Goal: Contribute content: Contribute content

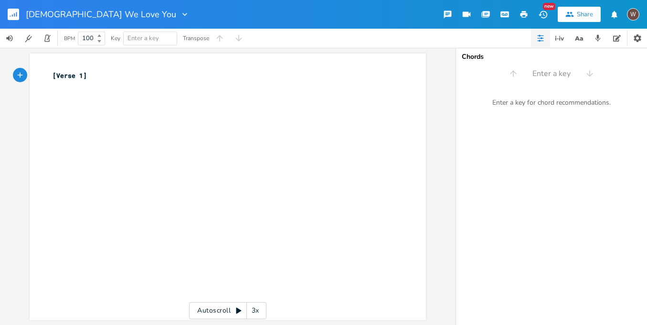
scroll to position [0, 0]
type textarea "​"
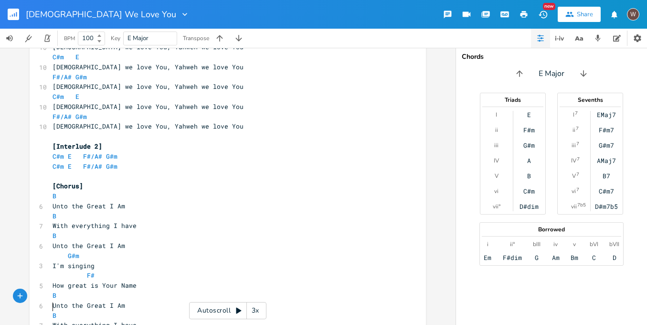
scroll to position [2222, 0]
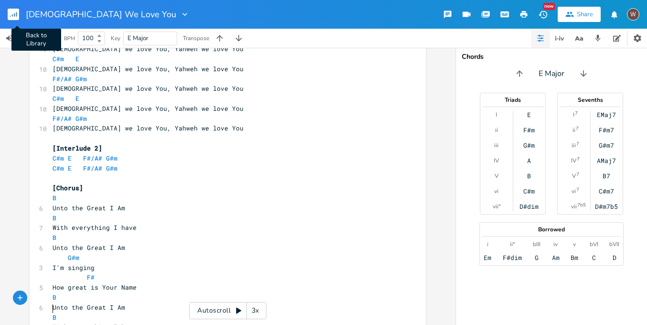
click at [17, 12] on icon "button" at bounding box center [16, 14] width 1 height 5
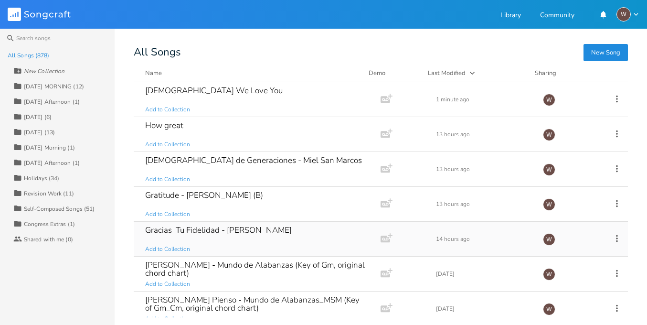
click at [280, 246] on div "Gracias_Tu Fidelidad - [PERSON_NAME] Add to Collection" at bounding box center [255, 239] width 220 height 34
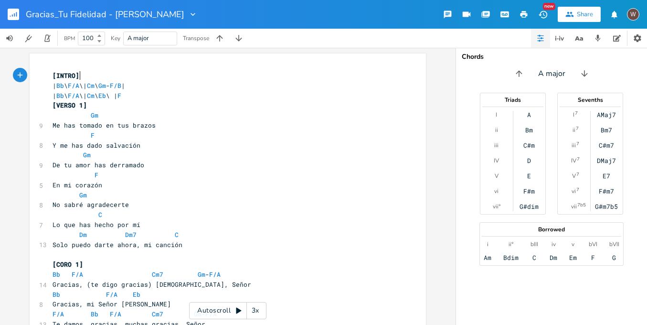
scroll to position [0, 0]
click at [98, 212] on span "C" at bounding box center [100, 214] width 4 height 9
type textarea "F"
click at [175, 230] on span "C" at bounding box center [177, 234] width 4 height 9
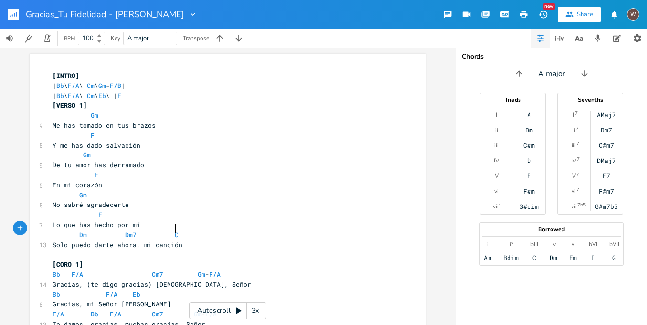
type textarea "F"
click at [80, 230] on span "Dm" at bounding box center [83, 234] width 8 height 9
type textarea "G"
click at [126, 232] on span "Dm7" at bounding box center [130, 234] width 11 height 9
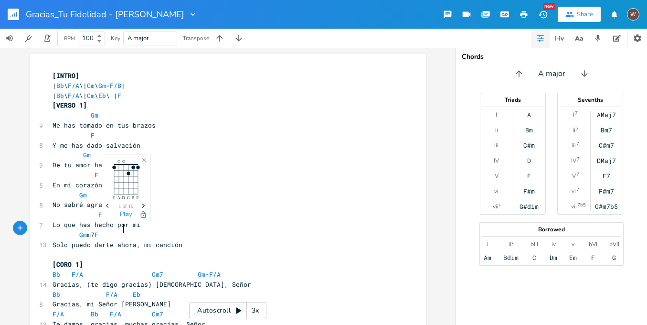
type textarea "G"
click at [363, 180] on pre "En mi corazón" at bounding box center [223, 185] width 345 height 10
click at [195, 230] on pre "Gm Gm7 F" at bounding box center [223, 235] width 345 height 10
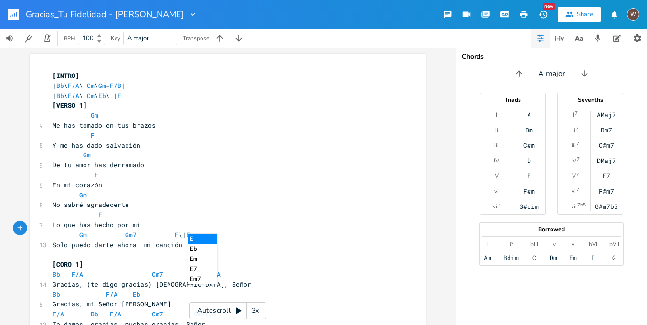
type textarea "\| EB"
type textarea "b F"
click at [224, 237] on li "F" at bounding box center [213, 239] width 29 height 10
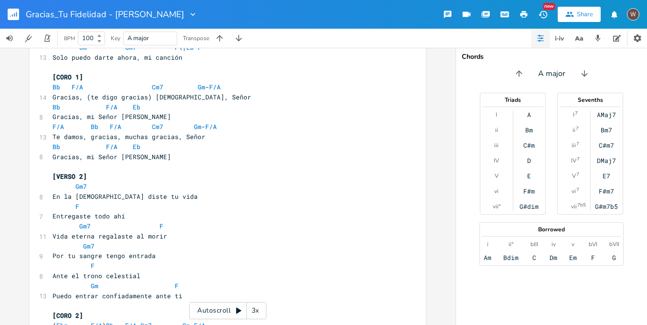
scroll to position [102, 0]
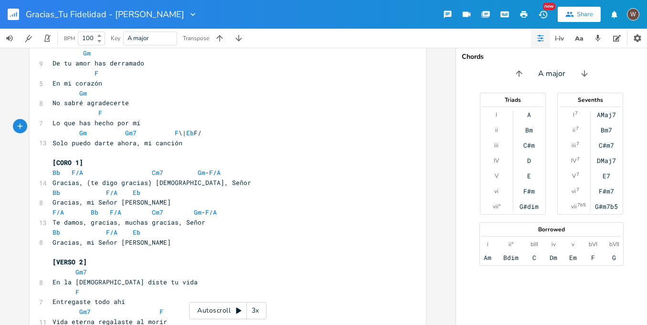
type textarea "/A"
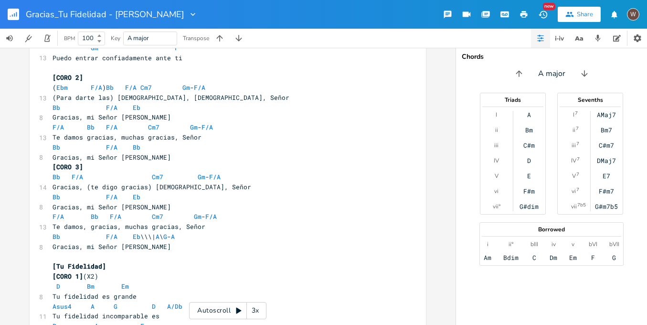
scroll to position [347, 0]
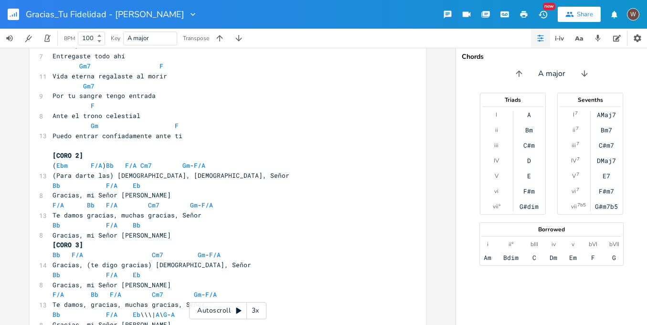
click at [65, 161] on span "( Ebm F/A ) Bb F/A Cm7 Gm - F/A" at bounding box center [129, 165] width 153 height 9
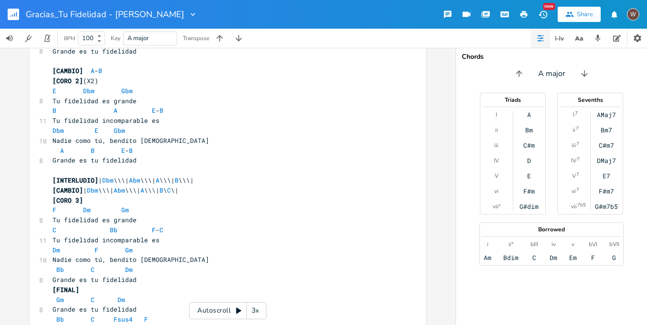
scroll to position [728, 0]
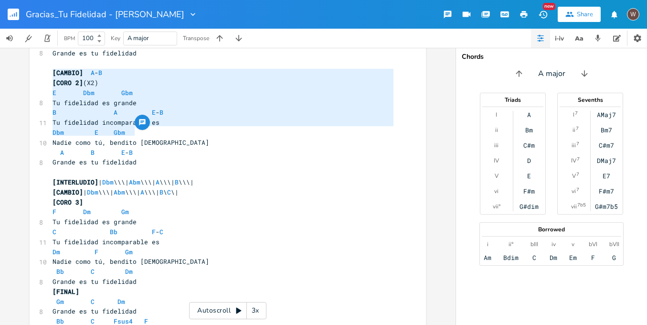
type textarea "E Dbm Gbm Tu fidelidad es grande B A E - B Tu fidelidad incomparable es Dbm E G…"
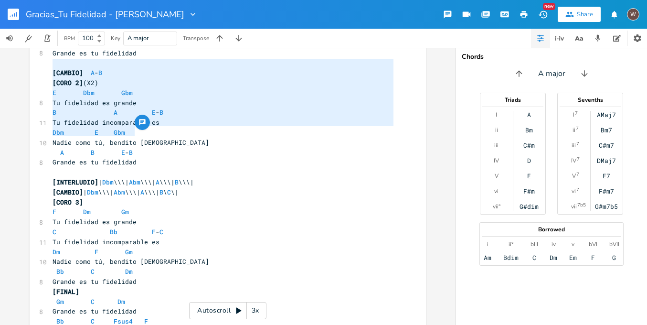
drag, startPoint x: 142, startPoint y: 131, endPoint x: 37, endPoint y: 65, distance: 124.4
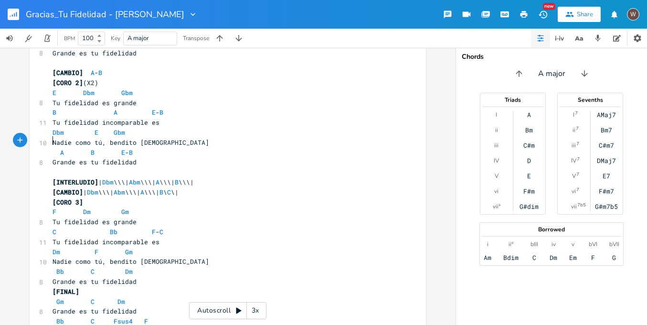
click at [159, 167] on pre "​" at bounding box center [223, 172] width 345 height 10
click at [157, 157] on pre "Grande es tu fidelidad" at bounding box center [223, 162] width 345 height 10
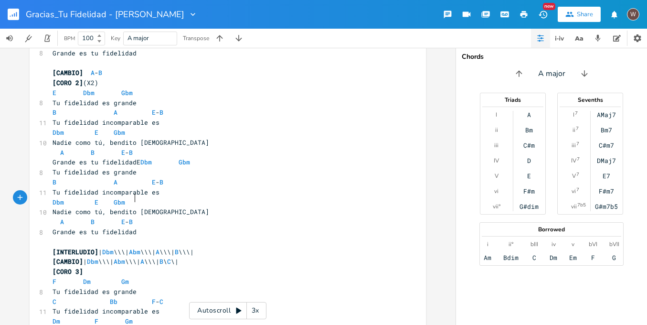
click at [132, 158] on span "Grande es tu fidelidadE Dbm Gbm" at bounding box center [122, 162] width 138 height 9
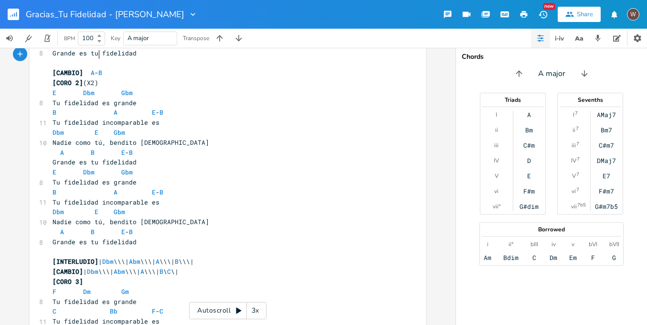
click at [115, 78] on pre "[CORO 2] (X2)" at bounding box center [223, 83] width 345 height 10
click at [145, 227] on pre "A B E - B" at bounding box center [223, 232] width 345 height 10
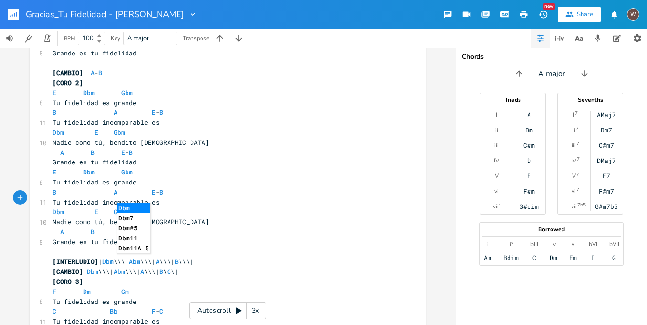
type textarea "Dbm"
click at [140, 209] on li "Dbm" at bounding box center [133, 208] width 33 height 10
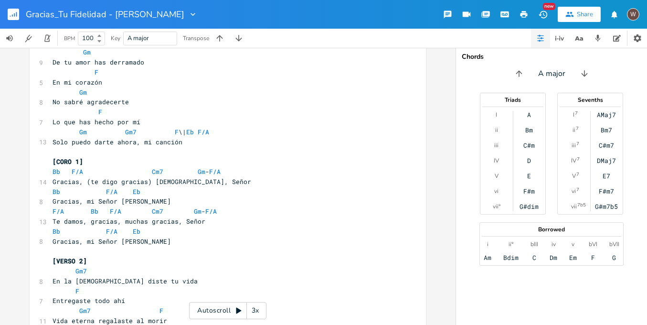
scroll to position [0, 0]
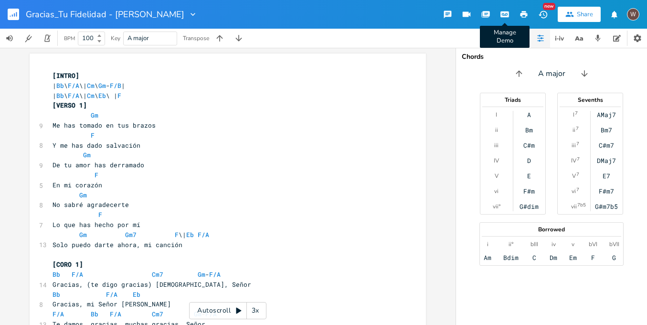
click at [505, 17] on icon "button" at bounding box center [505, 14] width 9 height 6
click at [523, 16] on icon "button" at bounding box center [524, 14] width 9 height 9
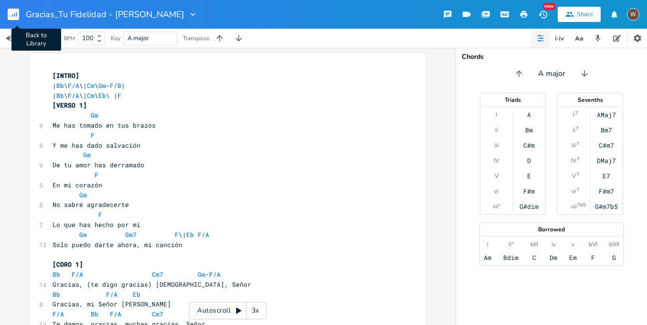
click at [15, 10] on rect "button" at bounding box center [13, 14] width 11 height 11
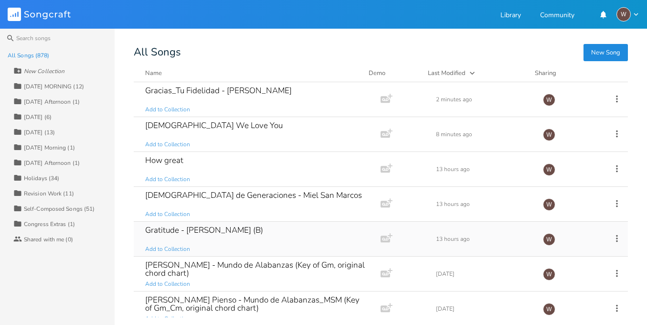
click at [612, 239] on icon at bounding box center [617, 238] width 11 height 11
click at [562, 165] on span "Duplicate Make a Copy" at bounding box center [559, 163] width 42 height 7
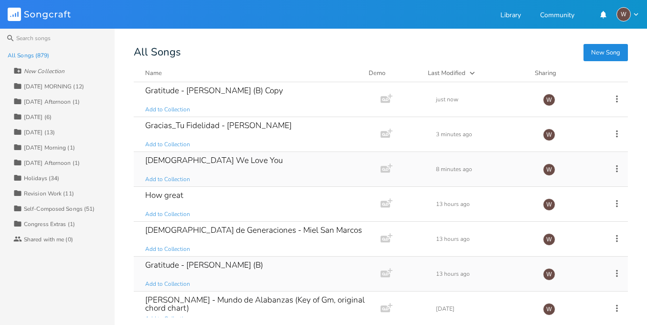
click at [255, 163] on div "[DEMOGRAPHIC_DATA] We Love You Add to Collection" at bounding box center [255, 169] width 220 height 34
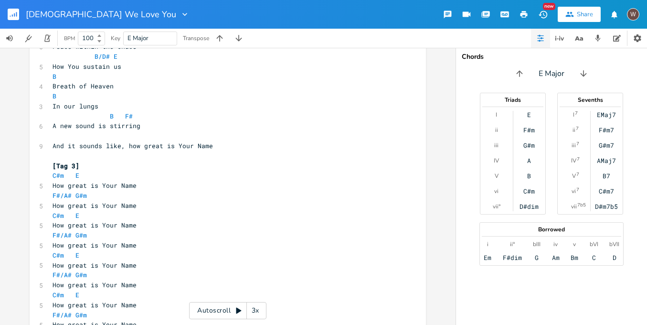
scroll to position [2230, 0]
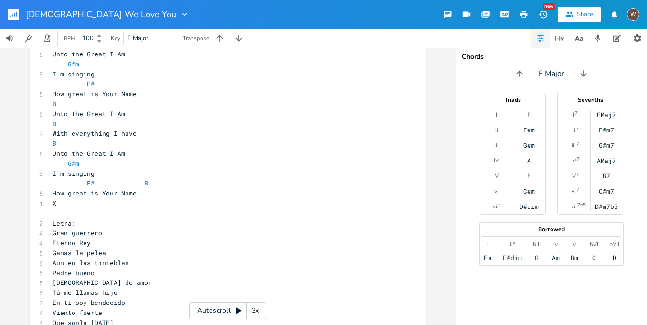
scroll to position [2485, 0]
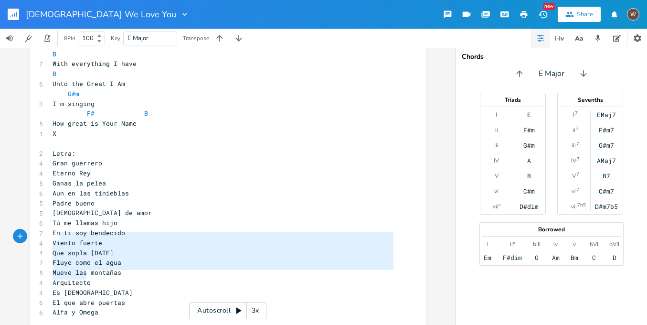
type textarea "Ante el Gran Yo Soy Con todo lo que soy Ante el Gran Yo Soy Declaro Grande es T…"
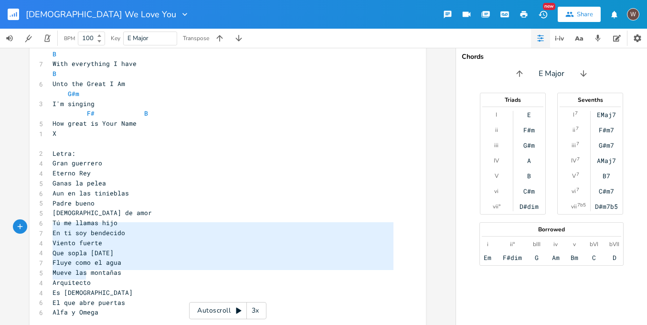
drag, startPoint x: 88, startPoint y: 275, endPoint x: 46, endPoint y: 227, distance: 63.9
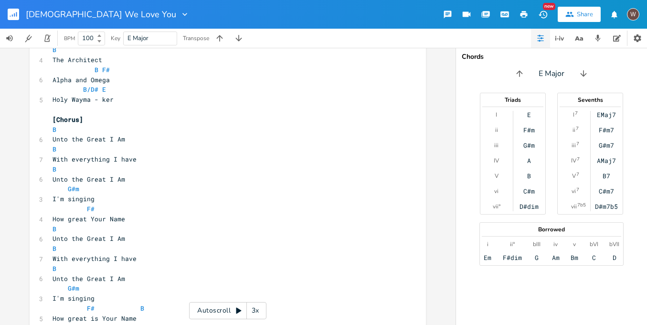
scroll to position [513, 0]
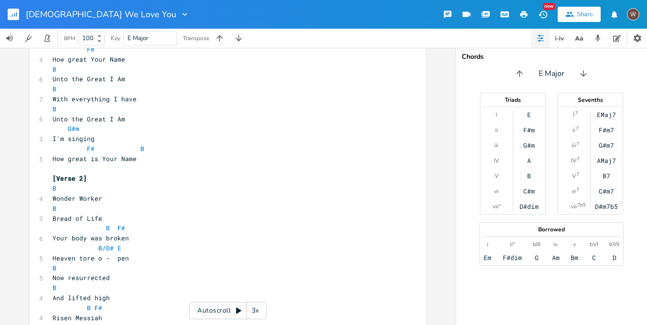
click at [109, 164] on pre at bounding box center [223, 169] width 345 height 10
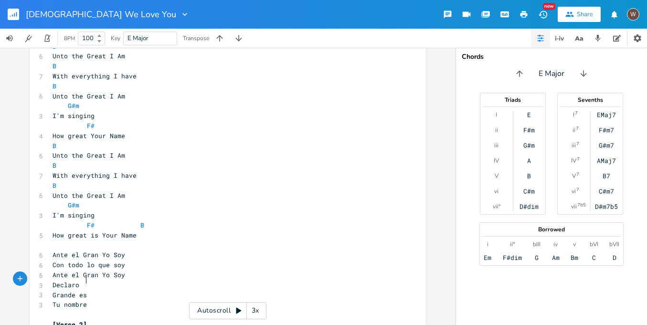
scroll to position [490, 0]
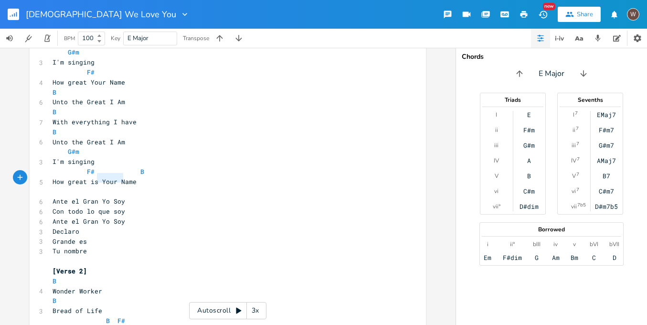
type textarea "Ante el Gran Yo Soy"
drag, startPoint x: 134, startPoint y: 179, endPoint x: 37, endPoint y: 178, distance: 96.5
click at [51, 196] on div "6 Ante el Gran Yo Soy" at bounding box center [223, 201] width 345 height 10
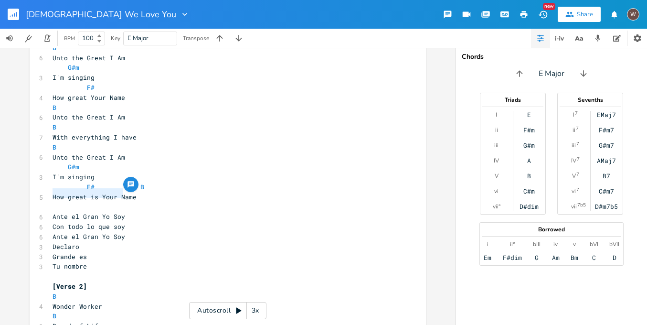
scroll to position [391, 0]
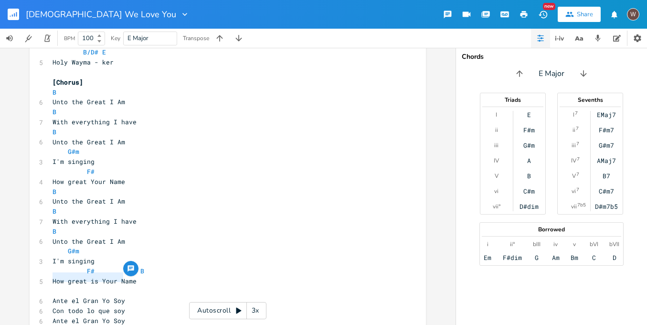
click at [165, 97] on pre "Unto the Great I Am" at bounding box center [223, 102] width 345 height 10
click at [132, 97] on span "Unto the Great I Am Ante el Gran Yo Soy" at bounding box center [127, 101] width 149 height 9
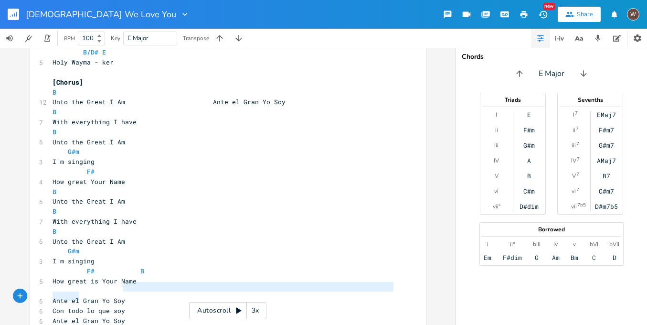
type textarea "A"
type textarea "Con todo lo que soy"
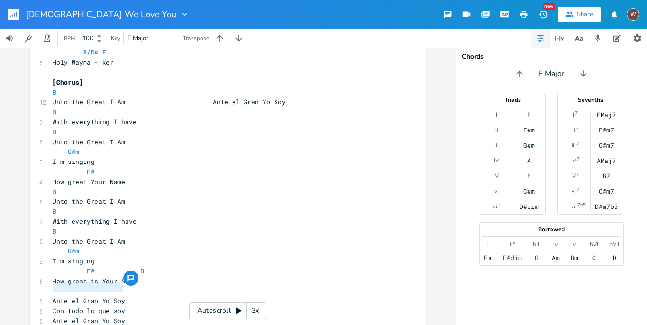
drag, startPoint x: 126, startPoint y: 289, endPoint x: 48, endPoint y: 291, distance: 78.3
click at [51, 306] on pre "Con todo lo que soy" at bounding box center [223, 311] width 345 height 10
click at [155, 117] on pre "With everything I have" at bounding box center [223, 122] width 345 height 10
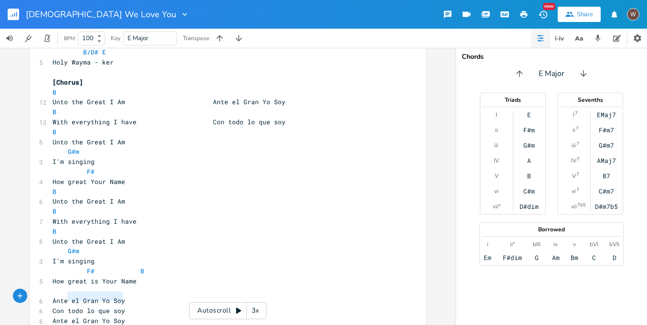
type textarea "Ante el Gran Yo Soy"
drag, startPoint x: 125, startPoint y: 296, endPoint x: 43, endPoint y: 299, distance: 82.2
click at [136, 137] on pre "Unto the Great I Am" at bounding box center [223, 142] width 345 height 10
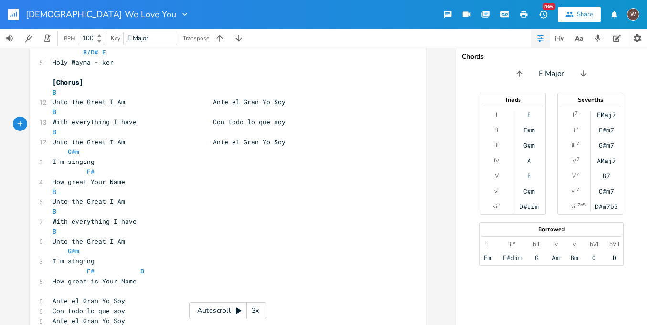
click at [214, 97] on span "Unto the Great I Am Ante el Gran Yo Soy" at bounding box center [169, 101] width 233 height 9
click at [213, 117] on span "With everything I have Con todo lo que soy" at bounding box center [169, 121] width 233 height 9
click at [214, 138] on span "Unto the Great I Am Ante el Gran Yo Soy" at bounding box center [169, 142] width 233 height 9
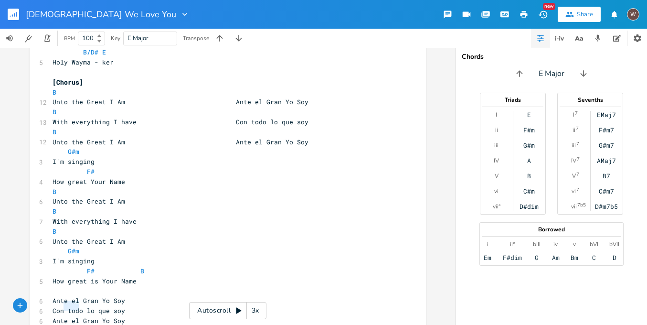
type textarea "Declaro"
drag, startPoint x: 85, startPoint y: 309, endPoint x: 45, endPoint y: 305, distance: 40.4
click at [120, 157] on pre "I'm singing" at bounding box center [223, 162] width 345 height 10
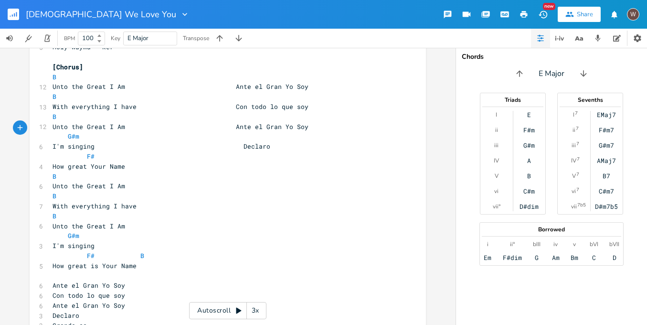
type textarea "u nombre"
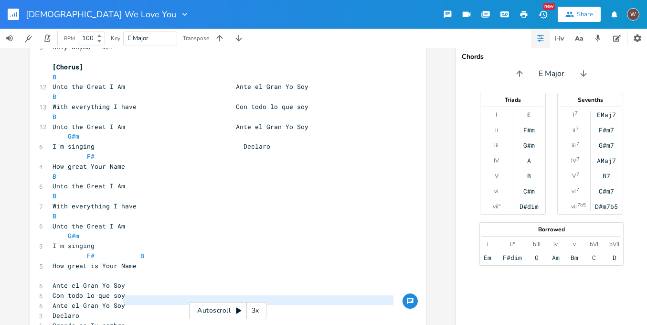
type textarea "Grande es Tu nombre"
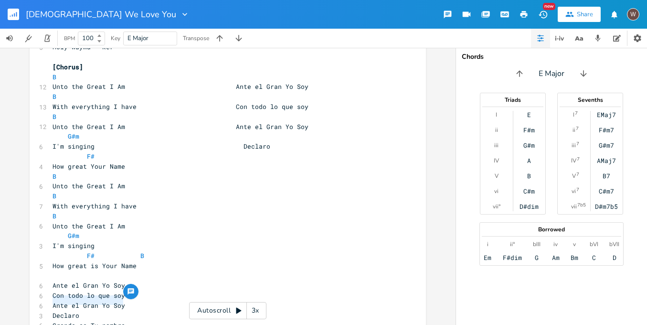
drag, startPoint x: 136, startPoint y: 299, endPoint x: 41, endPoint y: 302, distance: 95.1
click at [145, 161] on pre "How great Your Name" at bounding box center [223, 166] width 345 height 10
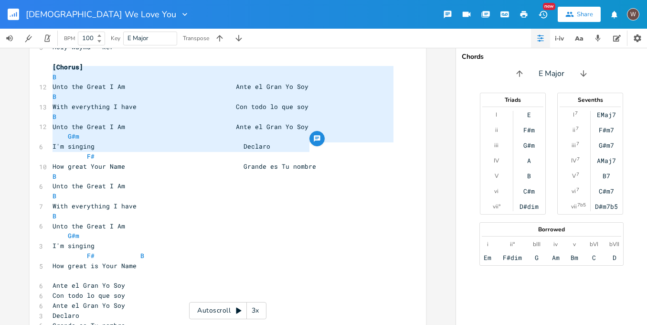
type textarea "B Unto the Great I Am Ante el Gran Yo Soy B With everything I have Con todo lo …"
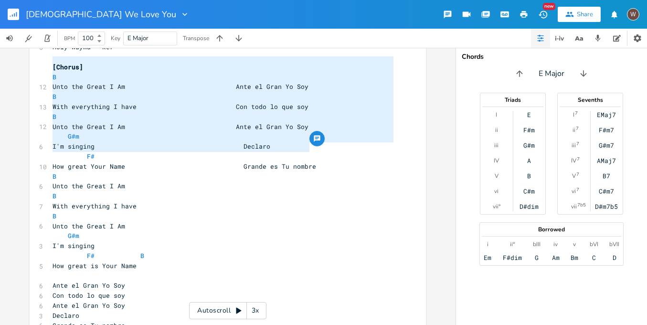
drag, startPoint x: 319, startPoint y: 148, endPoint x: 41, endPoint y: 65, distance: 290.6
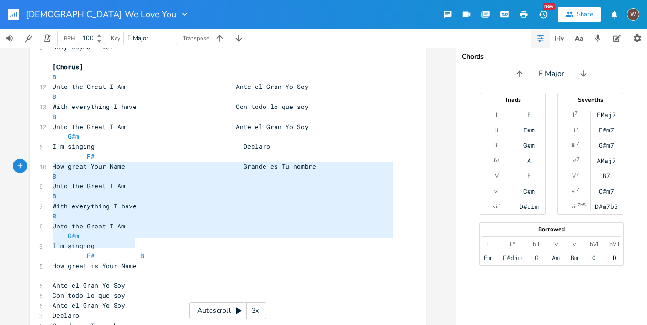
type textarea "B Unto the Great I Am B With everything I have B Unto the Great I Am G#m I'm si…"
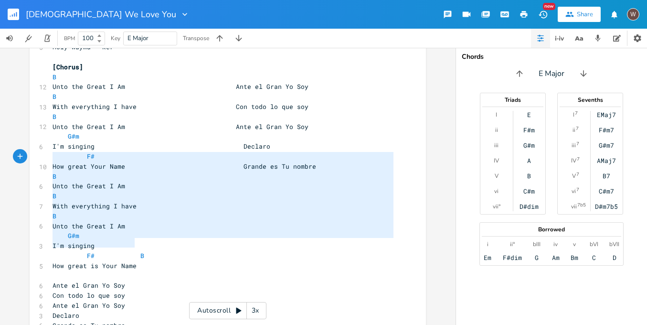
drag, startPoint x: 141, startPoint y: 245, endPoint x: 43, endPoint y: 160, distance: 129.3
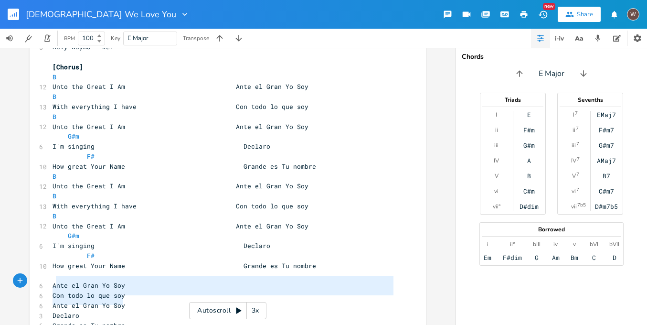
type textarea "Ante el Gran Yo Soy Con todo lo que soy Ante el Gran Yo Soy Declaro Grande es T…"
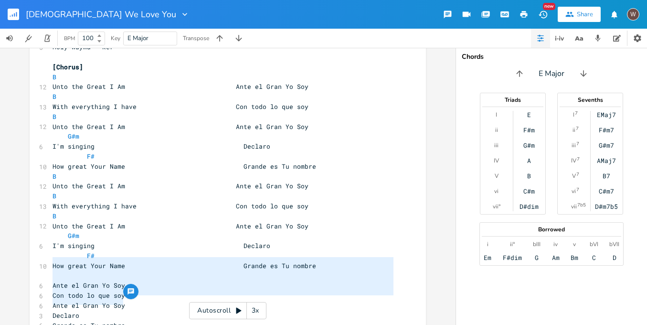
drag, startPoint x: 125, startPoint y: 303, endPoint x: 25, endPoint y: 263, distance: 107.6
click at [23, 262] on div "Ante el Gran Yo Soy Con todo lo que soy Ante el Gran Yo Soy Declaro Grande es T…" at bounding box center [228, 186] width 456 height 277
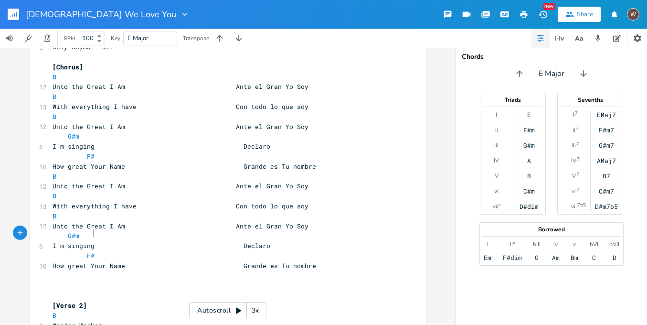
click at [96, 251] on pre "F#" at bounding box center [223, 256] width 345 height 10
type textarea "G#m"
click at [92, 251] on span "F# G#m" at bounding box center [81, 255] width 57 height 9
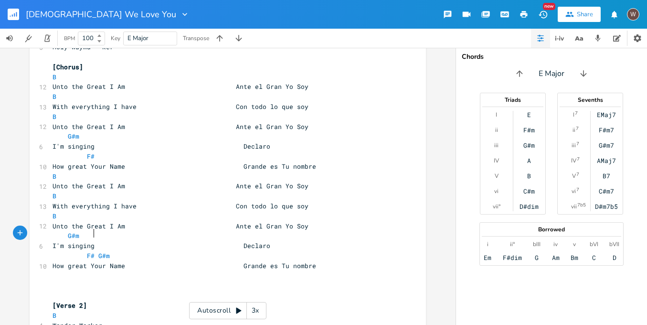
type textarea "|"
click at [80, 251] on span "F# | G#m" at bounding box center [81, 255] width 57 height 9
type textarea "F# | G#m"
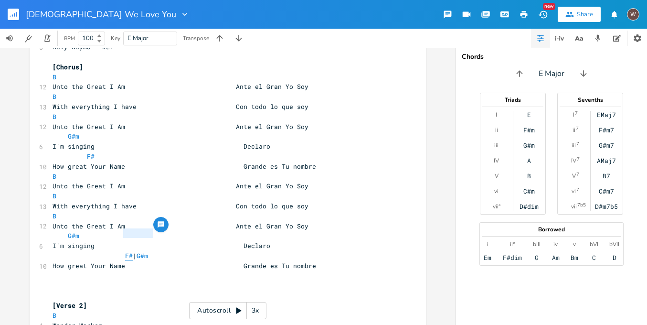
drag, startPoint x: 146, startPoint y: 235, endPoint x: 121, endPoint y: 234, distance: 24.8
click at [121, 251] on pre "F# | G#m" at bounding box center [223, 256] width 345 height 10
click at [195, 251] on pre "F# | G#m" at bounding box center [223, 256] width 345 height 10
click at [56, 171] on pre "B" at bounding box center [223, 176] width 345 height 10
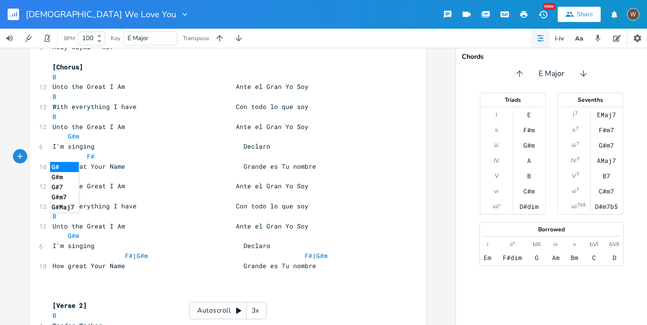
scroll to position [0, 11]
type textarea "G#m"
click at [57, 163] on li "G#m" at bounding box center [66, 167] width 33 height 10
type textarea "​"
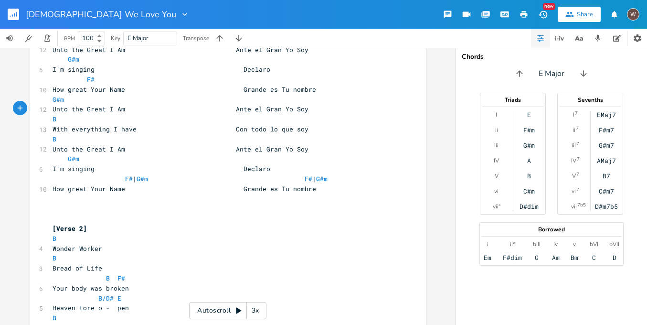
scroll to position [407, 0]
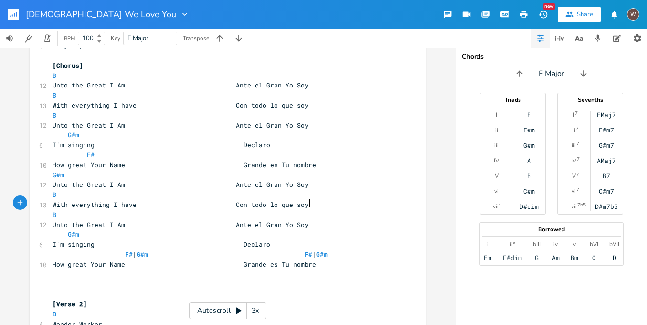
click at [312, 220] on pre "Unto the Great I Am Ante el Gran Yo Soy" at bounding box center [223, 225] width 345 height 10
type textarea ","
type textarea "Declaro"
drag, startPoint x: 265, startPoint y: 222, endPoint x: 236, endPoint y: 223, distance: 29.2
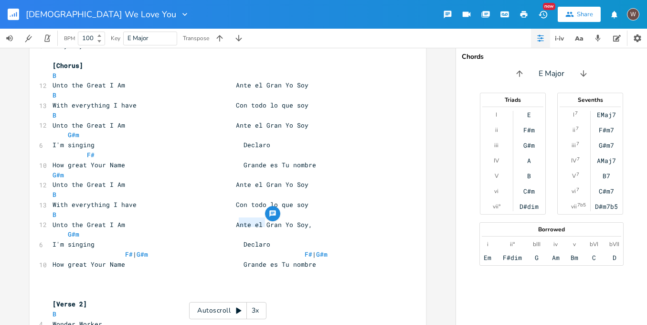
click at [236, 239] on pre "I'm singing Declaro" at bounding box center [223, 244] width 345 height 10
click at [317, 220] on pre "Unto the Great I Am Ante el Gran Yo Soy," at bounding box center [223, 225] width 345 height 10
paste textarea
type textarea "I'm singing"
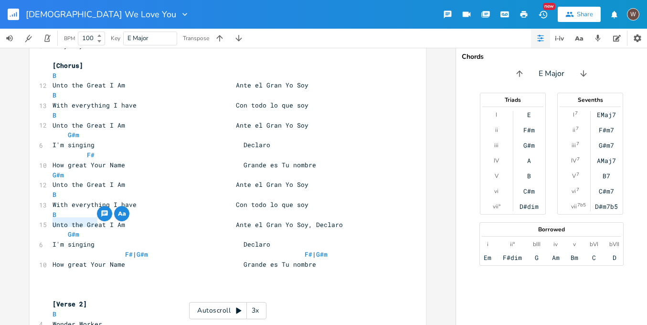
drag, startPoint x: 94, startPoint y: 225, endPoint x: 48, endPoint y: 225, distance: 45.9
click at [51, 239] on pre "I'm singing Declaro" at bounding box center [223, 244] width 345 height 10
drag, startPoint x: 159, startPoint y: 200, endPoint x: 134, endPoint y: 201, distance: 24.9
click at [134, 220] on span "Unto the Great I Am Ante el Gran Yo Soy, Declaro" at bounding box center [198, 224] width 290 height 9
paste textarea
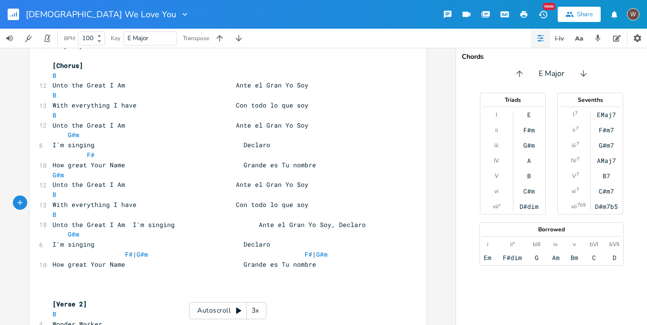
click at [132, 220] on span "Unto the Great I Am I'm singing Ante el Gran Yo Soy, Declaro" at bounding box center [209, 224] width 313 height 9
type textarea ","
click at [252, 220] on span "Unto the Great I Am, I'm singing Ante el Gran Yo Soy, Declaro" at bounding box center [209, 224] width 313 height 9
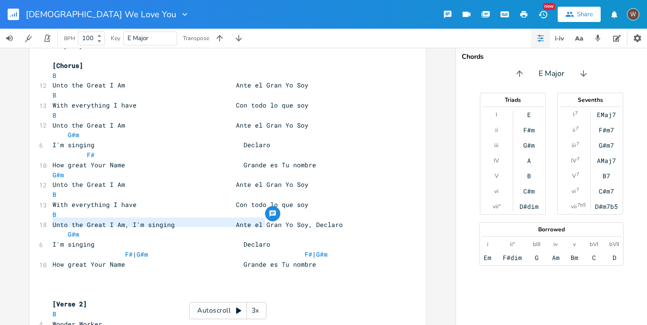
type textarea "G#m I'm singing Declaro"
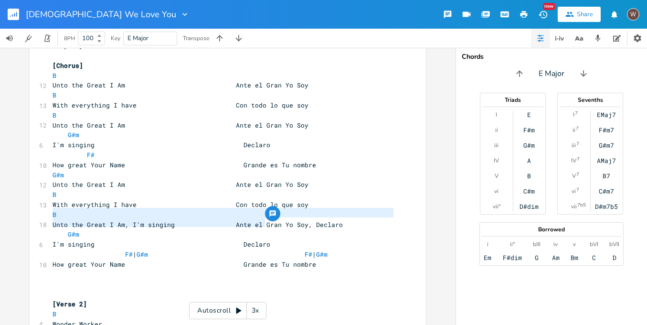
drag, startPoint x: 273, startPoint y: 221, endPoint x: 42, endPoint y: 213, distance: 231.3
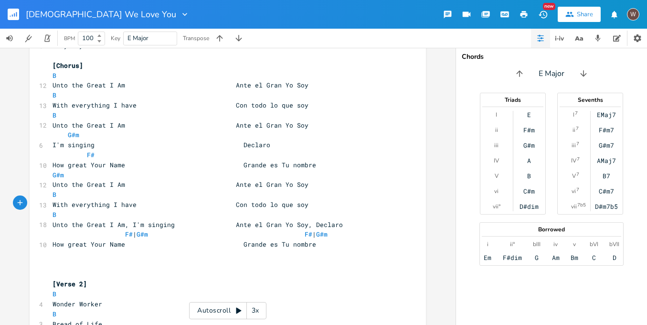
click at [58, 190] on pre "B" at bounding box center [223, 195] width 345 height 10
click at [131, 36] on input "E Major" at bounding box center [138, 38] width 21 height 9
type input "B Major"
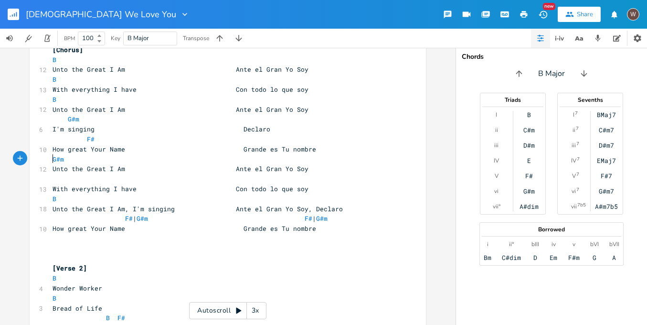
click at [70, 174] on pre "​" at bounding box center [223, 179] width 345 height 10
click at [234, 43] on button "button" at bounding box center [238, 38] width 19 height 19
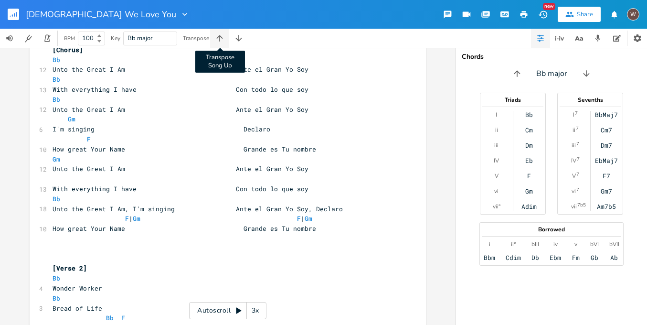
click at [223, 39] on icon "button" at bounding box center [220, 38] width 10 height 10
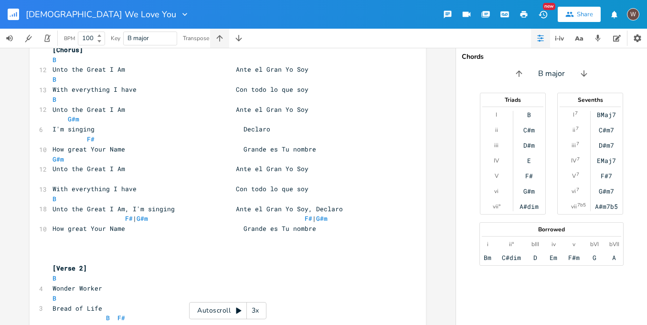
click at [223, 39] on icon "button" at bounding box center [220, 38] width 10 height 10
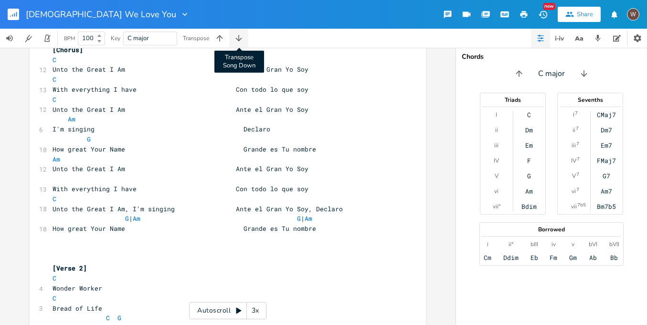
click at [238, 39] on icon "button" at bounding box center [239, 38] width 10 height 10
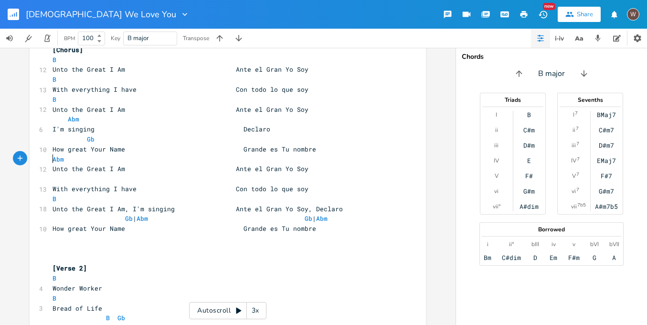
click at [54, 174] on pre "​" at bounding box center [223, 179] width 345 height 10
type textarea "Ebm E"
click at [74, 170] on li "E" at bounding box center [79, 169] width 29 height 10
click at [51, 174] on pre "Ebm E" at bounding box center [223, 179] width 345 height 10
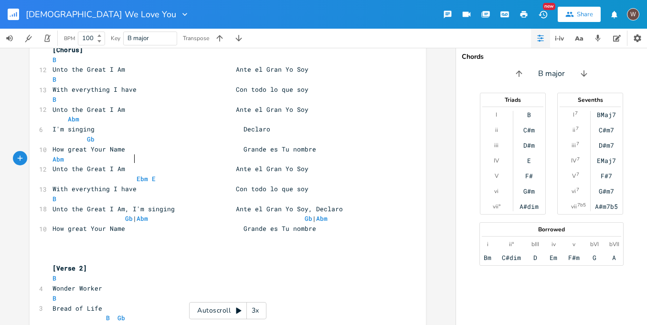
scroll to position [0, 31]
click at [148, 174] on span "Ebm E" at bounding box center [106, 178] width 107 height 9
type textarea "|"
click at [53, 194] on pre "B" at bounding box center [223, 199] width 345 height 10
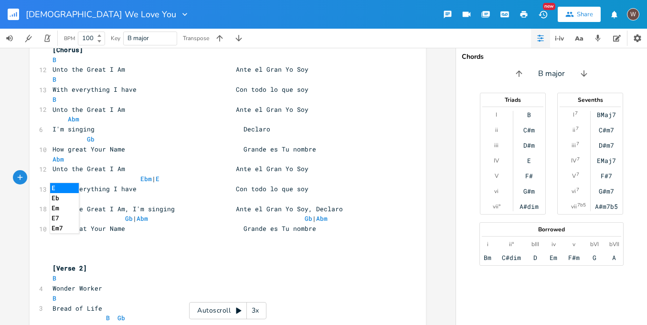
type textarea "E"
click at [63, 192] on li "E" at bounding box center [64, 188] width 29 height 10
click at [11, 17] on g "button" at bounding box center [13, 14] width 11 height 11
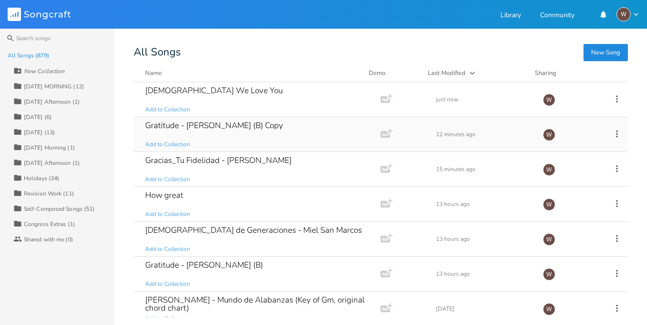
click at [253, 128] on div "Gratitude - [PERSON_NAME] (B) Copy" at bounding box center [214, 125] width 138 height 8
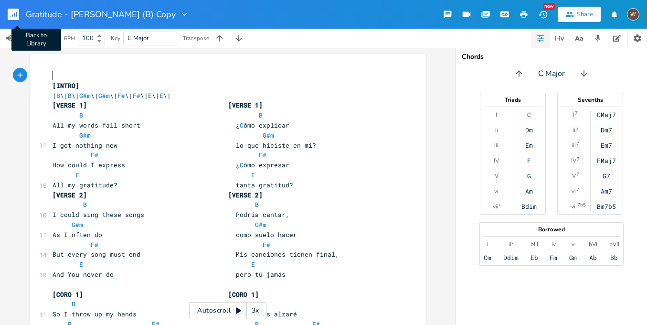
click at [18, 17] on rect "button" at bounding box center [13, 14] width 11 height 11
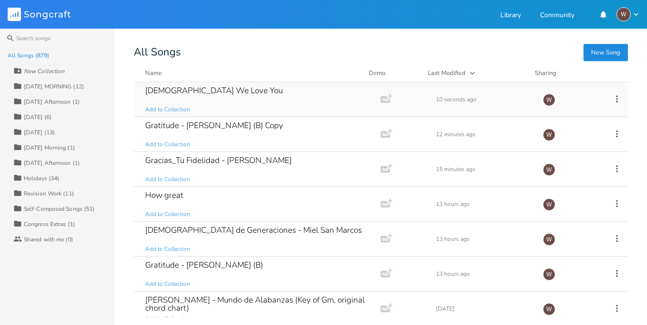
click at [233, 104] on div "[DEMOGRAPHIC_DATA] We Love You Add to Collection" at bounding box center [255, 99] width 220 height 34
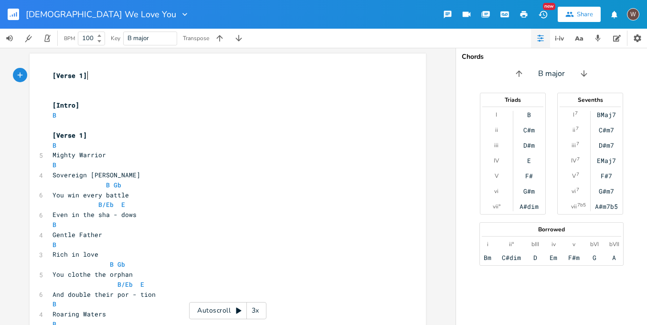
scroll to position [0, 0]
click at [237, 41] on icon "button" at bounding box center [239, 38] width 10 height 10
click at [224, 40] on icon "button" at bounding box center [220, 38] width 10 height 10
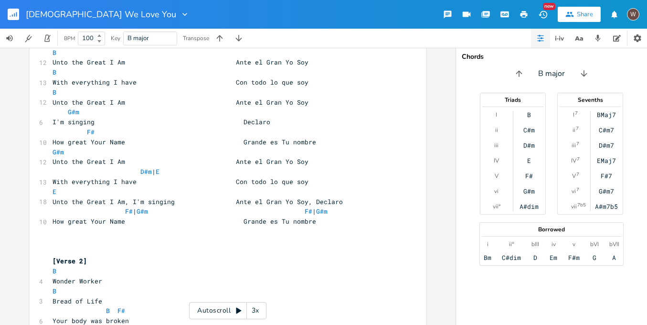
scroll to position [428, 0]
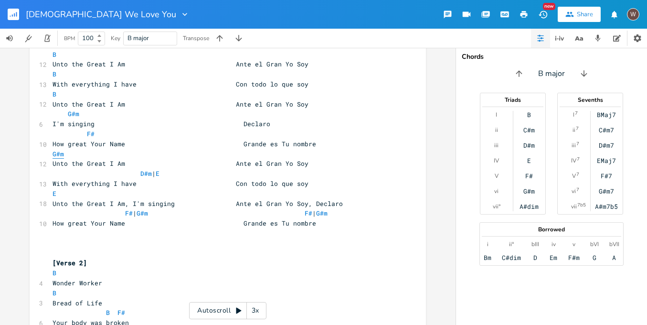
type textarea "G#m"
drag, startPoint x: 51, startPoint y: 134, endPoint x: 40, endPoint y: 134, distance: 11.5
click at [115, 149] on pre "G#m" at bounding box center [223, 154] width 345 height 10
paste textarea
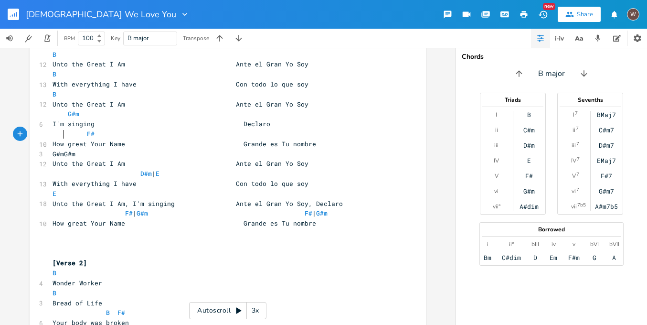
click at [62, 149] on span "G#mG#m" at bounding box center [64, 153] width 23 height 9
click at [237, 159] on span "Unto the Great I Am Ante el Gran Yo Soy" at bounding box center [181, 163] width 256 height 9
type textarea "D#m | E"
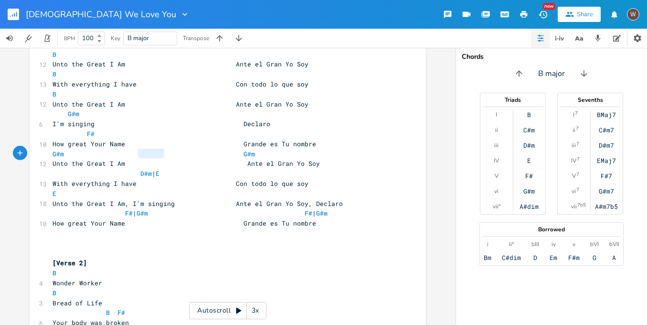
drag, startPoint x: 166, startPoint y: 155, endPoint x: 135, endPoint y: 154, distance: 31.0
click at [135, 169] on pre "D#m | E" at bounding box center [223, 174] width 345 height 10
click at [182, 169] on pre "D#m | E" at bounding box center [223, 174] width 345 height 10
type textarea "D#m | E"
drag, startPoint x: 153, startPoint y: 155, endPoint x: 77, endPoint y: 155, distance: 76.4
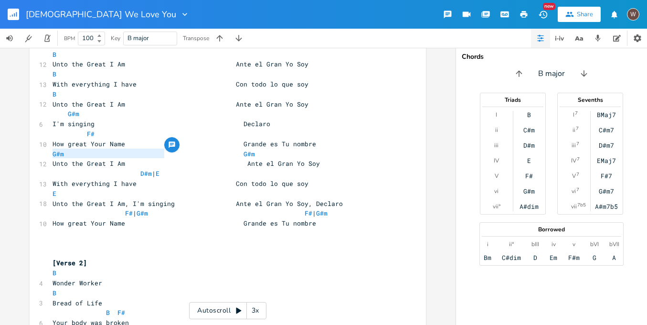
click at [77, 169] on pre "D#m | E" at bounding box center [223, 174] width 345 height 10
click at [174, 169] on pre "D#m | E" at bounding box center [223, 174] width 345 height 10
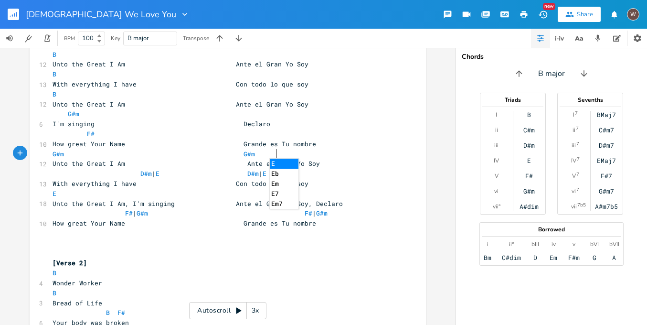
click at [242, 169] on span "D#m | E D#m | E" at bounding box center [160, 173] width 214 height 9
click at [238, 179] on span "With everything I have Con todo lo que soy" at bounding box center [181, 183] width 256 height 9
click at [235, 179] on span "With everything I have Con todo lo que soy" at bounding box center [181, 183] width 256 height 9
click at [231, 169] on span "D#m | E D#m | E" at bounding box center [154, 173] width 203 height 9
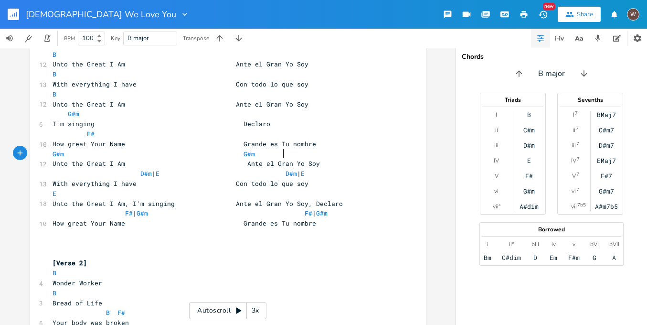
scroll to position [0, 18]
click at [280, 169] on span "D#m | E D#m | E" at bounding box center [179, 173] width 252 height 9
click at [234, 189] on pre "E" at bounding box center [223, 194] width 345 height 10
type textarea "E"
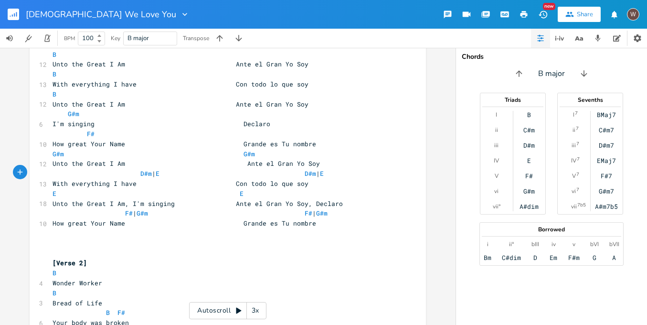
scroll to position [0, 65]
click at [235, 199] on pre "Unto the Great I Am, I'm singing Ante el Gran Yo Soy, Declaro" at bounding box center [223, 204] width 345 height 10
click at [58, 179] on span "With everything I have Con todo lo que soy" at bounding box center [181, 183] width 256 height 9
drag, startPoint x: 195, startPoint y: 156, endPoint x: 190, endPoint y: 157, distance: 5.4
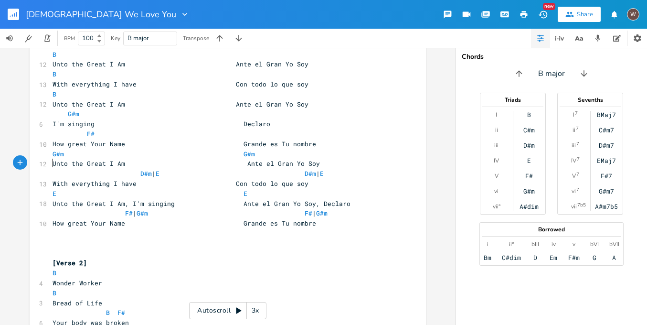
click at [193, 169] on span "D#m | E D#m | E" at bounding box center [188, 173] width 271 height 9
click at [219, 179] on span "With everything I have Con todo lo que soy" at bounding box center [181, 183] width 256 height 9
click at [249, 159] on span "Unto the Great I Am Ante el Gran Yo Soy" at bounding box center [186, 163] width 267 height 9
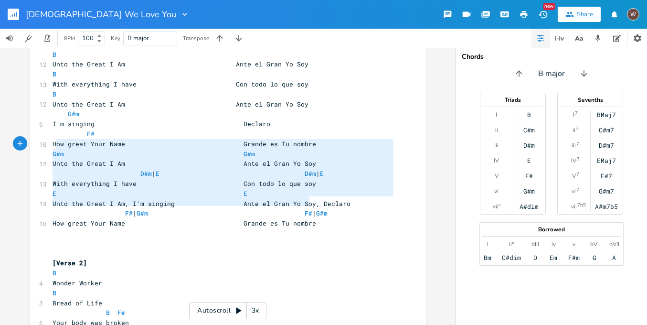
type textarea "G#m G#m Unto the Great I Am Ante el Gran Yo Soy D#m | E D#m | E With everything…"
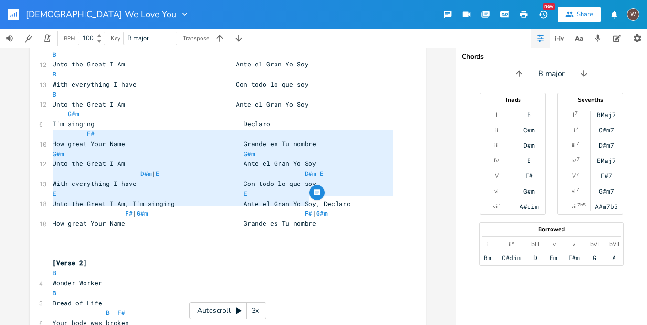
drag, startPoint x: 316, startPoint y: 204, endPoint x: 47, endPoint y: 137, distance: 276.6
click at [13, 16] on rect "button" at bounding box center [13, 14] width 11 height 11
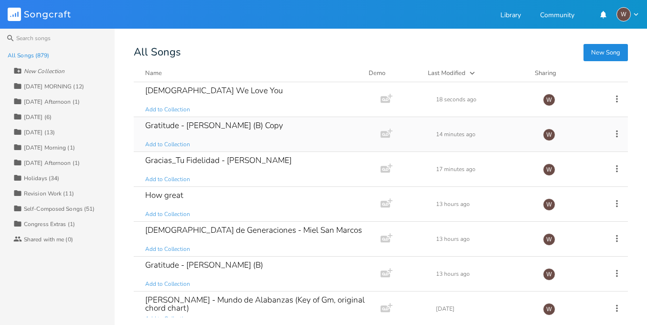
click at [299, 138] on div "Gratitude - [PERSON_NAME] (B) Copy Add to Collection" at bounding box center [255, 134] width 220 height 34
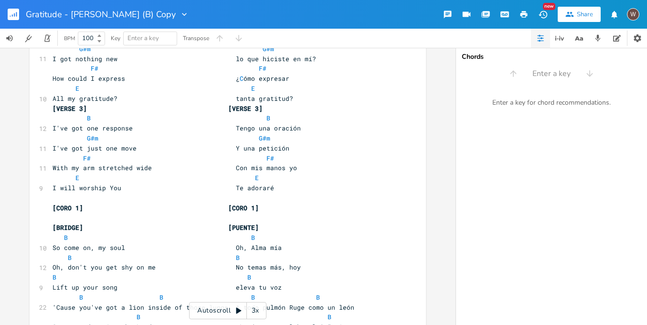
scroll to position [892, 0]
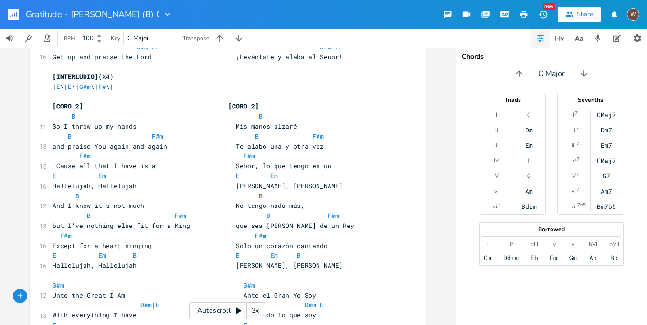
scroll to position [0, 0]
click at [62, 14] on input "Gratitude - [PERSON_NAME] (B) Copy" at bounding box center [92, 14] width 133 height 9
click at [211, 15] on input "Gratitude_Yahweh We Love You - [PERSON_NAME] (B) Copy" at bounding box center [136, 14] width 220 height 9
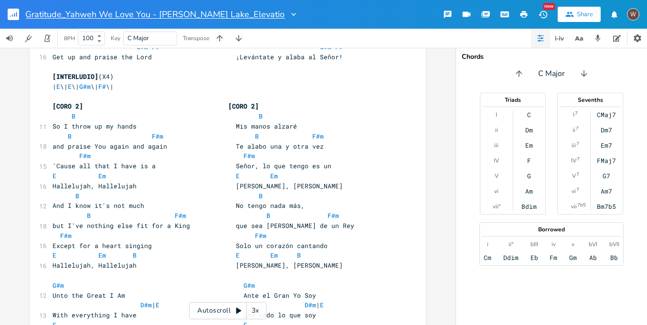
click at [276, 15] on input "Gratitude_Yahweh We Love You - [PERSON_NAME] Lake_Elevation (B) Copy" at bounding box center [155, 14] width 259 height 9
type input "Gratitude_Yahweh We Love You - [PERSON_NAME] (B)"
click at [370, 280] on pre "G#m G#m" at bounding box center [223, 285] width 345 height 10
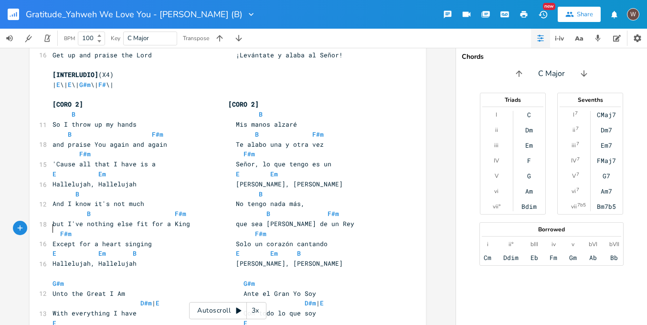
click at [103, 268] on pre "​" at bounding box center [223, 273] width 345 height 10
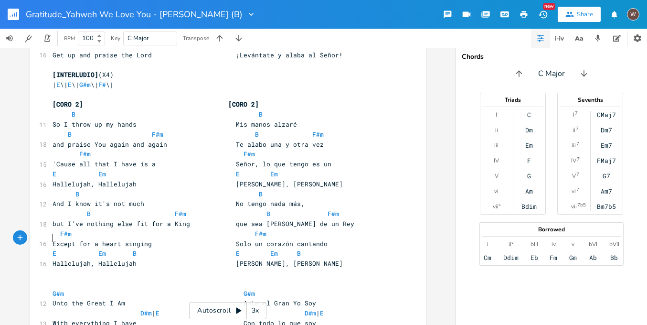
scroll to position [0, 1]
type textarea "[Yaw"
type textarea "hweh"
type textarea "we"
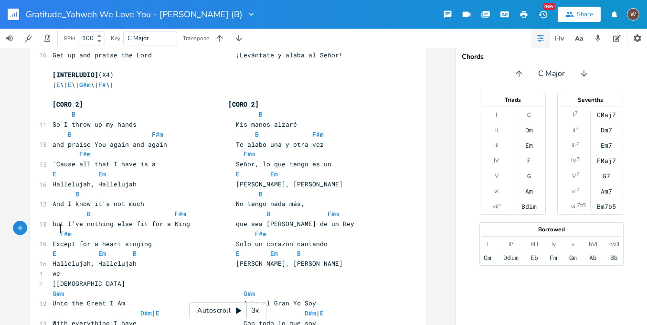
scroll to position [0, 7]
click at [88, 278] on pre "[[DEMOGRAPHIC_DATA]" at bounding box center [223, 283] width 345 height 10
type textarea "We l"
type textarea "Love you}"
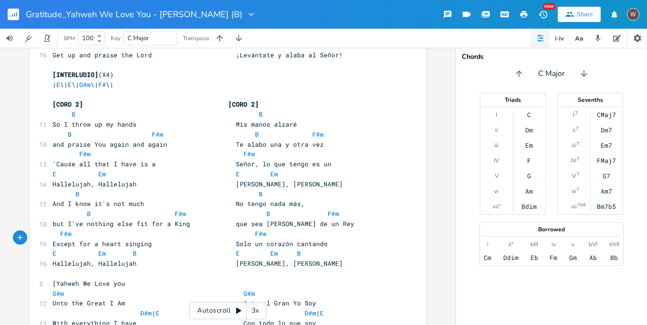
scroll to position [0, 23]
type textarea "]"
click at [116, 278] on pre "[Yahweh We Love you]" at bounding box center [223, 283] width 345 height 10
type textarea "Y"
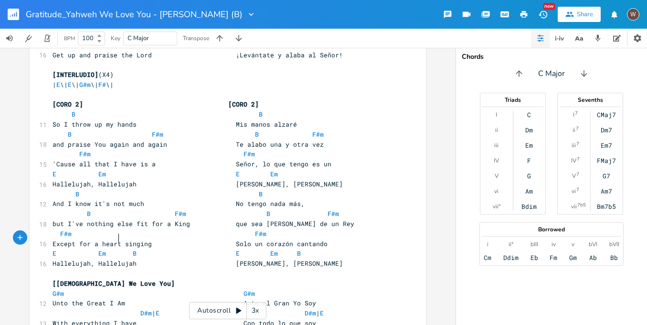
scroll to position [988, 0]
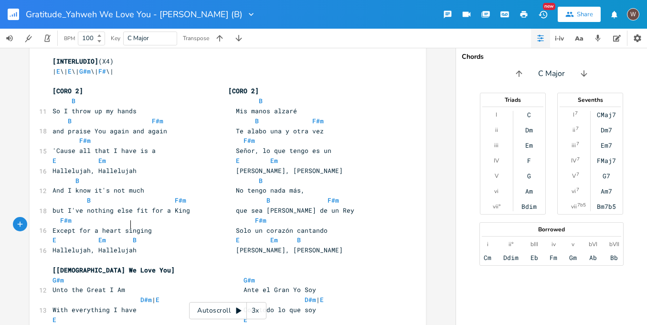
click at [162, 265] on pre "[[DEMOGRAPHIC_DATA] We Love You]" at bounding box center [223, 270] width 345 height 10
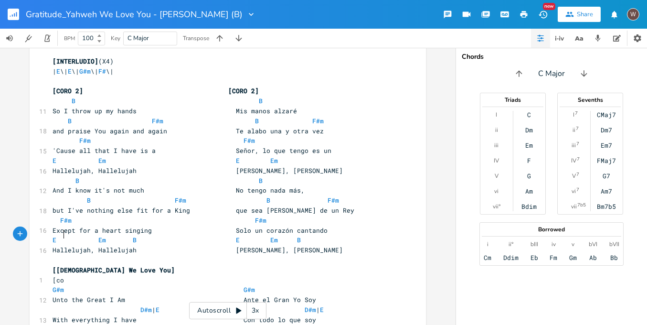
type textarea "[coro"
type textarea "CORO]"
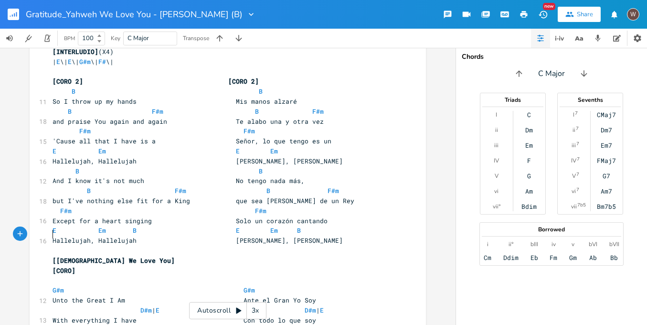
scroll to position [1007, 0]
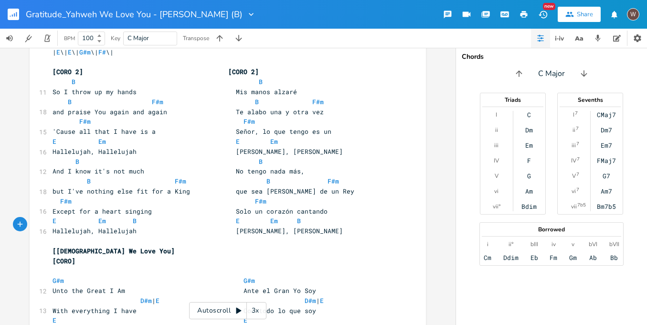
click at [18, 12] on rect "button" at bounding box center [13, 14] width 11 height 11
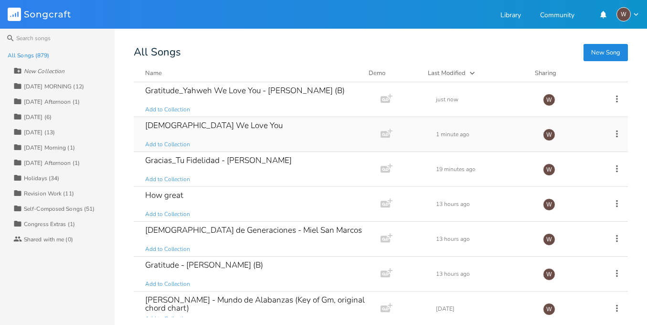
click at [248, 129] on div "[DEMOGRAPHIC_DATA] We Love You Add to Collection" at bounding box center [255, 134] width 220 height 34
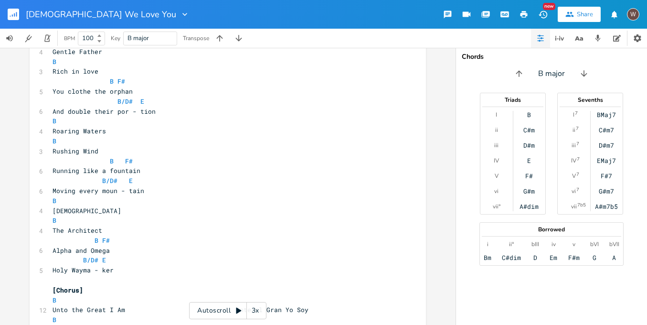
scroll to position [268, 0]
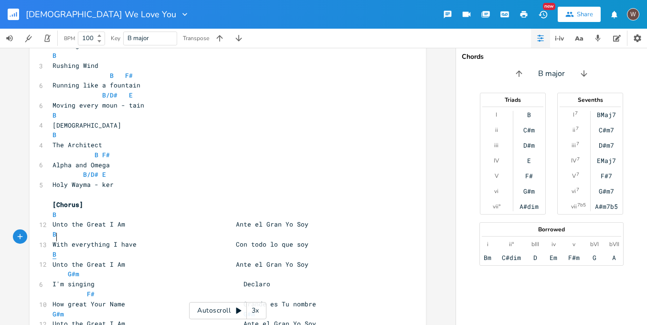
type textarea "B"
drag, startPoint x: 64, startPoint y: 233, endPoint x: 46, endPoint y: 234, distance: 17.7
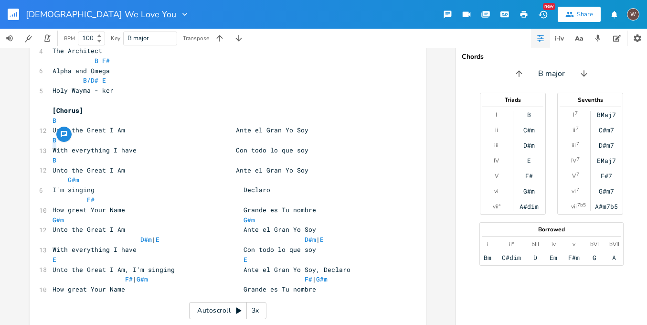
scroll to position [294, 0]
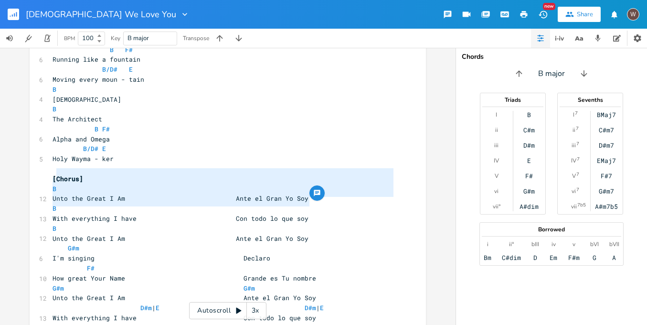
type textarea "B Unto the Great I Am Ante el Gran Yo Soy B With everything I have Con todo lo …"
drag, startPoint x: 317, startPoint y: 203, endPoint x: 45, endPoint y: 173, distance: 273.4
click at [16, 13] on rect "button" at bounding box center [13, 14] width 11 height 11
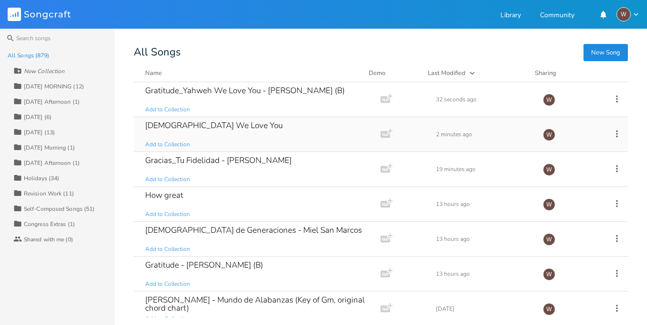
click at [232, 128] on div "[DEMOGRAPHIC_DATA] We Love You Add to Collection" at bounding box center [255, 134] width 220 height 34
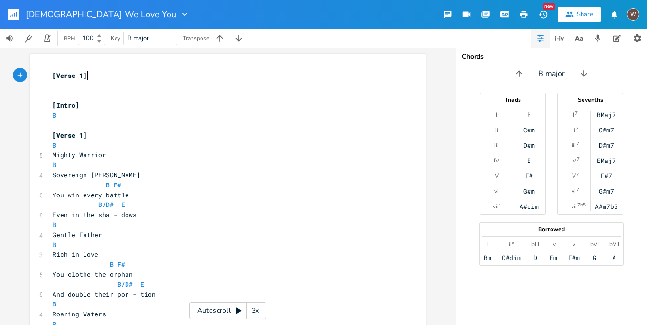
scroll to position [0, 0]
click at [17, 17] on rect "button" at bounding box center [13, 14] width 11 height 11
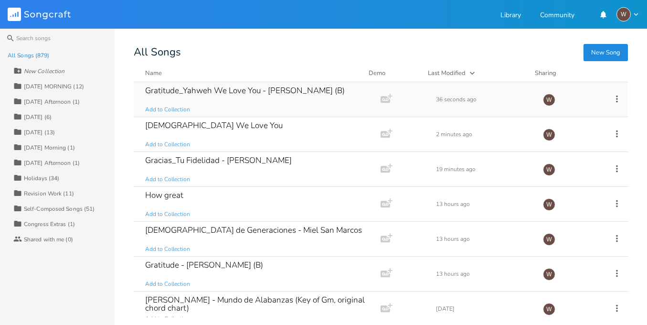
click at [191, 94] on div "Gratitude_Yahweh We Love You - [PERSON_NAME] (B)" at bounding box center [245, 90] width 200 height 8
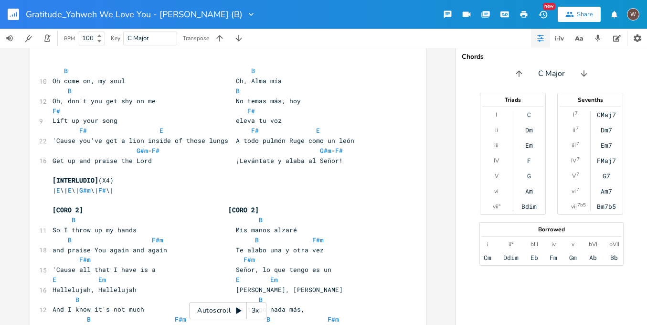
scroll to position [1007, 0]
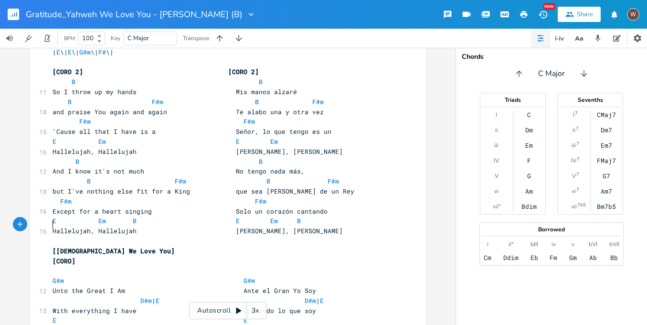
click at [63, 266] on pre "​" at bounding box center [223, 271] width 345 height 10
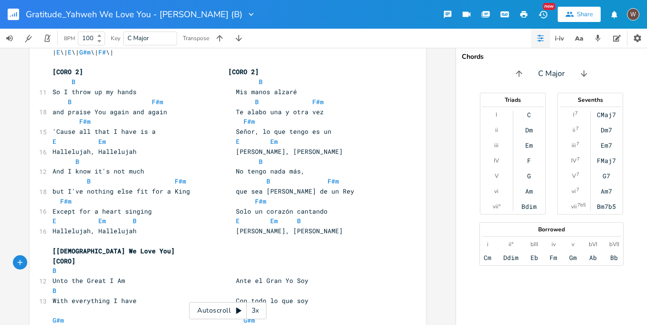
scroll to position [1045, 0]
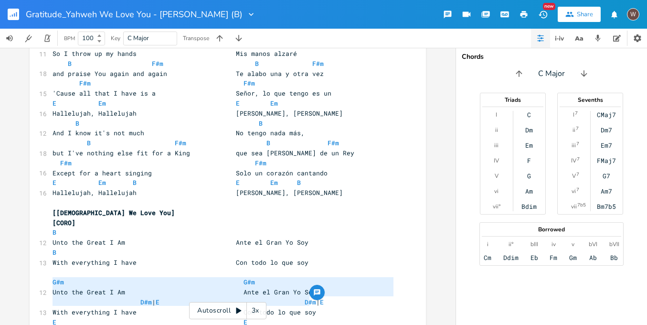
type textarea "E E Unto the Great I Am, I'm singing Ante el Gran Yo Soy, Declaro F# | G#m F# |…"
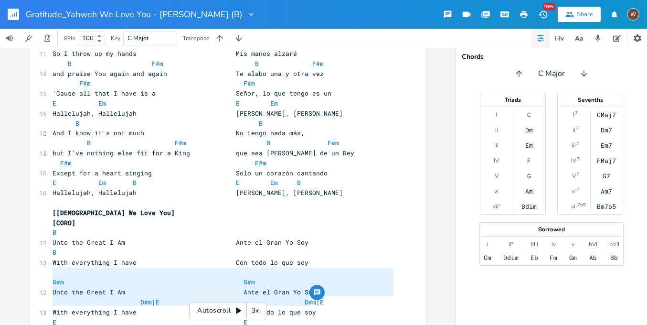
drag, startPoint x: 317, startPoint y: 302, endPoint x: 41, endPoint y: 276, distance: 276.9
click at [53, 268] on span at bounding box center [57, 272] width 8 height 9
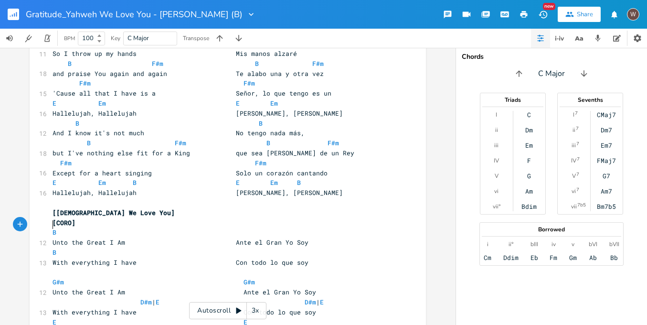
paste textarea "B"
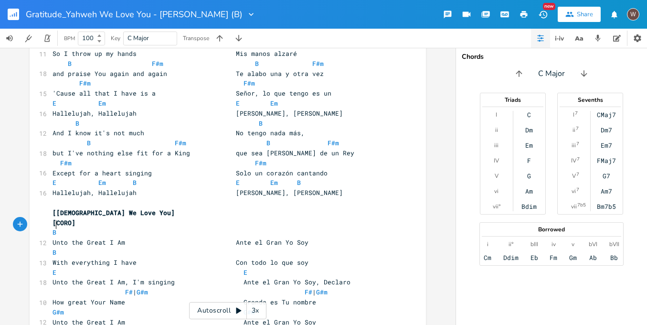
click at [55, 268] on span "E E" at bounding box center [150, 272] width 195 height 9
type textarea "B"
click at [242, 267] on pre "B E" at bounding box center [223, 272] width 345 height 10
type textarea "B"
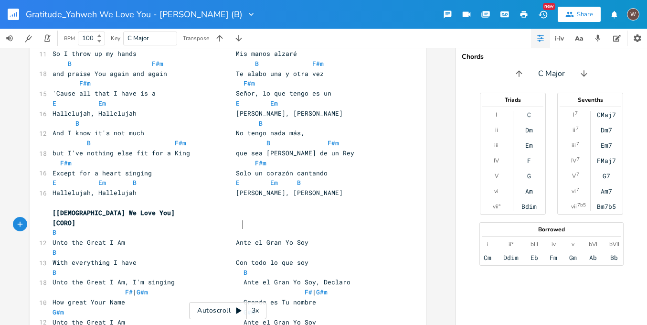
scroll to position [0, 3]
type textarea "B B"
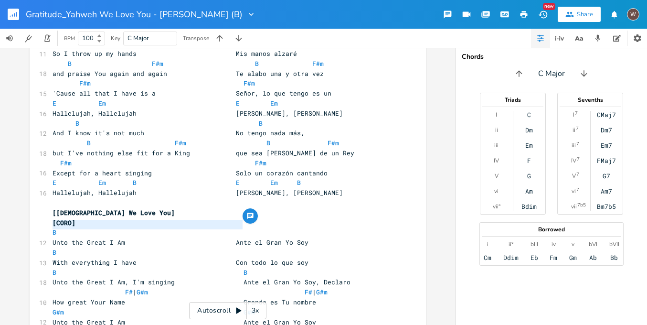
drag, startPoint x: 254, startPoint y: 224, endPoint x: 45, endPoint y: 227, distance: 208.3
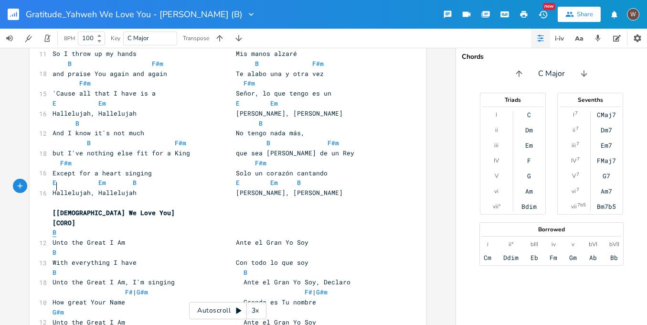
type textarea "B"
drag, startPoint x: 54, startPoint y: 190, endPoint x: 50, endPoint y: 189, distance: 4.9
click at [51, 227] on pre "B" at bounding box center [223, 232] width 345 height 10
paste textarea
type textarea "B"
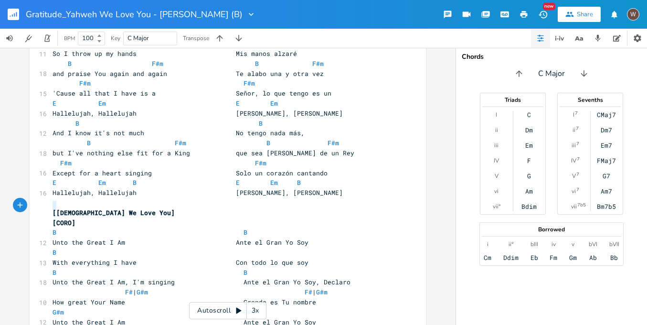
drag, startPoint x: 59, startPoint y: 204, endPoint x: 49, endPoint y: 204, distance: 10.0
click at [51, 247] on pre "B" at bounding box center [223, 252] width 345 height 10
paste textarea
click at [224, 238] on span "Unto the Great I Am Ante el Gran Yo Soy" at bounding box center [181, 242] width 256 height 9
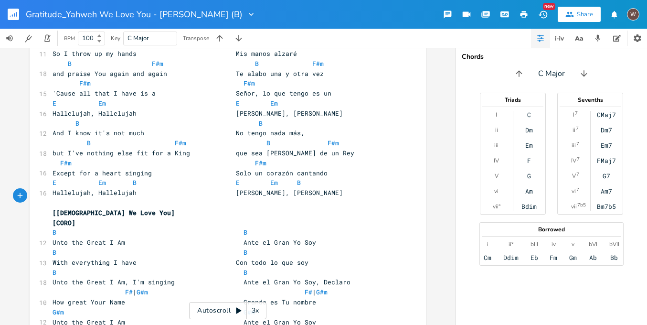
click at [234, 258] on span "With everything I have Con todo lo que soy" at bounding box center [181, 262] width 256 height 9
click at [132, 324] on span "D#m | E D#m | E" at bounding box center [188, 331] width 271 height 9
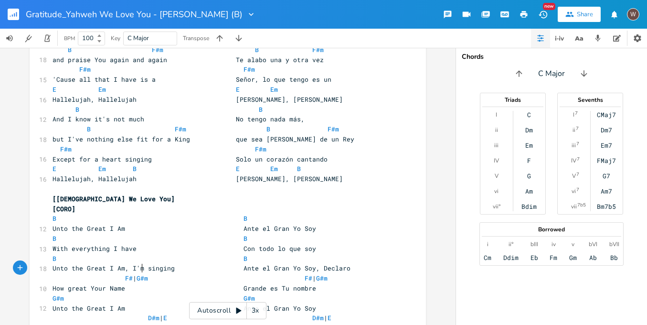
scroll to position [1074, 0]
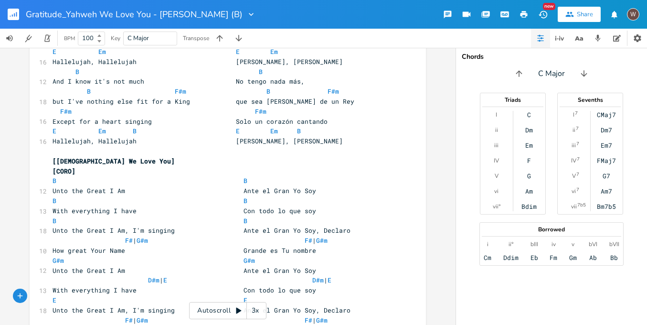
click at [19, 16] on rect "button" at bounding box center [13, 14] width 11 height 11
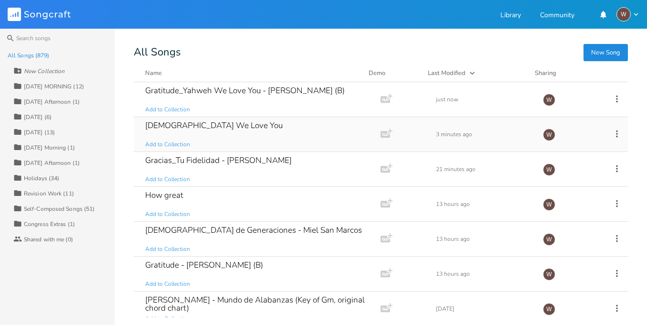
click at [234, 134] on div "[DEMOGRAPHIC_DATA] We Love You Add to Collection" at bounding box center [255, 134] width 220 height 34
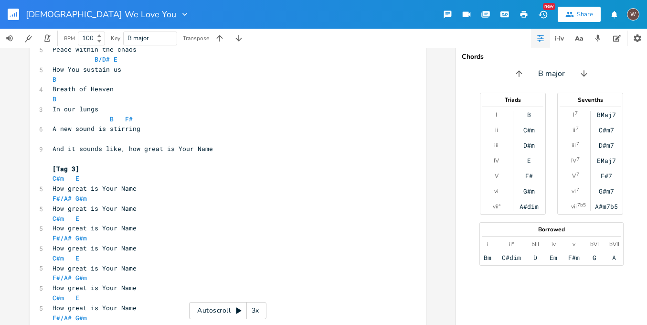
scroll to position [1584, 0]
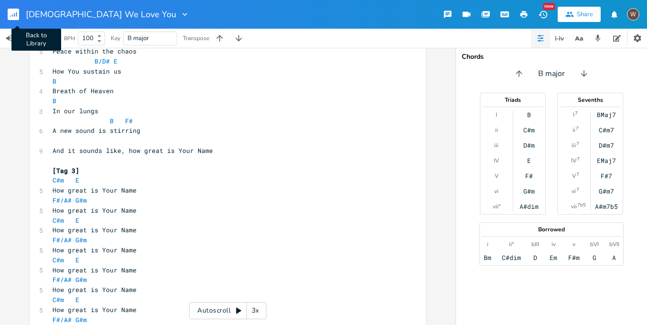
click at [11, 14] on rect "button" at bounding box center [13, 14] width 11 height 11
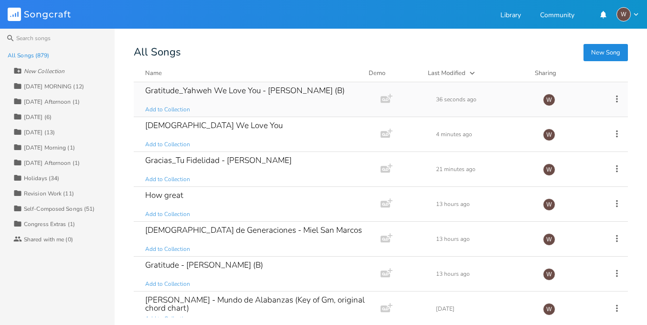
click at [284, 112] on div "Gratitude_Yahweh We Love You - [PERSON_NAME] Lake_Elevation (B) Add to Collecti…" at bounding box center [255, 99] width 220 height 34
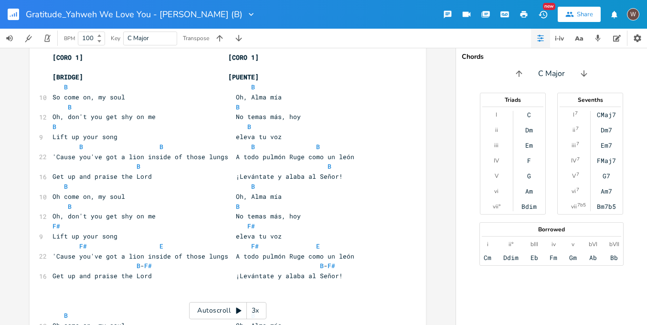
scroll to position [1102, 0]
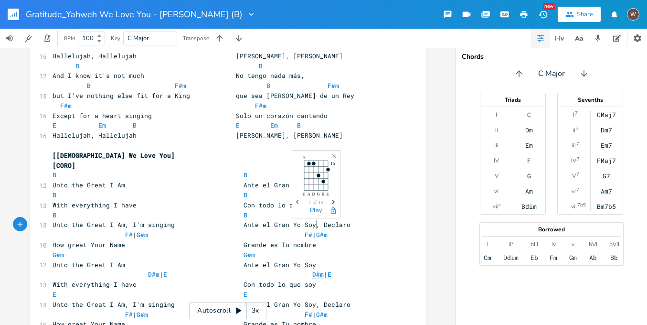
click at [314, 270] on span "D#m" at bounding box center [317, 274] width 11 height 9
type textarea "C"
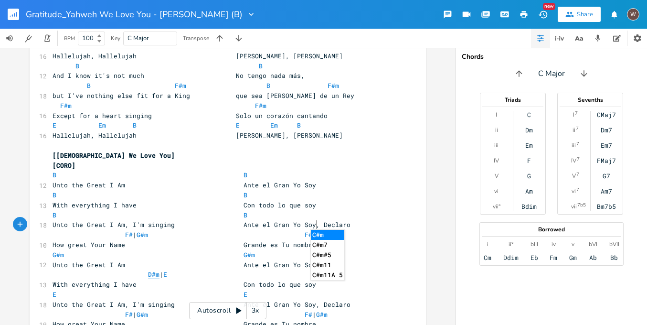
click at [148, 270] on span "D#m" at bounding box center [153, 274] width 11 height 9
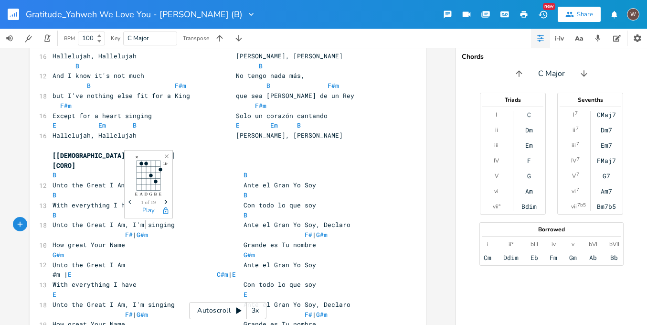
type textarea "C"
click at [362, 279] on pre "With everything I have Con todo lo que soy" at bounding box center [223, 284] width 345 height 10
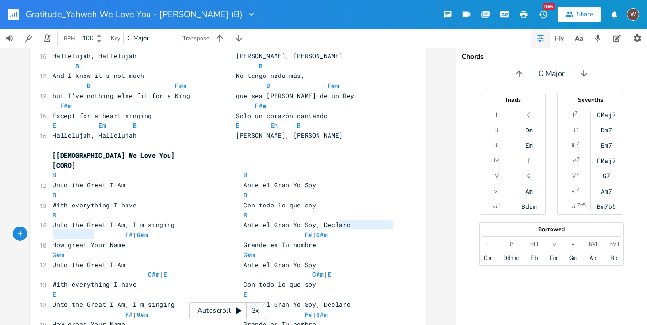
type textarea "W"
type textarea "C#m | E C#m | E"
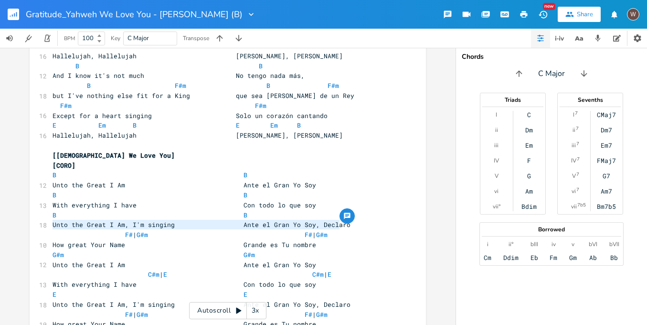
drag, startPoint x: 339, startPoint y: 224, endPoint x: 27, endPoint y: 222, distance: 312.4
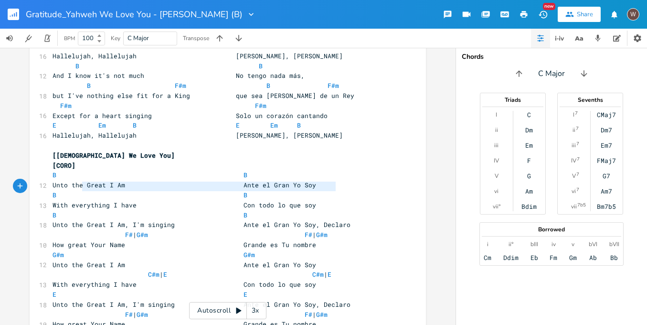
type textarea "F# | G#m F# | G#m"
drag, startPoint x: 340, startPoint y: 185, endPoint x: 41, endPoint y: 188, distance: 299.5
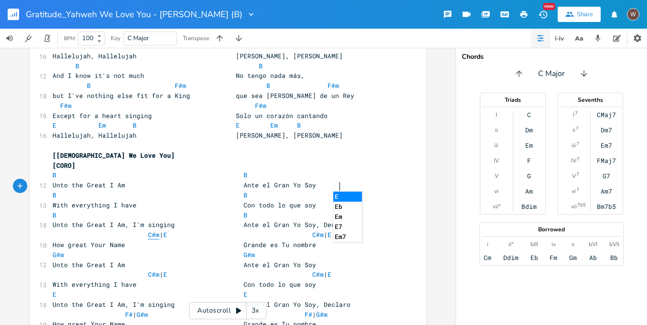
click at [148, 230] on span "C#m" at bounding box center [153, 234] width 11 height 9
click at [271, 230] on span "C#m | E C#m | E" at bounding box center [179, 234] width 252 height 9
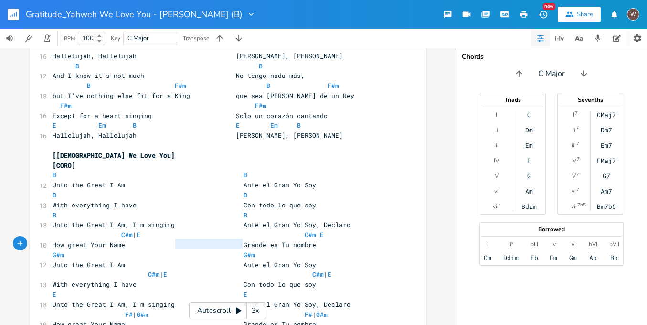
type textarea "U"
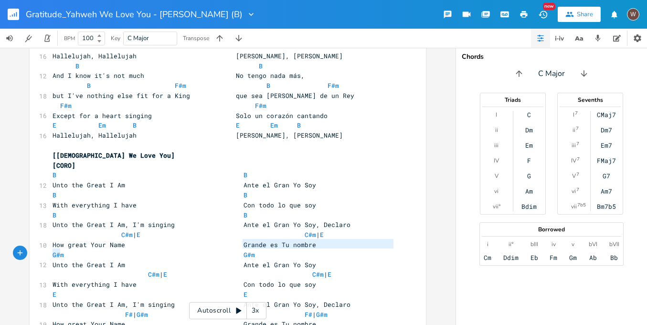
type textarea "E E"
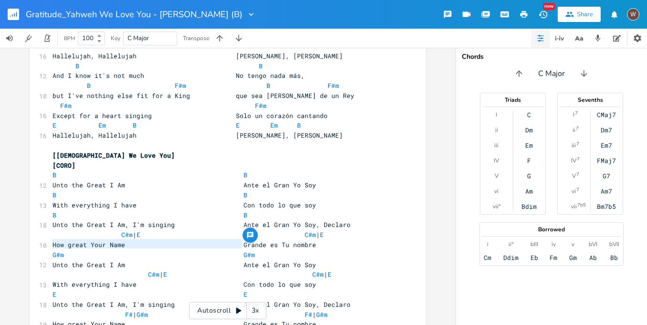
drag, startPoint x: 247, startPoint y: 244, endPoint x: 38, endPoint y: 242, distance: 208.7
click at [53, 320] on span "How great Your Name Grande es Tu nombre" at bounding box center [185, 324] width 264 height 9
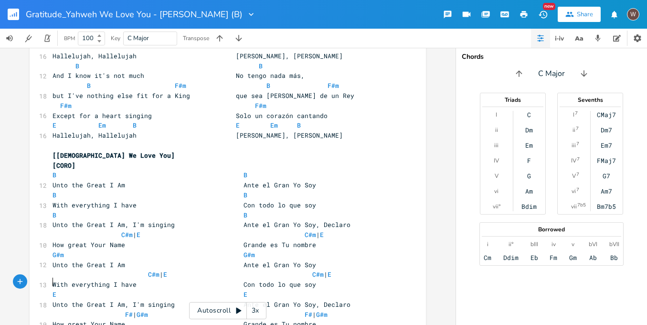
type textarea "U"
type textarea "G#m G#m"
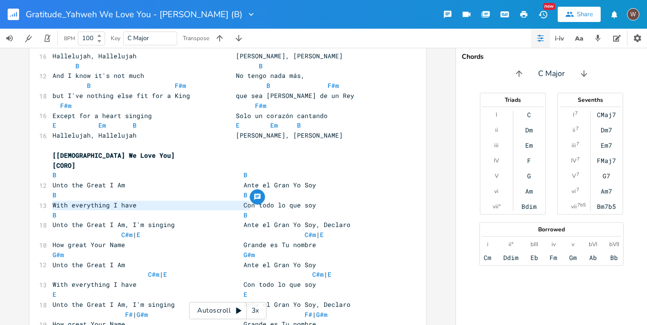
drag, startPoint x: 253, startPoint y: 207, endPoint x: 43, endPoint y: 208, distance: 209.7
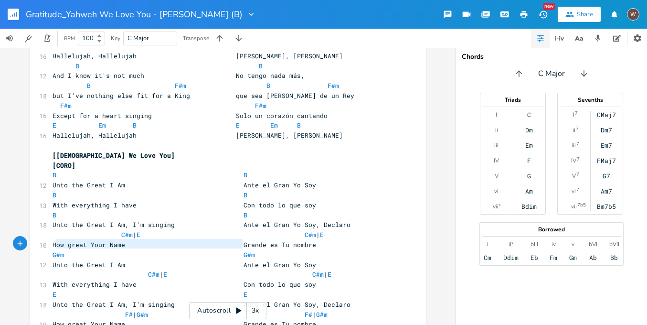
type textarea "E E"
drag, startPoint x: 243, startPoint y: 242, endPoint x: 39, endPoint y: 245, distance: 204.0
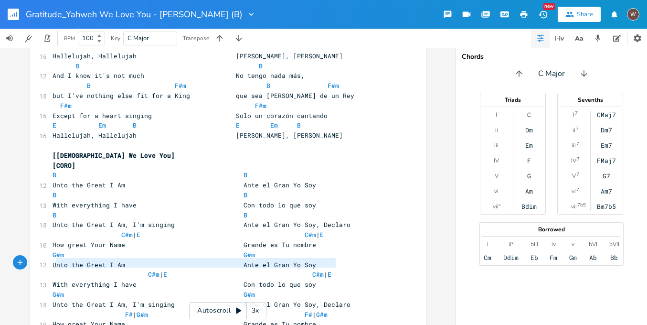
type textarea "F# | G#m F# | G#m"
drag, startPoint x: 333, startPoint y: 261, endPoint x: 35, endPoint y: 262, distance: 298.0
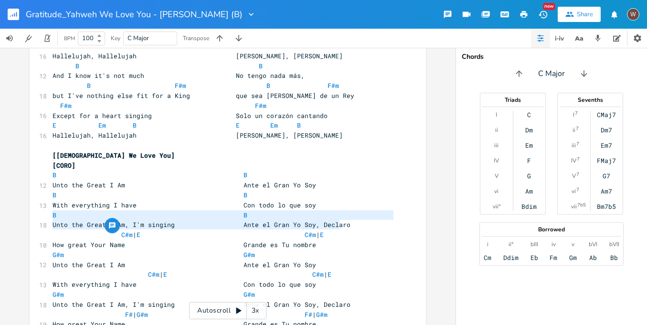
type textarea "C#m | E C#m | E"
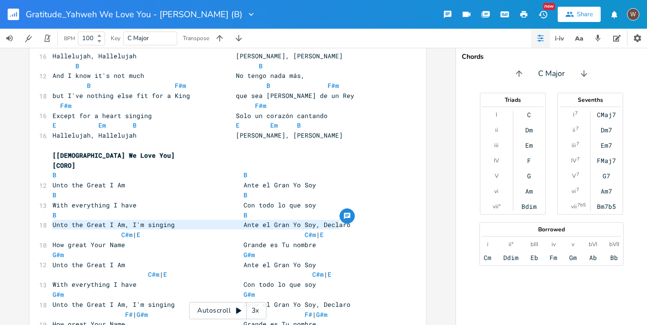
drag, startPoint x: 335, startPoint y: 228, endPoint x: 25, endPoint y: 221, distance: 310.1
click at [25, 221] on div "C#m | E C#m | E x ​ [INTRO] | B \| B \| G#m \| G#m \| F# \| F# \| E \| E \| [VE…" at bounding box center [228, 186] width 456 height 277
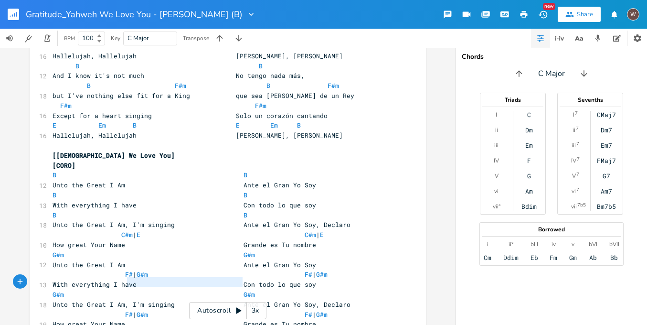
type textarea "E E"
drag, startPoint x: 238, startPoint y: 281, endPoint x: 32, endPoint y: 282, distance: 206.8
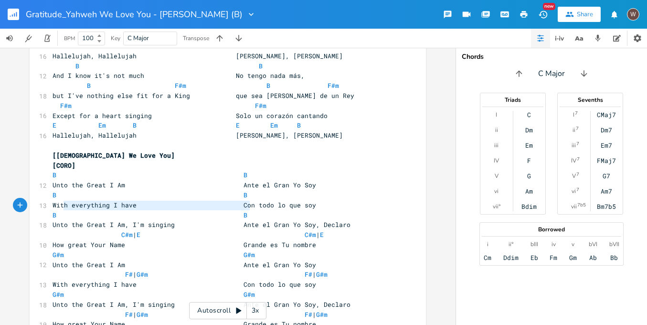
type textarea "G#m G#m"
drag, startPoint x: 262, startPoint y: 209, endPoint x: 40, endPoint y: 205, distance: 222.6
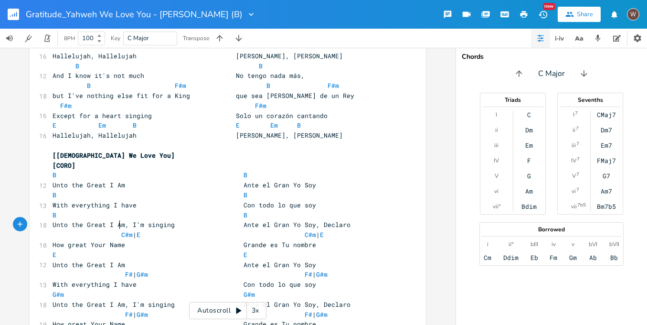
click at [117, 270] on span "F# | G#m F# | G#m" at bounding box center [190, 274] width 275 height 9
click at [302, 270] on span "F# | G#m F# | G#m" at bounding box center [200, 274] width 294 height 9
type textarea "="
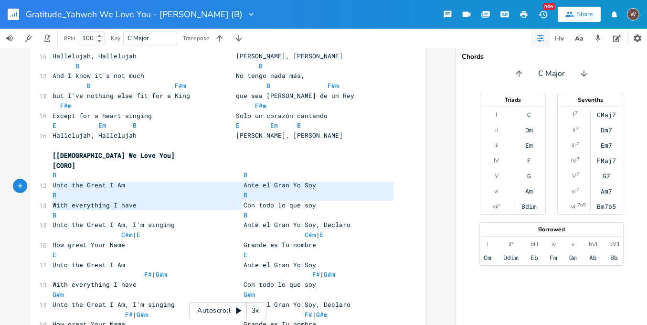
type textarea "C#m | E C#m | E How great Your Name Grande es Tu nombre E E"
drag, startPoint x: 321, startPoint y: 202, endPoint x: 48, endPoint y: 184, distance: 274.2
click at [319, 230] on span "C#m | E C#m | E" at bounding box center [188, 234] width 271 height 9
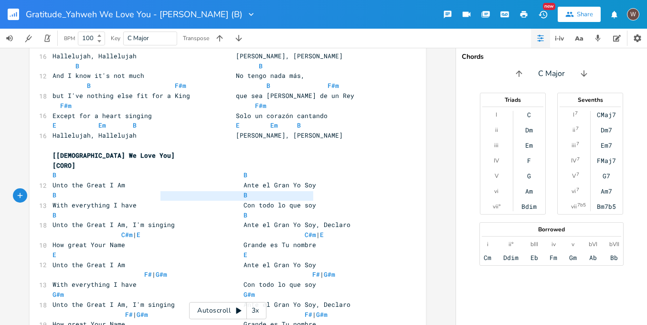
type textarea "C#m | E C#m | E How great Your Name Grande es Tu nombre"
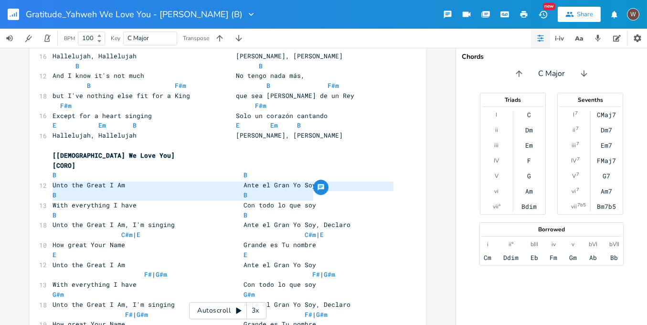
drag, startPoint x: 299, startPoint y: 195, endPoint x: 29, endPoint y: 183, distance: 270.6
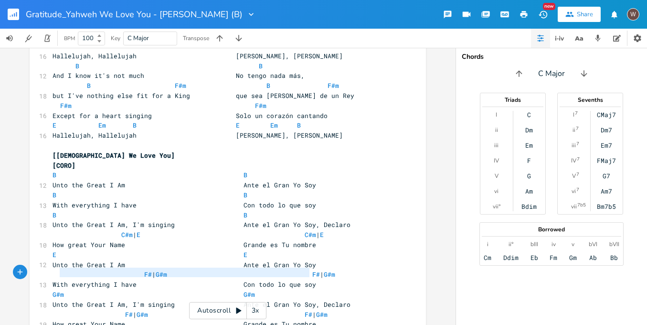
type textarea "F# | G#m F# | G#m How great Your Name Grande es Tu nombre"
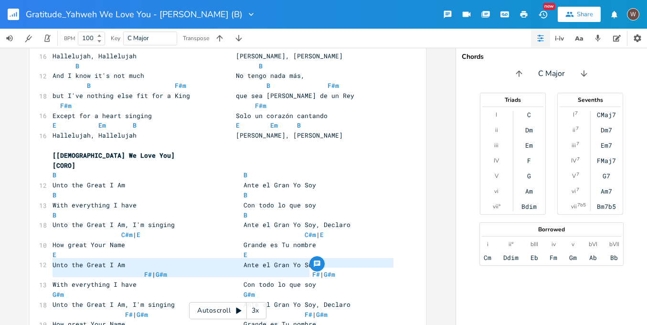
drag, startPoint x: 315, startPoint y: 277, endPoint x: 43, endPoint y: 264, distance: 271.6
paste textarea
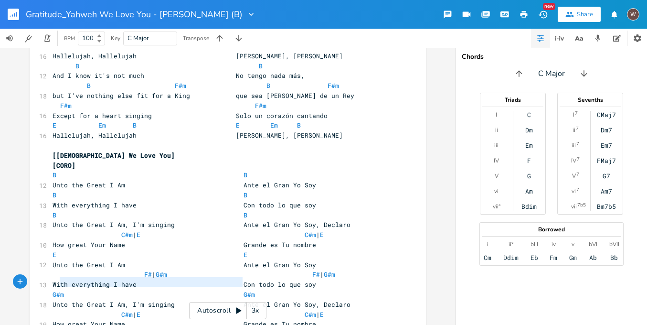
type textarea "E E"
drag, startPoint x: 252, startPoint y: 283, endPoint x: 39, endPoint y: 284, distance: 213.5
click at [16, 13] on icon "button" at bounding box center [16, 14] width 1 height 5
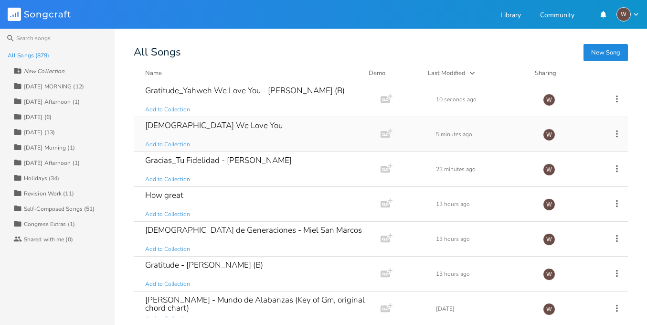
click at [227, 139] on div "[DEMOGRAPHIC_DATA] We Love You Add to Collection" at bounding box center [255, 134] width 220 height 34
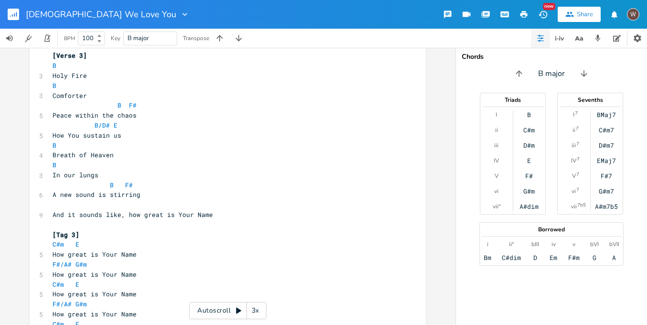
scroll to position [1586, 0]
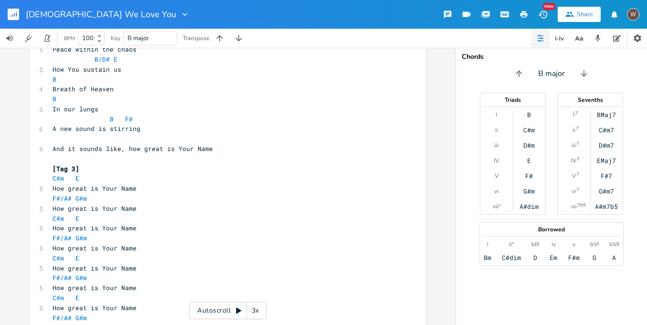
click at [14, 14] on rect "button" at bounding box center [13, 14] width 11 height 11
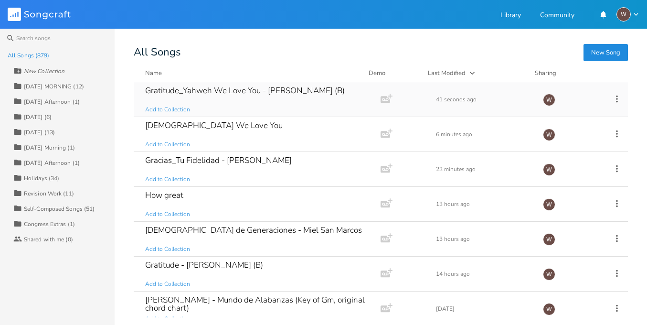
click at [224, 105] on div "Gratitude_Yahweh We Love You - [PERSON_NAME] Lake_Elevation (B) Add to Collecti…" at bounding box center [255, 99] width 220 height 34
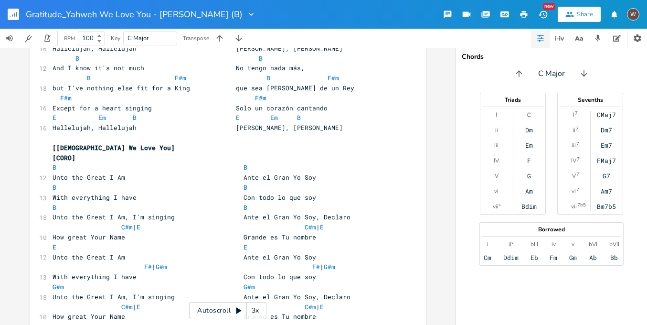
scroll to position [1112, 0]
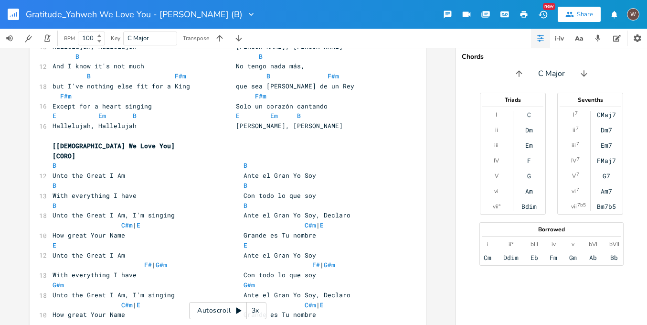
click at [14, 14] on rect "button" at bounding box center [13, 14] width 11 height 11
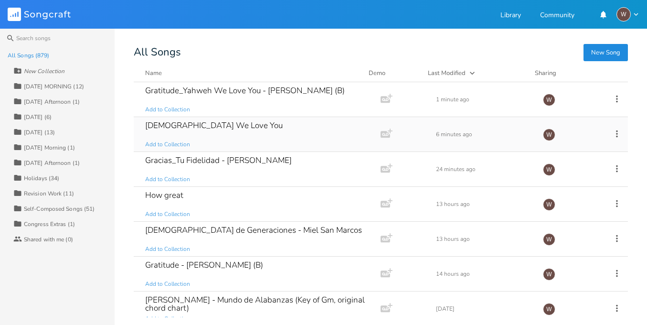
click at [243, 135] on div "[DEMOGRAPHIC_DATA] We Love You Add to Collection" at bounding box center [255, 134] width 220 height 34
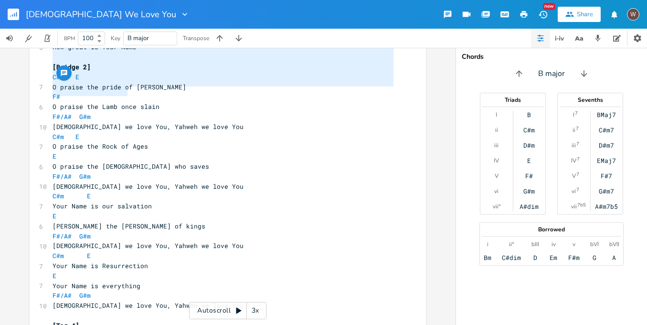
scroll to position [1943, 0]
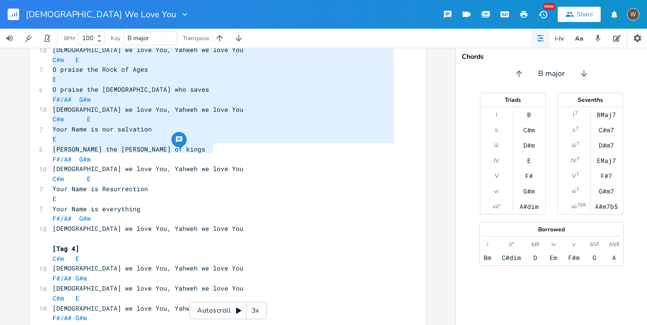
type textarea "[Tag 3] C#m E How great is Your Name F#/A# G#m How great is Your Name C#m E How…"
drag, startPoint x: 49, startPoint y: 133, endPoint x: 225, endPoint y: 148, distance: 177.3
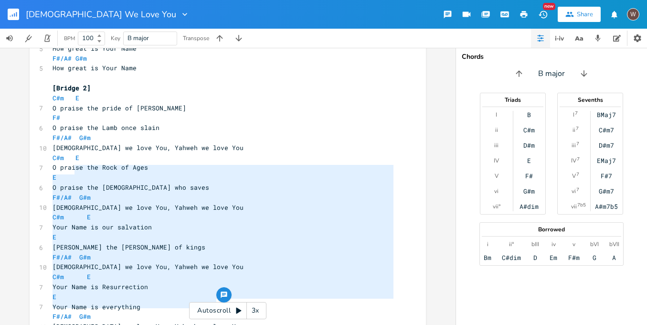
scroll to position [1565, 0]
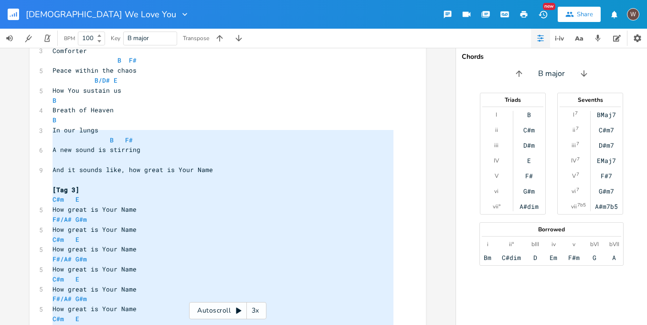
type textarea "[Tag 3] C#m E How great is Your Name F#/A# G#m How great is Your Name C#m E How…"
drag, startPoint x: 219, startPoint y: 207, endPoint x: 41, endPoint y: 126, distance: 195.6
click at [41, 126] on div "[Tag 3] C#m E How great is Your Name F#/A# G#m How great is Your Name C#m E How…" at bounding box center [228, 128] width 396 height 3279
click at [15, 11] on rect "button" at bounding box center [13, 14] width 11 height 11
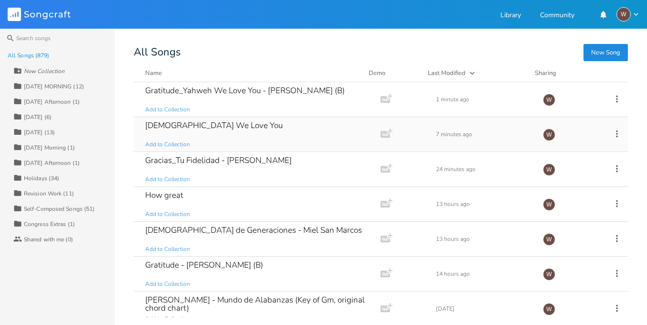
click at [244, 130] on div "[DEMOGRAPHIC_DATA] We Love You Add to Collection" at bounding box center [255, 134] width 220 height 34
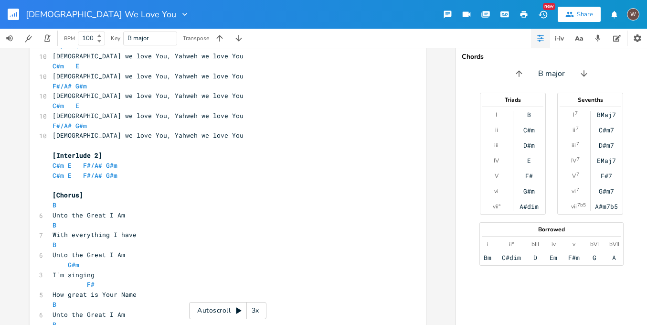
scroll to position [2889, 0]
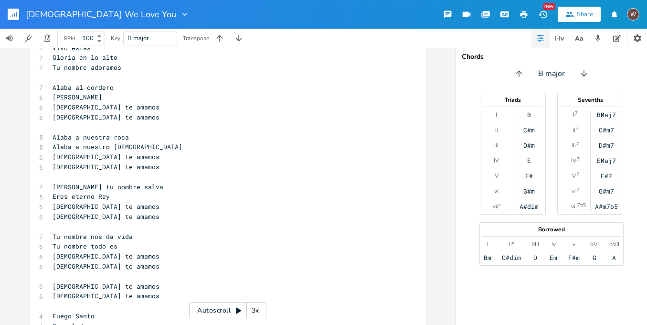
click at [14, 16] on icon "button" at bounding box center [14, 14] width 1 height 3
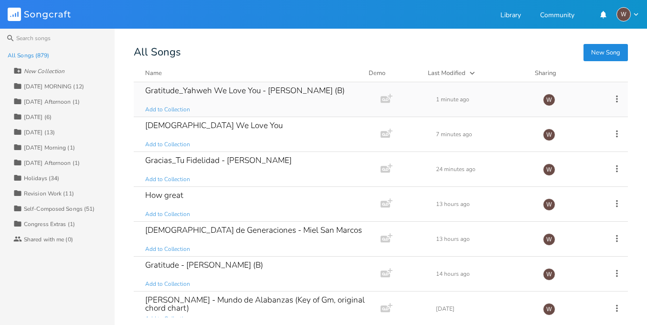
click at [246, 105] on div "Gratitude_Yahweh We Love You - [PERSON_NAME] Lake_Elevation (B) Add to Collecti…" at bounding box center [255, 99] width 220 height 34
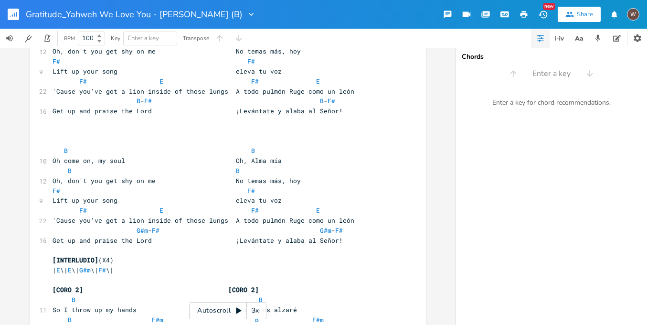
scroll to position [1112, 0]
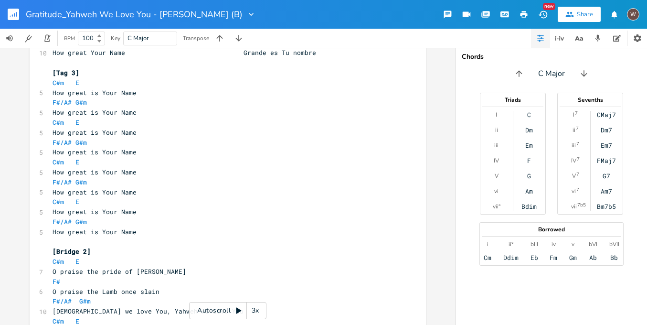
scroll to position [1173, 0]
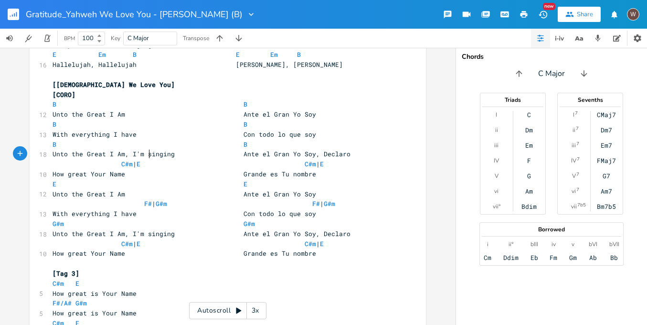
click at [147, 199] on span "F# | G#m F# | G#m" at bounding box center [194, 203] width 283 height 9
type textarea "/A#"
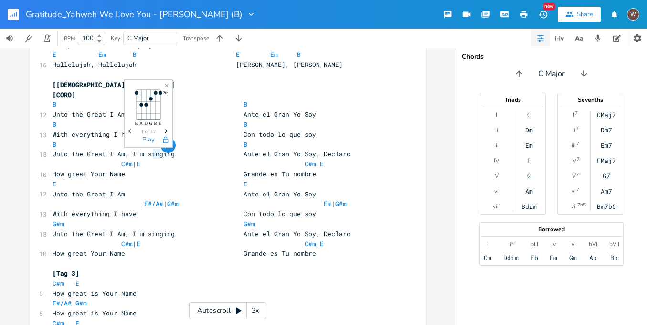
type textarea "/A#"
drag, startPoint x: 159, startPoint y: 155, endPoint x: 148, endPoint y: 153, distance: 11.6
click at [148, 199] on span "F#/A# | G#m F# | G#m" at bounding box center [200, 203] width 294 height 9
click at [329, 199] on span "F#" at bounding box center [328, 203] width 8 height 9
click at [312, 199] on span "F#/A# | G#m F#/A# | G#m" at bounding box center [206, 203] width 306 height 9
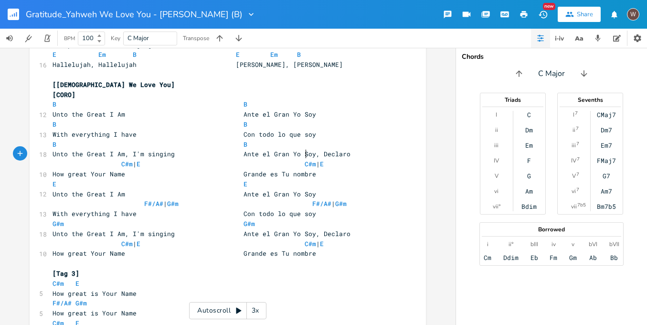
click at [138, 209] on pre "With everything I have Con todo lo que soy" at bounding box center [223, 214] width 345 height 10
click at [135, 199] on span "F#/A# | G#m F#/A# | G#m" at bounding box center [200, 203] width 294 height 9
click at [264, 199] on span "F#/A# | G#m F#/A# | G#m" at bounding box center [198, 203] width 290 height 9
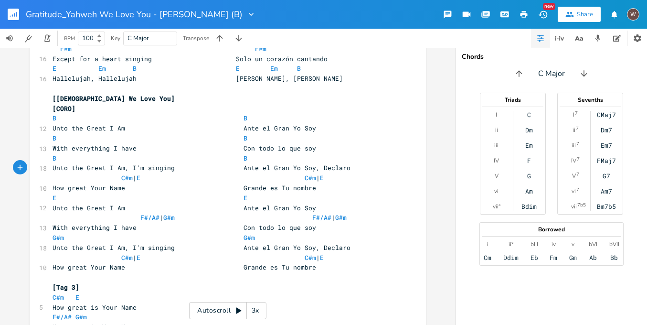
click at [320, 183] on pre "How great Your Name Grande es Tu nombre" at bounding box center [223, 188] width 345 height 10
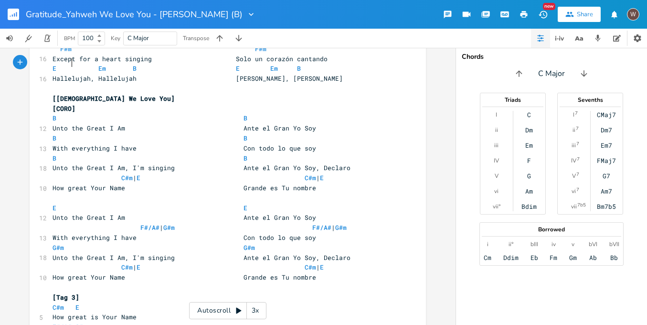
click at [70, 104] on span "[CORO]" at bounding box center [64, 108] width 23 height 9
type textarea "1"
click at [68, 193] on pre "​" at bounding box center [223, 198] width 345 height 10
type textarea "[CORO 1]"
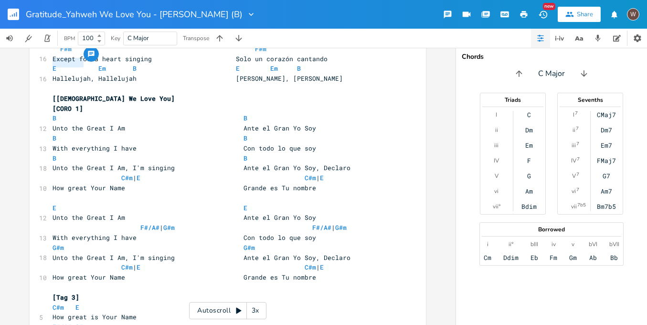
drag, startPoint x: 102, startPoint y: 64, endPoint x: 29, endPoint y: 66, distance: 72.6
click at [53, 193] on pre "​" at bounding box center [223, 198] width 345 height 10
paste textarea "2"
click at [77, 193] on span "[CORO 1]" at bounding box center [68, 197] width 31 height 9
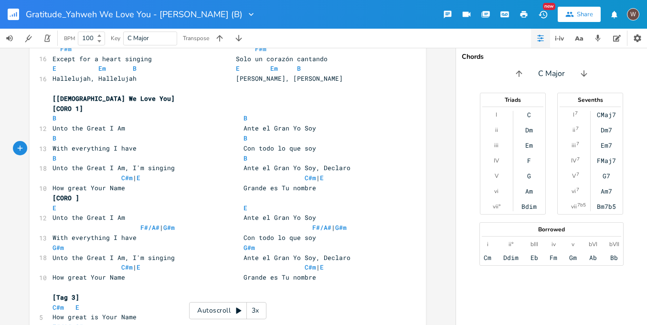
type textarea "2"
click at [92, 193] on pre "[CORO 2]" at bounding box center [223, 198] width 345 height 10
type textarea "(x2)"
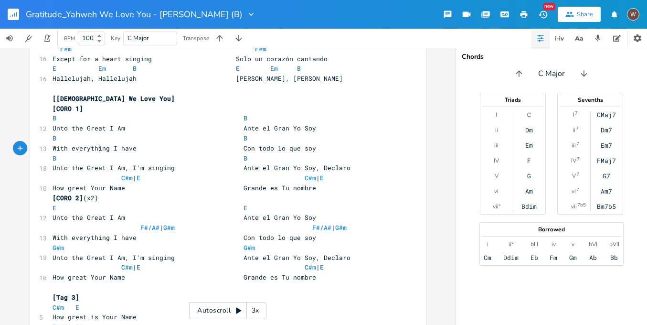
scroll to position [0, 10]
click at [89, 193] on span "[CORO 2] (x2)" at bounding box center [76, 197] width 46 height 9
type textarea "X"
click at [96, 282] on pre "​" at bounding box center [223, 287] width 345 height 10
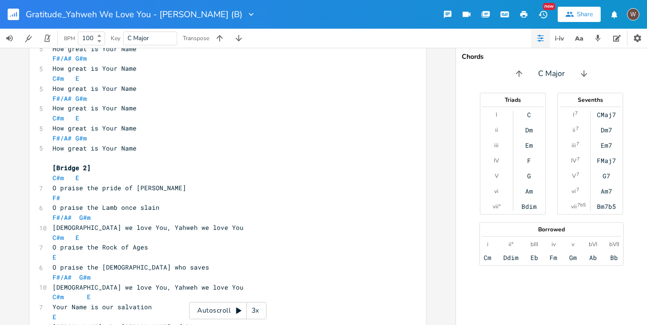
scroll to position [1392, 0]
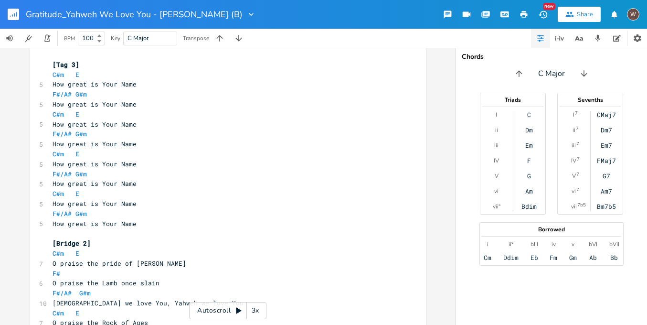
click at [60, 268] on pre "F#" at bounding box center [223, 273] width 345 height 10
type textarea "e"
type textarea "E"
click at [61, 223] on li "E" at bounding box center [64, 222] width 29 height 10
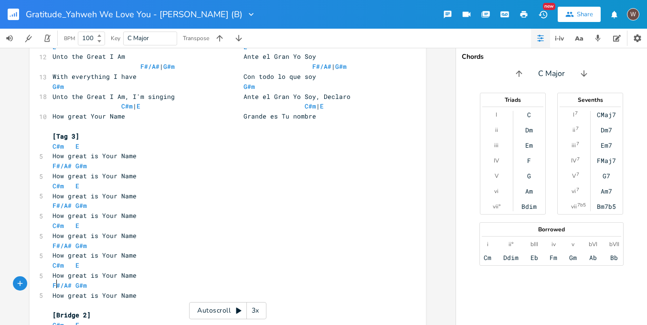
scroll to position [1249, 0]
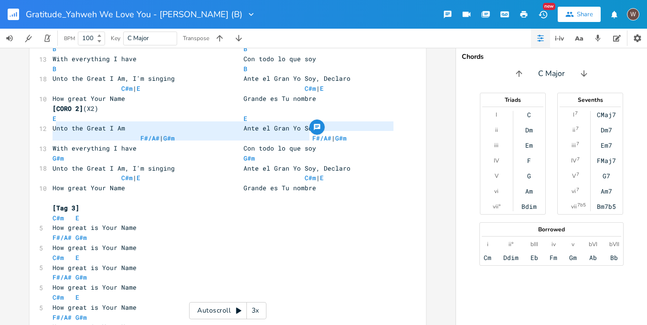
type textarea "C#m | E C#m | E How great Your Name Grande es Tu nombre"
drag, startPoint x: 313, startPoint y: 139, endPoint x: 44, endPoint y: 128, distance: 269.1
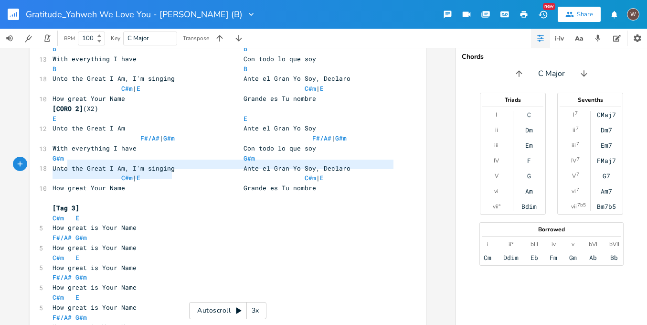
type textarea "C#m E How great is Your Name"
drag, startPoint x: 176, startPoint y: 172, endPoint x: 43, endPoint y: 162, distance: 133.2
paste textarea
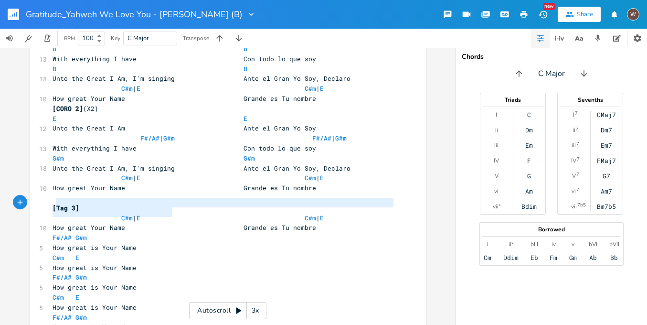
type textarea "C#m E How great is Your Name"
drag, startPoint x: 153, startPoint y: 209, endPoint x: 44, endPoint y: 200, distance: 109.8
paste textarea
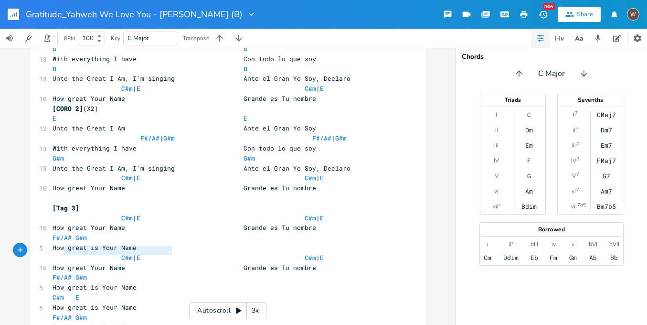
type textarea "C#m E How great is Your Name"
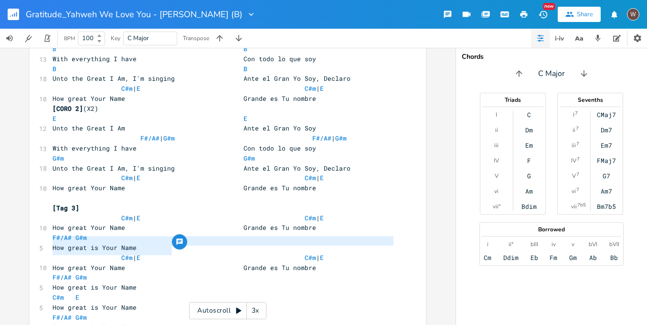
drag, startPoint x: 173, startPoint y: 253, endPoint x: 49, endPoint y: 245, distance: 124.4
paste textarea
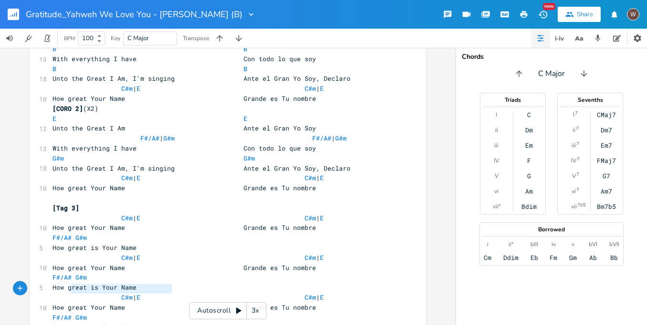
type textarea "C#m E How great is Your Name"
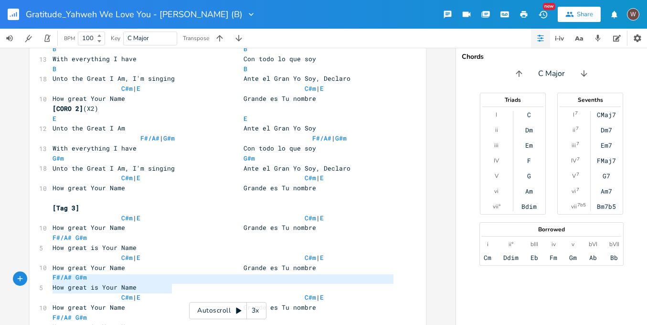
drag, startPoint x: 172, startPoint y: 289, endPoint x: 25, endPoint y: 281, distance: 147.3
click at [25, 281] on div "C#m E How great is Your Name x ​ [INTRO] | B \| B \| G#m \| G#m \| F# \| F# \| …" at bounding box center [228, 186] width 456 height 277
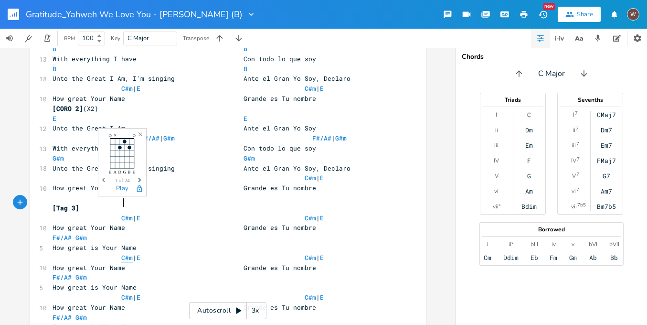
click at [122, 253] on span "C#m" at bounding box center [126, 257] width 11 height 9
type textarea "f"
type textarea "F"
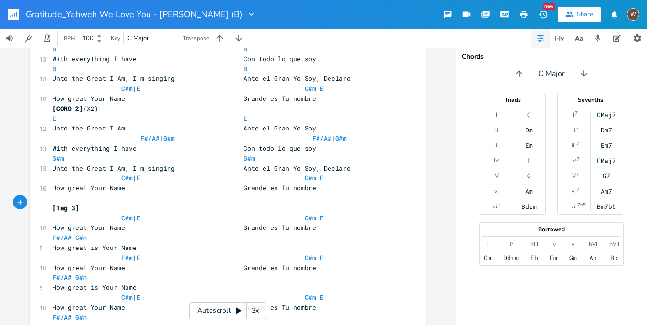
click at [130, 253] on span "F#m | E C#m | E" at bounding box center [188, 257] width 271 height 9
type textarea "F#/A# G#m"
drag, startPoint x: 91, startPoint y: 183, endPoint x: 43, endPoint y: 183, distance: 47.3
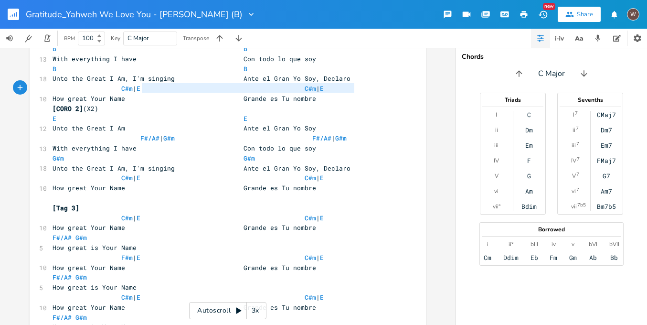
type textarea "F#/A# | G#m F#/A# | G#m"
drag, startPoint x: 367, startPoint y: 87, endPoint x: 133, endPoint y: 86, distance: 234.0
click at [133, 133] on pre "F#/A# | G#m F#/A# | G#m" at bounding box center [223, 138] width 345 height 10
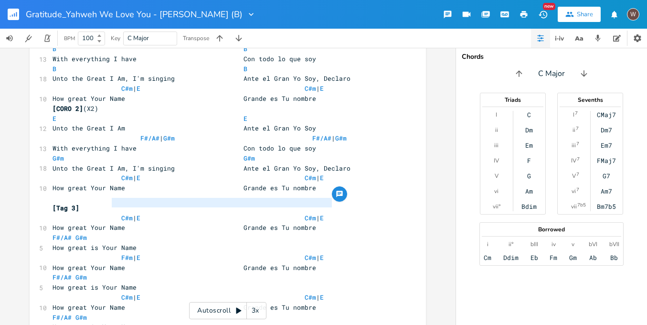
type textarea "F#m | E C#m | E"
drag, startPoint x: 334, startPoint y: 201, endPoint x: 115, endPoint y: 203, distance: 218.8
click at [115, 253] on pre "F#m | E C#m | E" at bounding box center [223, 258] width 345 height 10
paste textarea
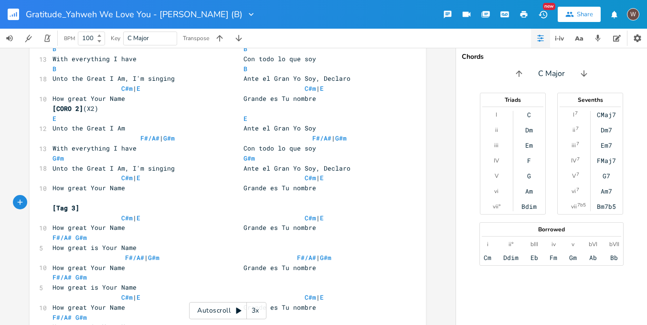
click at [119, 253] on span "F#/A# | G#m F#/A# | G#m" at bounding box center [192, 257] width 279 height 9
click at [278, 253] on span "F#/A# | G#m F#/A# | G#m" at bounding box center [190, 257] width 275 height 9
type textarea "F#/A# G#m How great is Your Name"
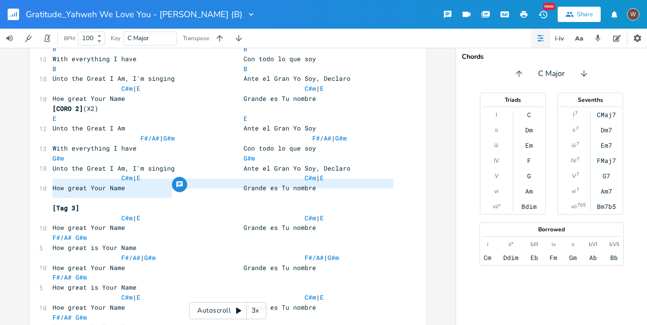
drag, startPoint x: 198, startPoint y: 191, endPoint x: 37, endPoint y: 184, distance: 161.1
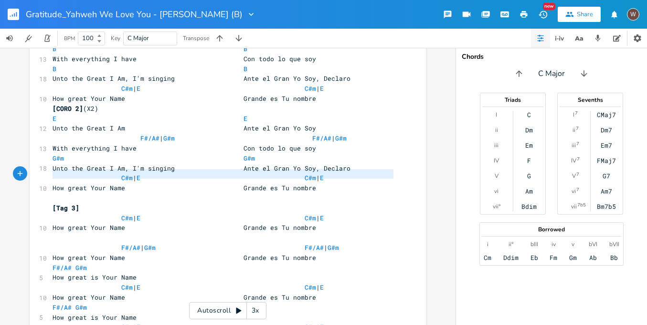
type textarea "C#m | E C#m | E How great Your Name Grande es Tu nombre"
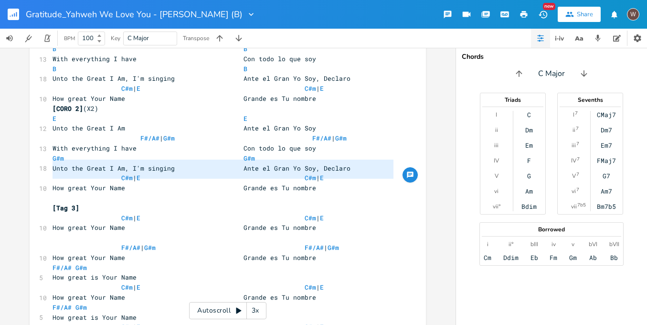
drag, startPoint x: 136, startPoint y: 186, endPoint x: 34, endPoint y: 167, distance: 103.0
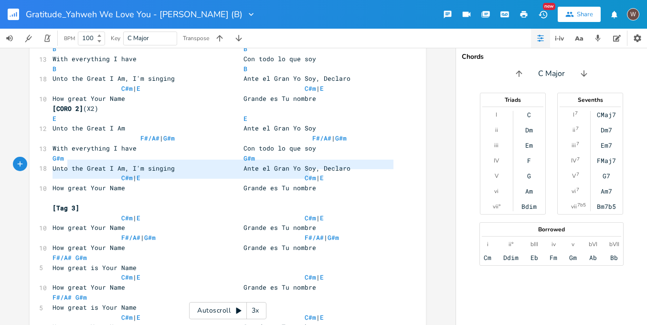
type textarea "C#m | E C#m | E How great Your Name Grande es Tu nombre"
drag, startPoint x: 320, startPoint y: 176, endPoint x: 46, endPoint y: 165, distance: 273.9
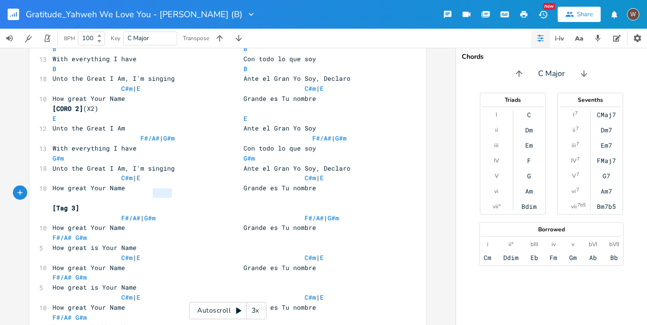
type textarea "F#/A# G#m How great is Your Name"
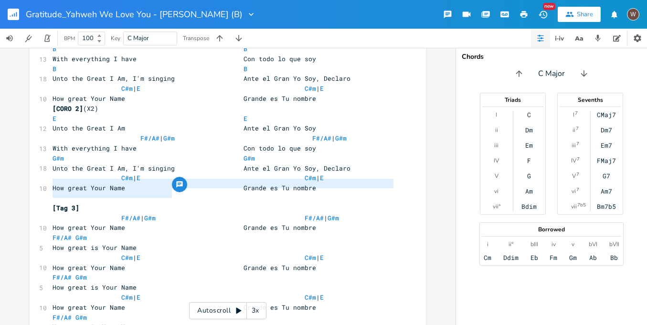
drag, startPoint x: 188, startPoint y: 190, endPoint x: 30, endPoint y: 182, distance: 158.8
click at [23, 184] on div "F#/A# G#m How great is Your Name x ​ [INTRO] | B \| B \| G#m \| G#m \| F# \| F#…" at bounding box center [228, 186] width 456 height 277
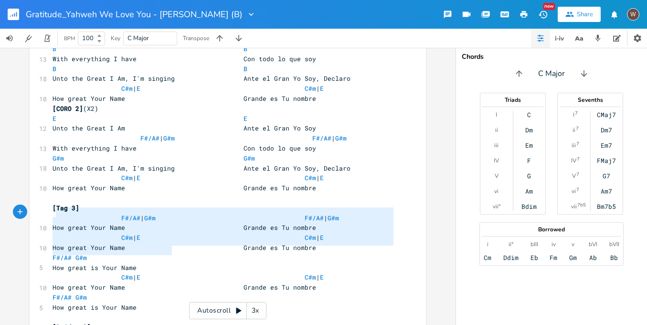
type textarea "F#/A# G#m How great is Your Name C#m | E C#m | E How great Your Name Grande es …"
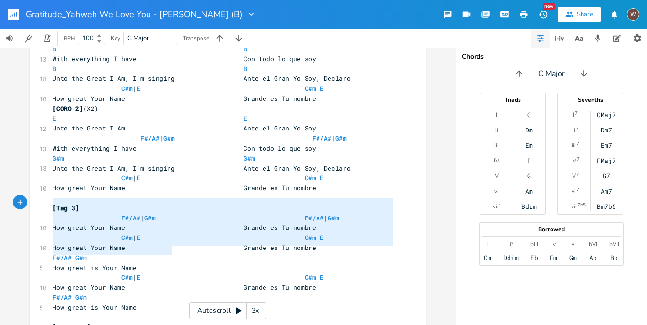
drag, startPoint x: 174, startPoint y: 252, endPoint x: 47, endPoint y: 203, distance: 136.7
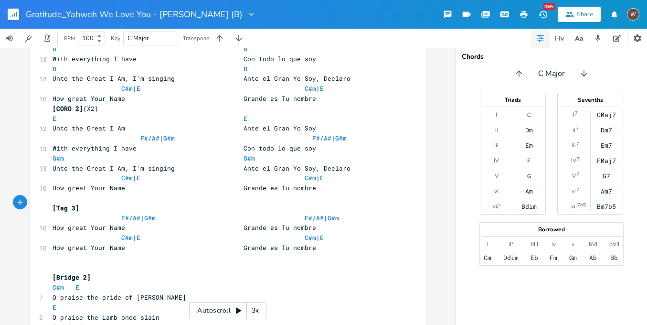
click at [106, 203] on pre "[Tag 3]" at bounding box center [223, 208] width 345 height 10
type textarea "(x4"
type textarea "X4)"
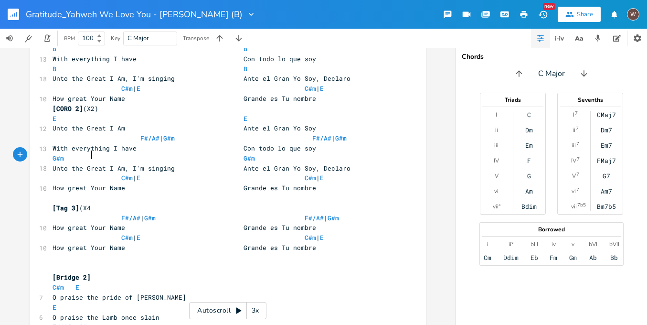
scroll to position [0, 9]
click at [62, 203] on span "[Tag 3]" at bounding box center [66, 207] width 27 height 9
type textarea "Tag"
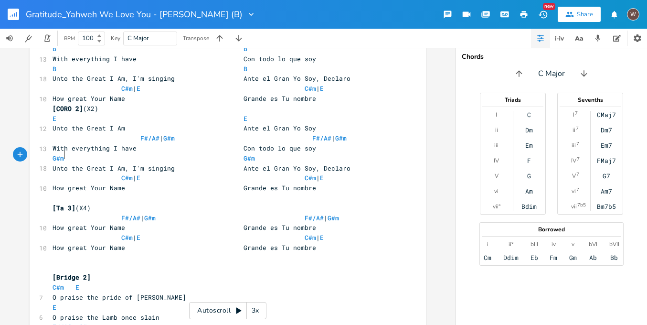
scroll to position [0, 9]
type textarea "AG"
click at [103, 263] on pre at bounding box center [223, 268] width 345 height 10
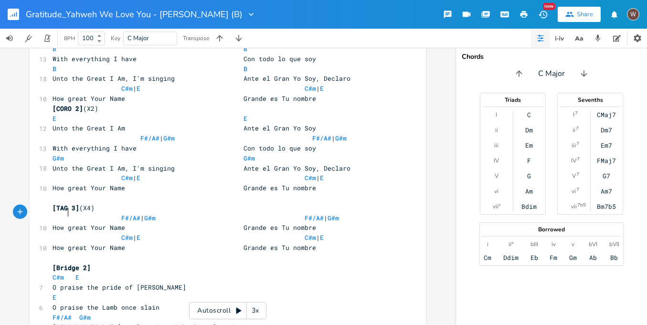
click at [66, 263] on span "[Bridge 2]" at bounding box center [72, 267] width 38 height 9
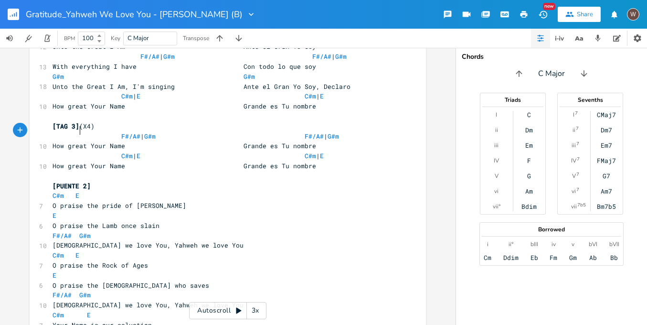
scroll to position [1465, 0]
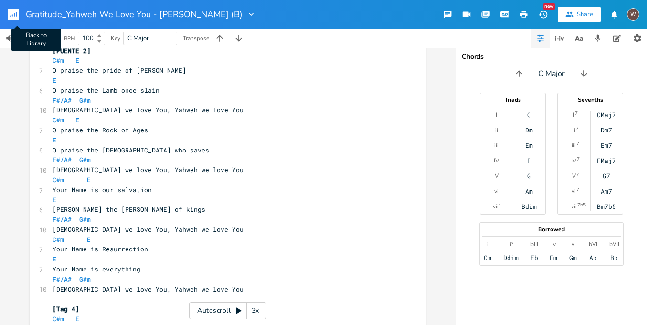
type textarea "PUENTE"
click at [12, 13] on rect "button" at bounding box center [13, 14] width 11 height 11
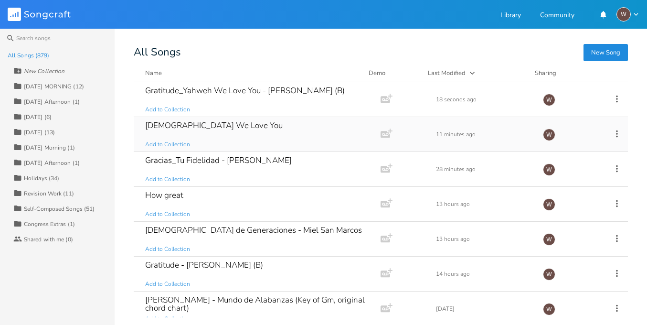
click at [294, 143] on div "[DEMOGRAPHIC_DATA] We Love You Add to Collection" at bounding box center [255, 134] width 220 height 34
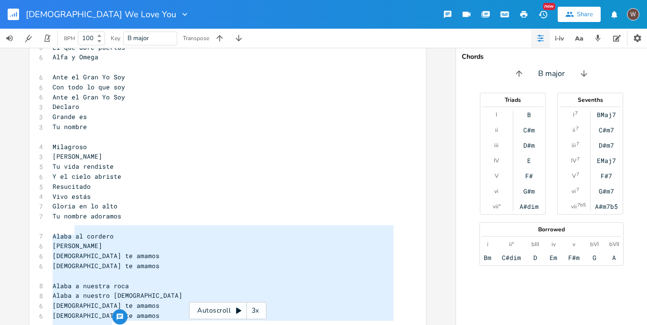
scroll to position [2694, 0]
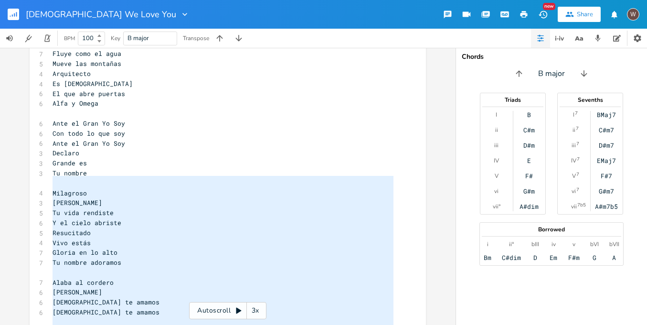
type textarea "Alaba al cordero Alaba al león Yahweh te amamos Yahweh te amamos Alaba a nuestr…"
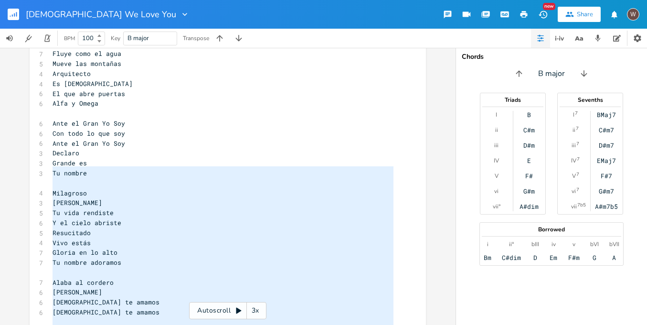
drag, startPoint x: 120, startPoint y: 233, endPoint x: 45, endPoint y: 174, distance: 95.2
click at [20, 13] on button "button" at bounding box center [17, 14] width 19 height 23
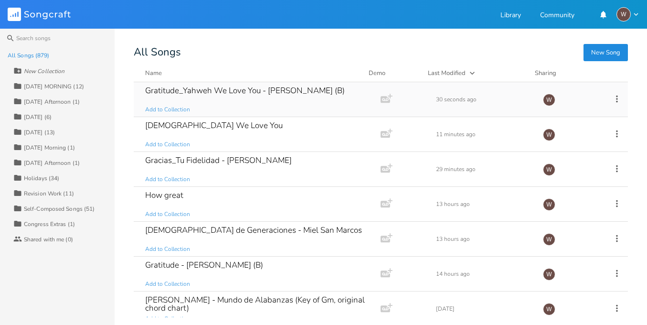
click at [260, 106] on div "Gratitude_Yahweh We Love You - [PERSON_NAME] Lake_Elevation (B) Add to Collecti…" at bounding box center [255, 99] width 220 height 34
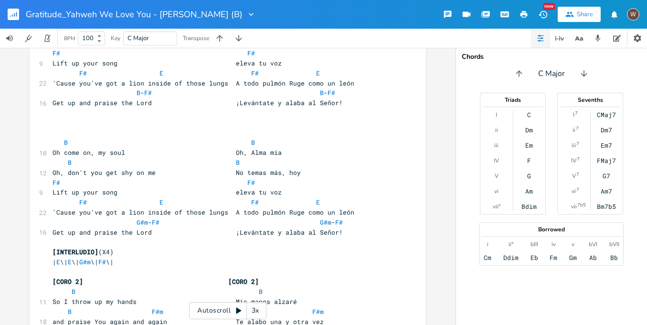
scroll to position [1465, 0]
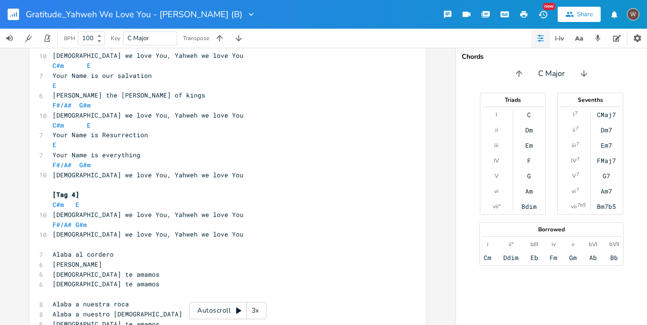
scroll to position [1570, 0]
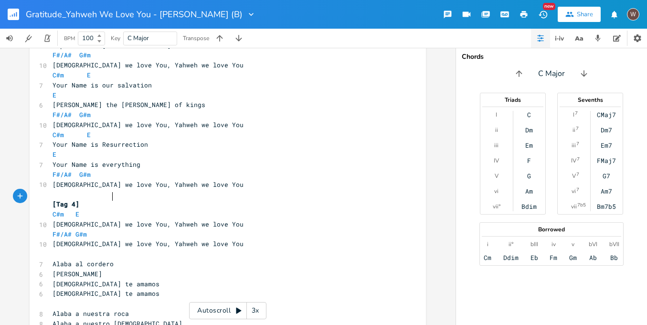
type textarea "Alaba al cordero"
drag, startPoint x: 119, startPoint y: 197, endPoint x: 36, endPoint y: 194, distance: 83.7
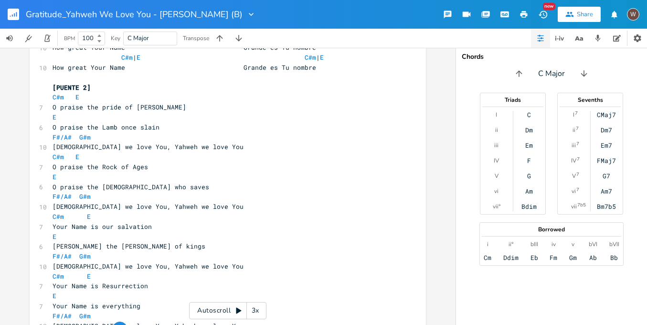
scroll to position [1349, 0]
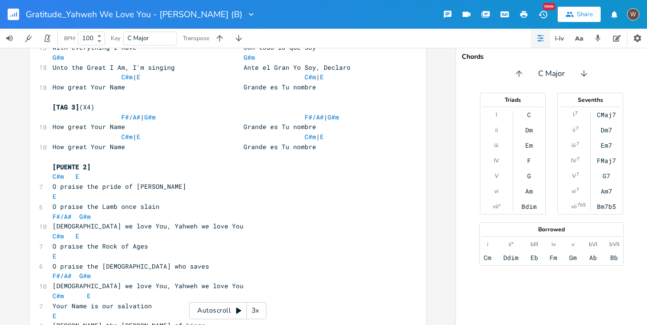
click at [183, 182] on pre "O praise the pride of [PERSON_NAME]" at bounding box center [223, 187] width 345 height 10
click at [169, 182] on span "O praise the pride of [PERSON_NAME] [PERSON_NAME]" at bounding box center [146, 186] width 187 height 9
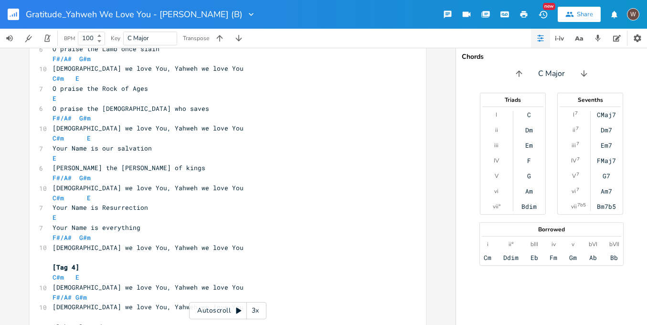
scroll to position [1666, 0]
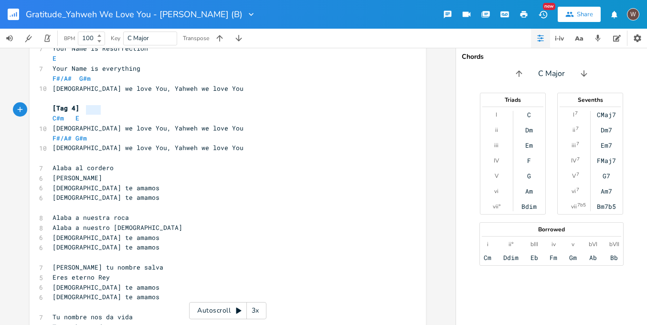
type textarea "[PERSON_NAME]"
drag, startPoint x: 107, startPoint y: 111, endPoint x: 48, endPoint y: 111, distance: 59.2
click at [51, 173] on pre "[PERSON_NAME]" at bounding box center [223, 178] width 345 height 10
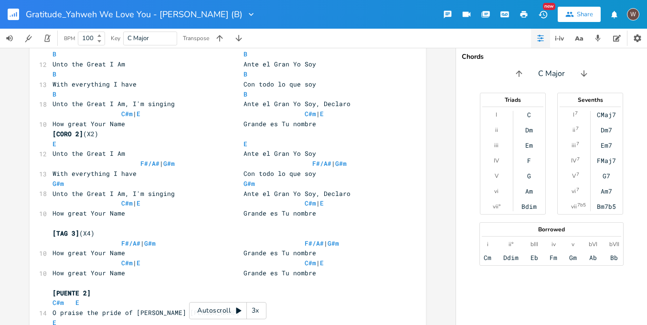
scroll to position [1307, 0]
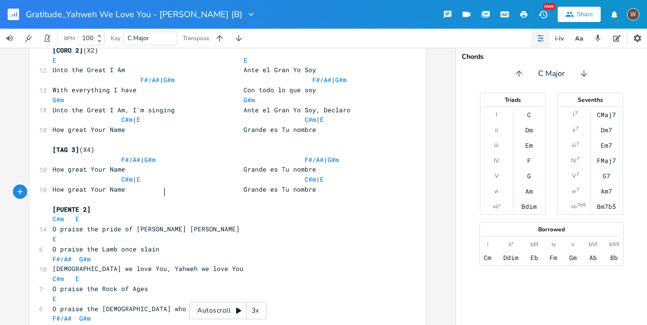
click at [197, 244] on pre "O praise the Lamb once slain" at bounding box center [223, 249] width 345 height 10
click at [64, 214] on span "C#m E" at bounding box center [66, 218] width 27 height 9
type textarea "|"
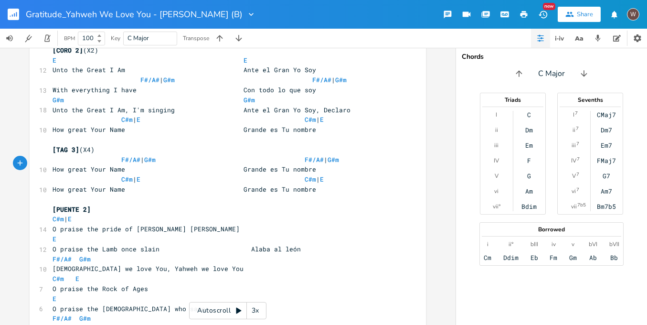
click at [72, 214] on span "C#m | E" at bounding box center [62, 218] width 19 height 9
type textarea "C#m | E C#m | E"
drag, startPoint x: 332, startPoint y: 126, endPoint x: 38, endPoint y: 125, distance: 294.7
type textarea "C#m | E"
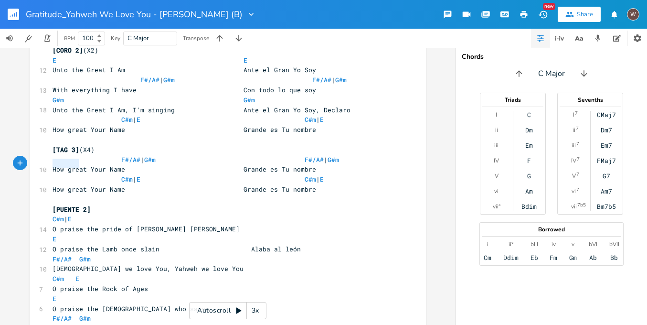
drag, startPoint x: 76, startPoint y: 162, endPoint x: 39, endPoint y: 162, distance: 37.3
drag, startPoint x: 111, startPoint y: 165, endPoint x: 51, endPoint y: 163, distance: 60.2
click at [53, 214] on span "C#m | E C#m | E" at bounding box center [188, 218] width 271 height 9
click at [56, 214] on span "C#m" at bounding box center [61, 218] width 11 height 9
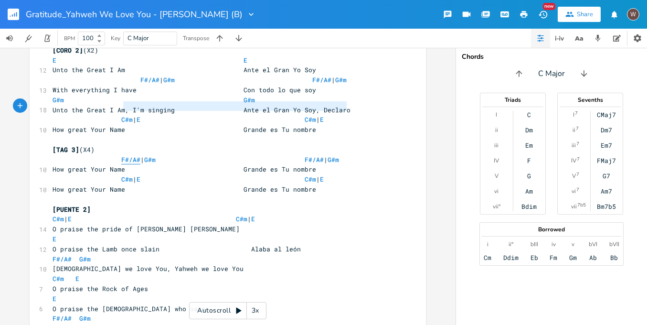
type textarea "F#/A# | G#m F#/A# | G#m"
drag, startPoint x: 348, startPoint y: 107, endPoint x: 118, endPoint y: 107, distance: 229.7
click at [118, 155] on pre "F#/A# | G#m F#/A# | G#m" at bounding box center [223, 160] width 345 height 10
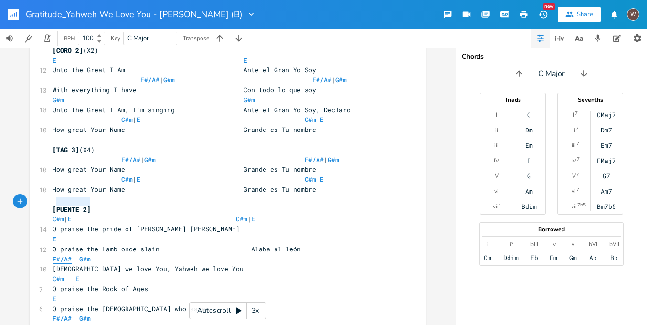
type textarea "F#/A# G#m"
drag, startPoint x: 88, startPoint y: 203, endPoint x: 50, endPoint y: 204, distance: 38.7
click at [51, 254] on pre "F#/A# G#m" at bounding box center [223, 259] width 345 height 10
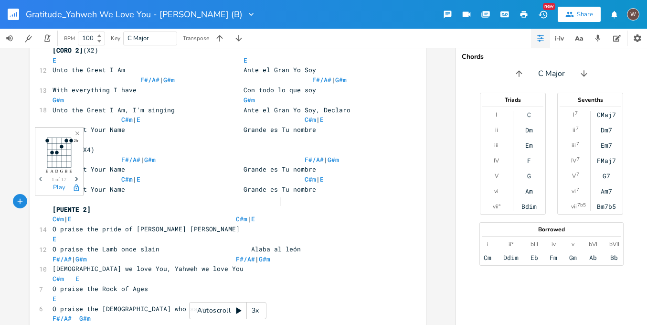
click at [77, 264] on span "[DEMOGRAPHIC_DATA] we love You, Yahweh we love You" at bounding box center [148, 268] width 191 height 9
click at [64, 224] on span "O praise the pride of [PERSON_NAME] [PERSON_NAME]" at bounding box center [146, 228] width 187 height 9
click at [56, 245] on span "O praise the Lamb once slain Alaba al león" at bounding box center [177, 249] width 248 height 9
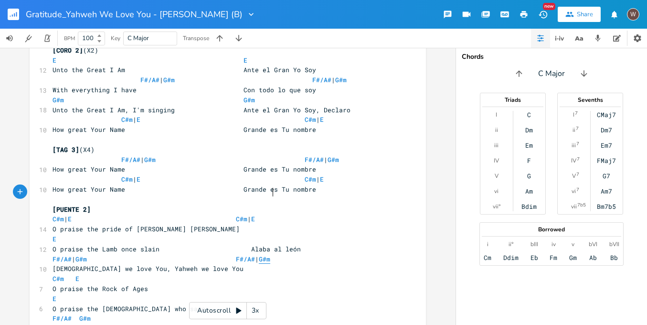
drag, startPoint x: 268, startPoint y: 193, endPoint x: 273, endPoint y: 198, distance: 7.1
click at [268, 245] on span "O praise the Lamb once slain Alaba al león" at bounding box center [177, 249] width 248 height 9
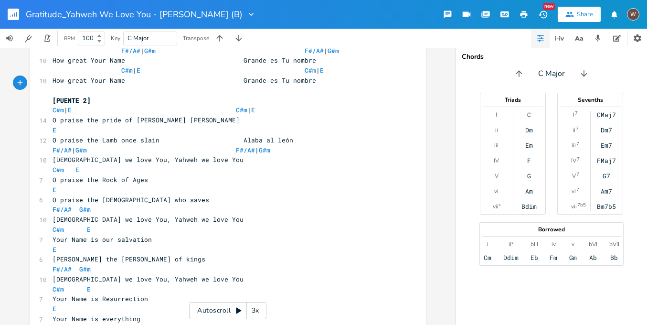
scroll to position [1324, 0]
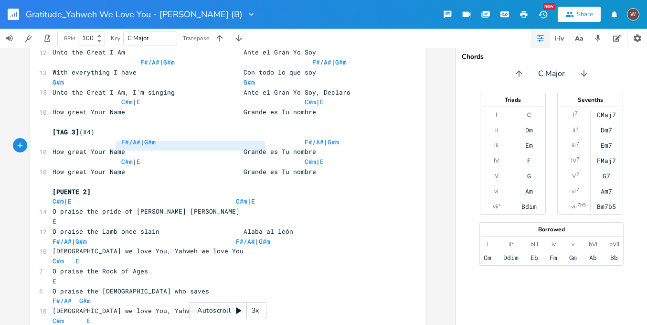
type textarea "O"
type textarea "#m | E C#m | E"
type textarea "C#m | E C#m | E"
drag, startPoint x: 280, startPoint y: 148, endPoint x: 46, endPoint y: 144, distance: 234.1
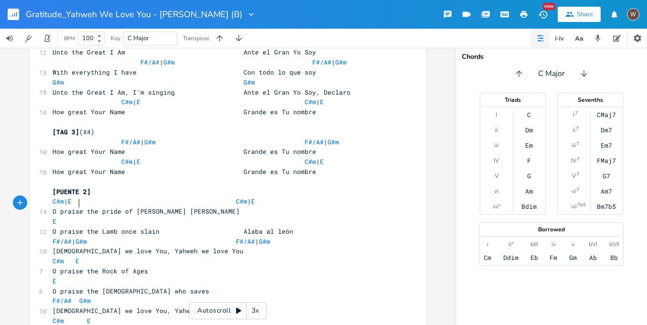
type textarea "C#m E"
drag, startPoint x: 80, startPoint y: 204, endPoint x: 40, endPoint y: 204, distance: 40.1
type textarea "C#m E"
drag, startPoint x: 92, startPoint y: 262, endPoint x: 28, endPoint y: 259, distance: 64.1
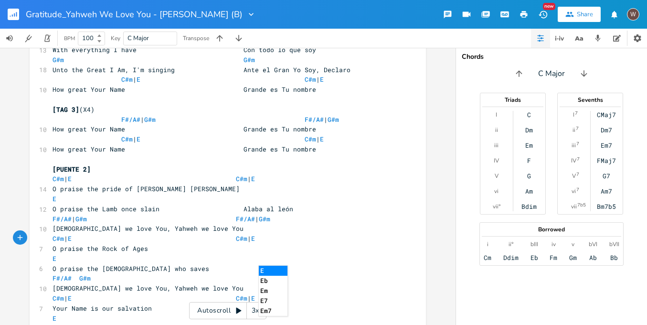
scroll to position [1414, 0]
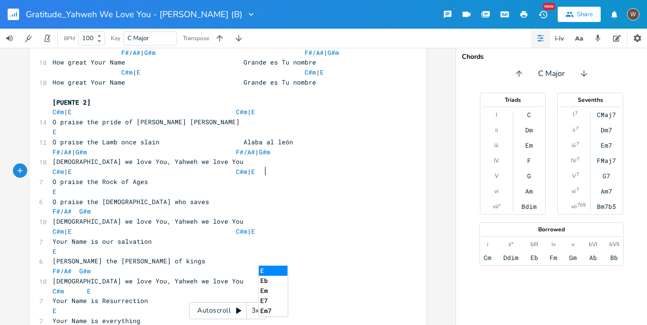
click at [64, 237] on span "Your Name is our salvation" at bounding box center [102, 241] width 99 height 9
click at [64, 177] on span "O praise the Rock of Ages" at bounding box center [101, 181] width 96 height 9
type textarea "C#m E"
drag, startPoint x: 103, startPoint y: 226, endPoint x: 42, endPoint y: 228, distance: 61.2
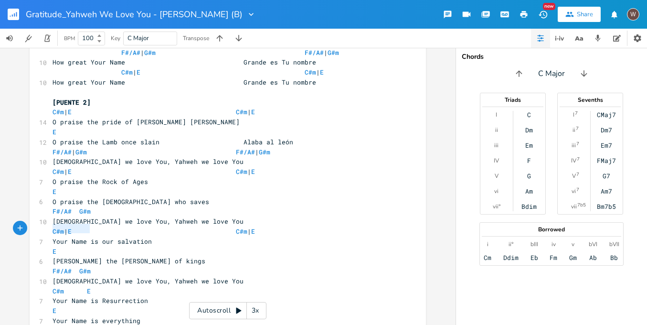
click at [61, 296] on span "Your Name is Resurrection" at bounding box center [101, 300] width 96 height 9
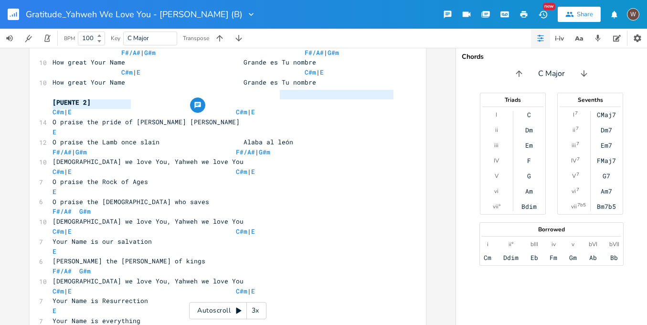
type textarea "[DEMOGRAPHIC_DATA] we l"
drag, startPoint x: 286, startPoint y: 97, endPoint x: 125, endPoint y: 103, distance: 161.5
click at [238, 157] on pre "[DEMOGRAPHIC_DATA] we love You, Yahweh we love You" at bounding box center [223, 162] width 345 height 10
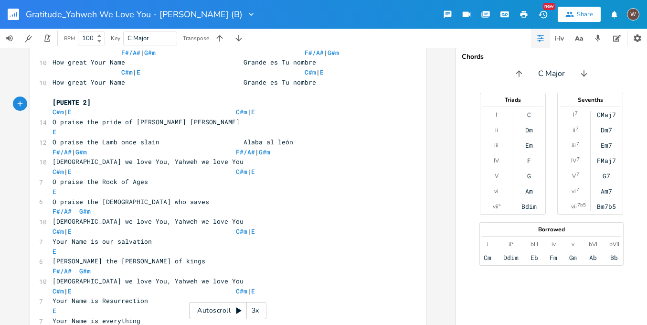
scroll to position [1493, 0]
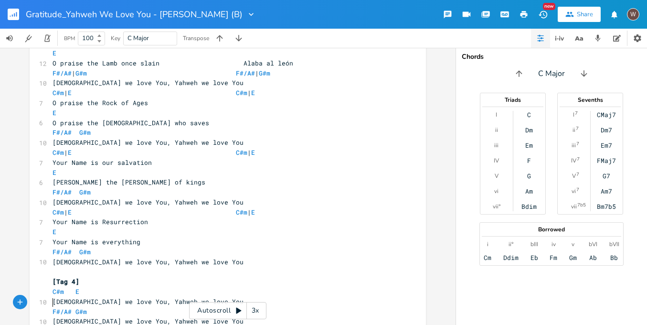
type textarea ","
type textarea "[DEMOGRAPHIC_DATA] te amamos, [DEMOGRAPHIC_DATA] te amamos"
drag, startPoint x: 192, startPoint y: 292, endPoint x: 38, endPoint y: 293, distance: 153.3
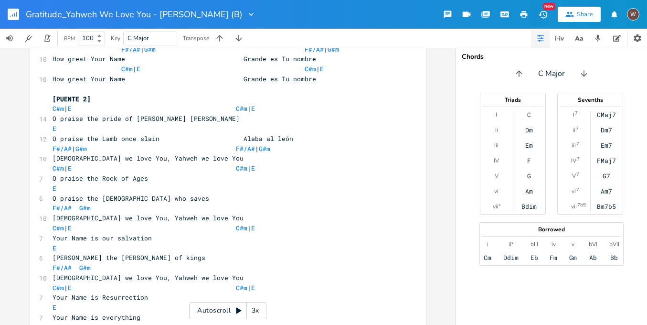
scroll to position [1415, 0]
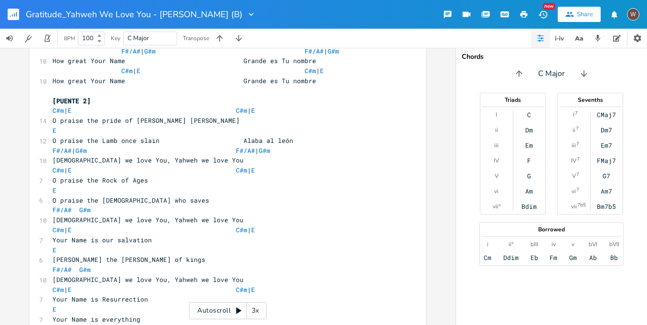
click at [229, 155] on pre "[DEMOGRAPHIC_DATA] we love You, Yahweh we love You" at bounding box center [223, 160] width 345 height 10
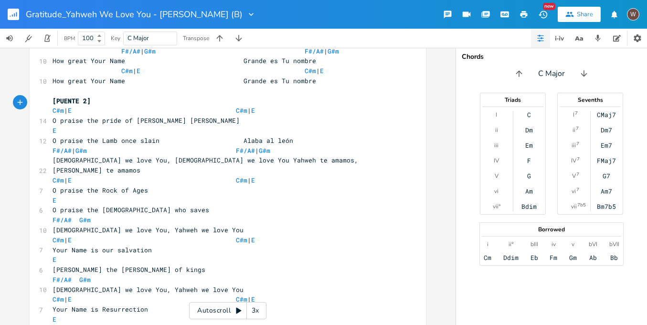
click at [226, 156] on span "[DEMOGRAPHIC_DATA] we love You, [DEMOGRAPHIC_DATA] we love You Yahweh te amamos…" at bounding box center [208, 165] width 310 height 19
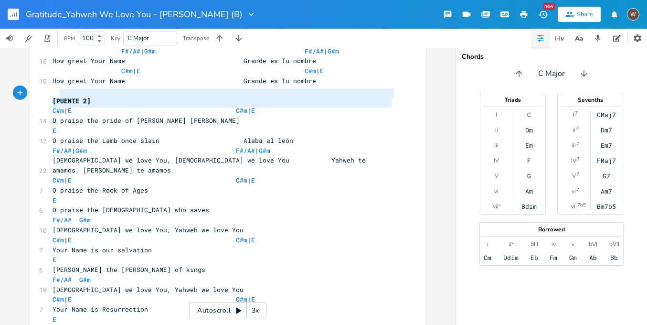
type textarea "F#/A# | G#m F#/A# | G#m Yahweh we love You, Yahweh we love You Yahweh te amamos…"
drag, startPoint x: 96, startPoint y: 98, endPoint x: 50, endPoint y: 93, distance: 46.6
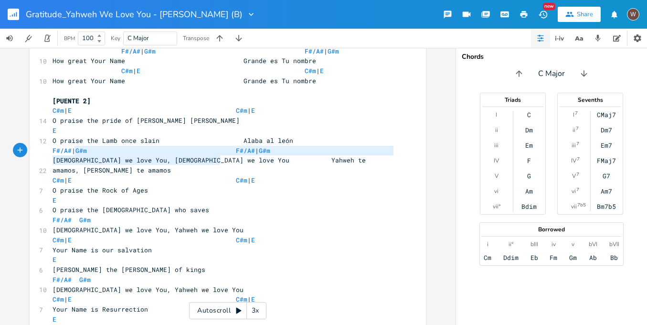
type textarea "F#/A# G#m Yahweh we love You, [PERSON_NAME] we love You"
drag, startPoint x: 221, startPoint y: 160, endPoint x: 42, endPoint y: 149, distance: 179.4
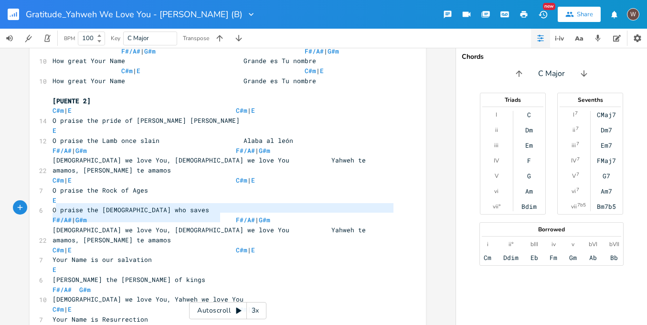
type textarea "F#/A# G#m Yahweh we love You, [PERSON_NAME] we love You"
drag, startPoint x: 224, startPoint y: 217, endPoint x: 47, endPoint y: 204, distance: 177.2
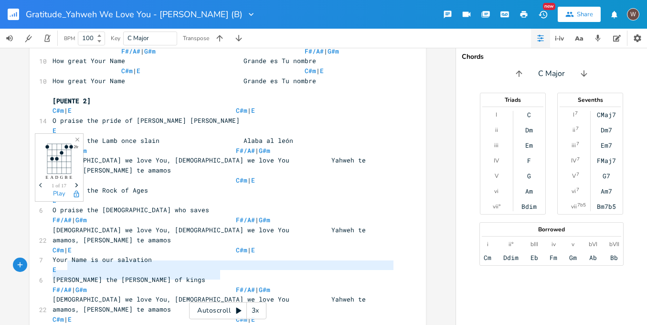
type textarea "F#/A# G#m Yahweh we love You, [PERSON_NAME] we love You"
drag, startPoint x: 222, startPoint y: 271, endPoint x: 40, endPoint y: 266, distance: 181.6
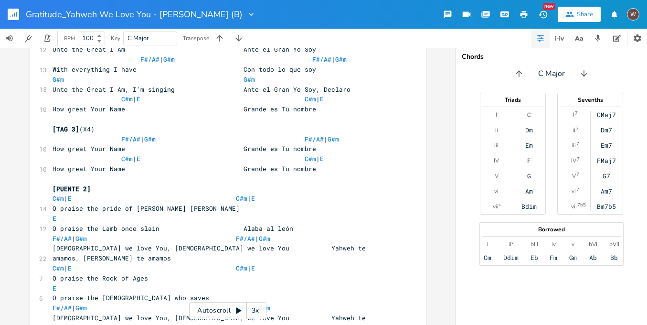
scroll to position [1241, 0]
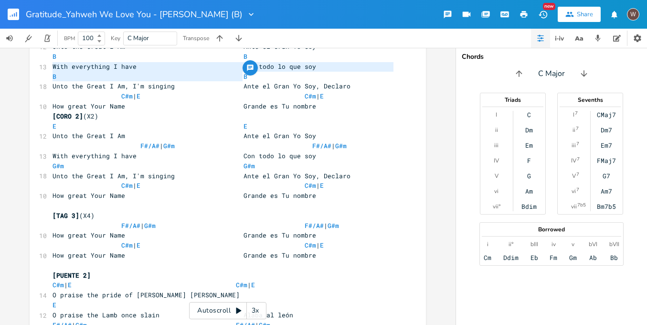
type textarea "E E"
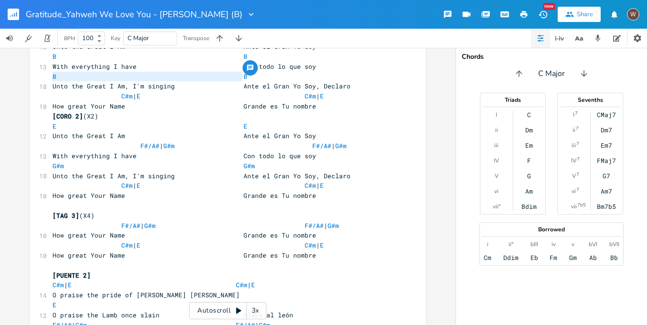
drag, startPoint x: 245, startPoint y: 77, endPoint x: 27, endPoint y: 73, distance: 218.3
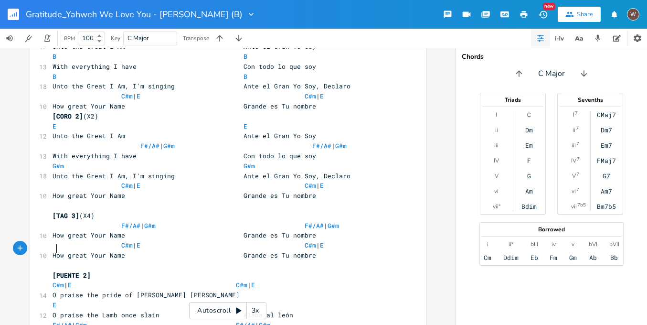
type textarea "E"
drag, startPoint x: 55, startPoint y: 248, endPoint x: 39, endPoint y: 247, distance: 16.7
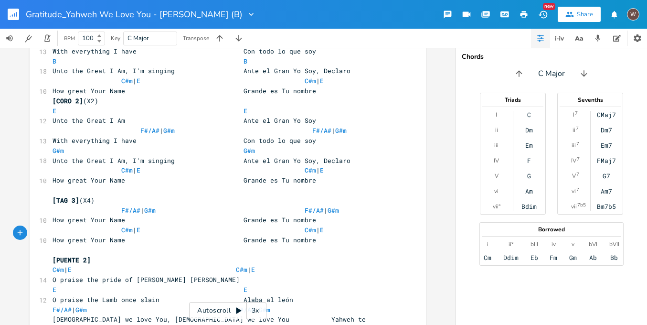
scroll to position [1426, 0]
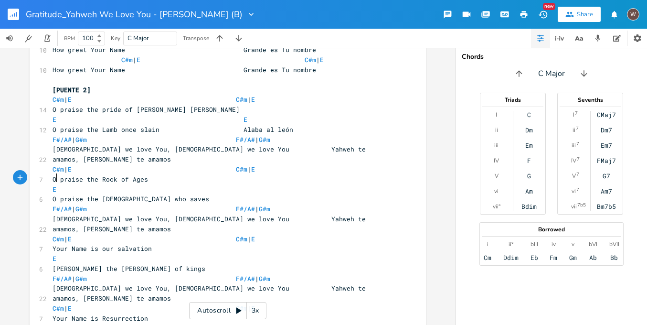
type textarea "E"
drag, startPoint x: 64, startPoint y: 176, endPoint x: 39, endPoint y: 176, distance: 24.4
type textarea "E"
drag, startPoint x: 69, startPoint y: 237, endPoint x: 34, endPoint y: 235, distance: 34.5
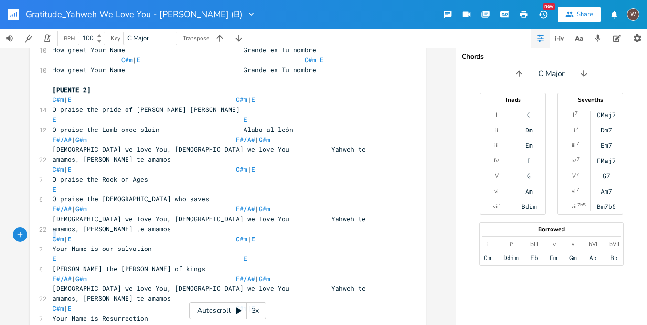
type textarea "E"
drag, startPoint x: 59, startPoint y: 123, endPoint x: 39, endPoint y: 120, distance: 19.7
click at [262, 130] on li "E" at bounding box center [250, 131] width 29 height 10
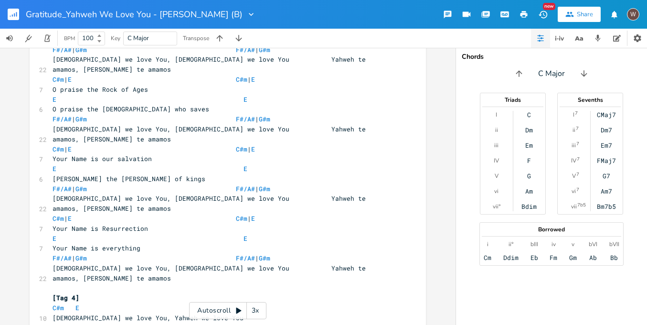
scroll to position [1578, 0]
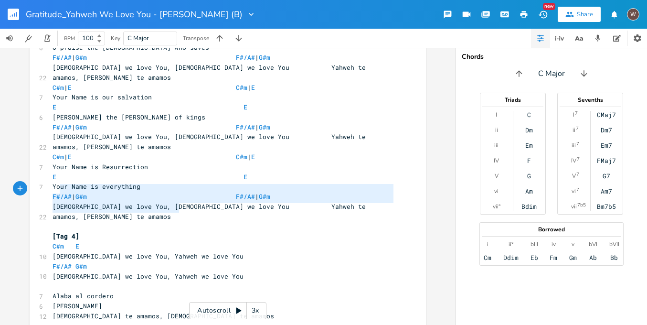
type textarea "laba al cordero Alaba al león Yahweh te amamos, Yahweh te amamos"
drag, startPoint x: 190, startPoint y: 210, endPoint x: 53, endPoint y: 189, distance: 138.3
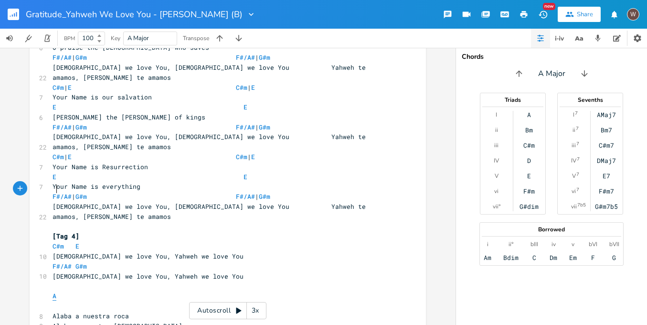
type textarea "A"
drag, startPoint x: 56, startPoint y: 191, endPoint x: 48, endPoint y: 188, distance: 8.8
click at [51, 291] on pre "A" at bounding box center [223, 296] width 345 height 10
type textarea "Alaba a nuestra roca"
drag, startPoint x: 129, startPoint y: 209, endPoint x: 50, endPoint y: 205, distance: 79.4
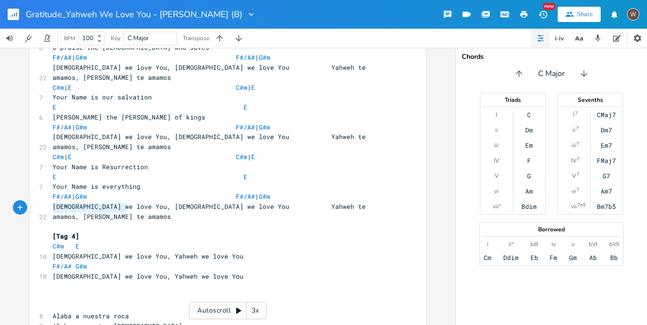
click at [51, 311] on pre "Alaba a nuestra roca" at bounding box center [223, 316] width 345 height 10
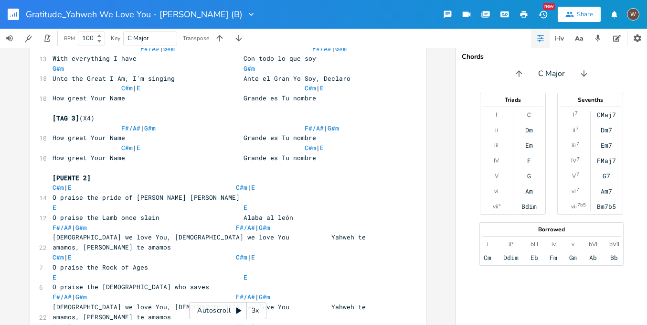
scroll to position [1444, 0]
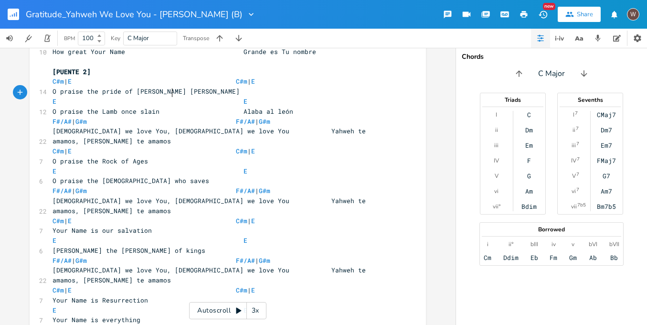
click at [242, 156] on pre "O praise the Rock of Ages" at bounding box center [223, 161] width 345 height 10
paste textarea
click at [248, 157] on span "O praise the Rock of Ages Alaba a nuestra roca" at bounding box center [181, 161] width 256 height 9
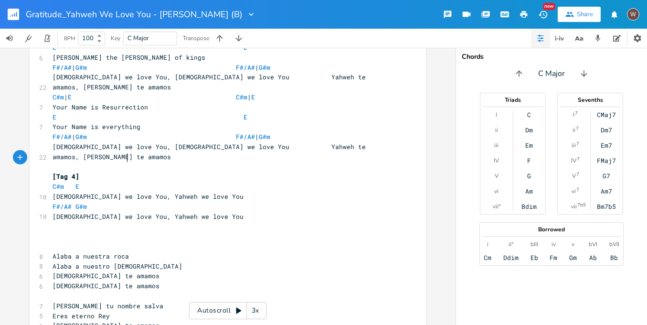
type textarea "Alaba a nuestro [DEMOGRAPHIC_DATA]"
drag, startPoint x: 130, startPoint y: 160, endPoint x: 33, endPoint y: 157, distance: 96.5
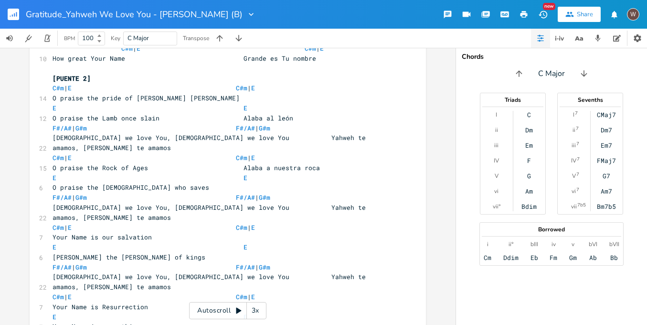
scroll to position [1420, 0]
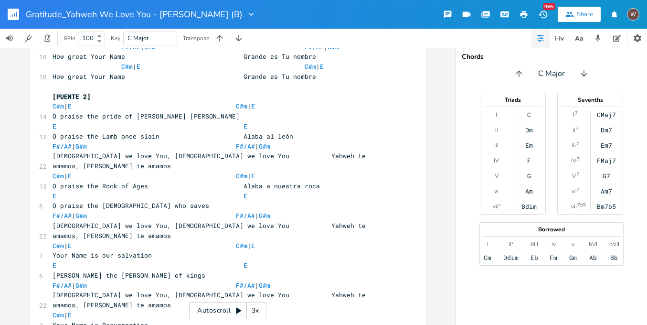
click at [234, 201] on pre "O praise the [DEMOGRAPHIC_DATA] who saves" at bounding box center [223, 206] width 345 height 10
paste textarea
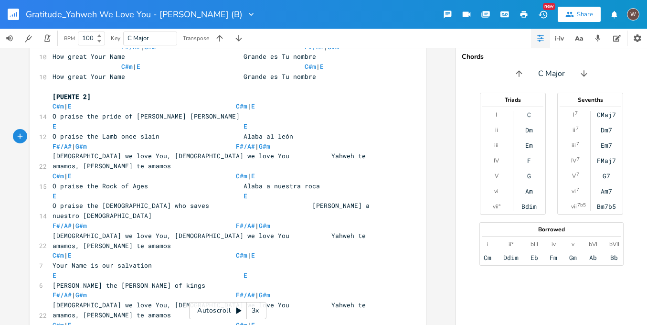
click at [252, 201] on span "O praise the [DEMOGRAPHIC_DATA] who saves [PERSON_NAME] a nuestro [DEMOGRAPHIC_…" at bounding box center [213, 210] width 321 height 19
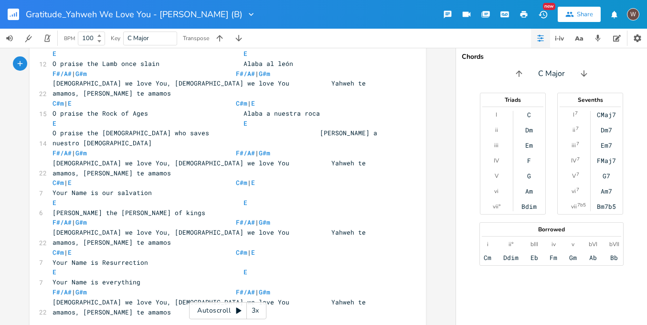
scroll to position [1637, 0]
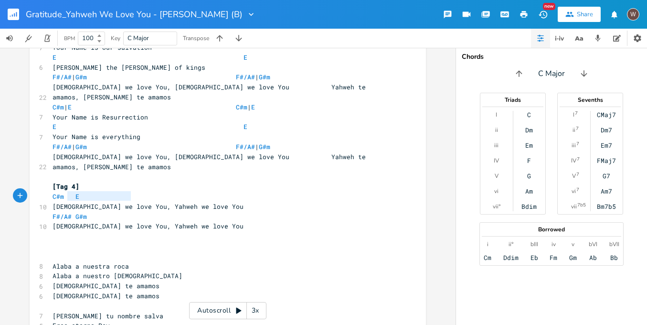
type textarea "[PERSON_NAME] tu nombre salva"
drag, startPoint x: 144, startPoint y: 196, endPoint x: 40, endPoint y: 199, distance: 103.7
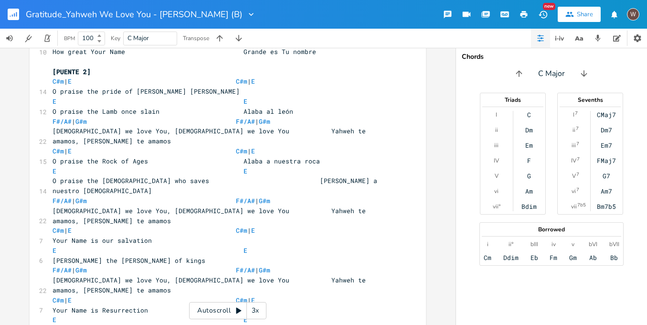
click at [193, 235] on pre "Your Name is our salvation" at bounding box center [223, 240] width 345 height 10
paste textarea
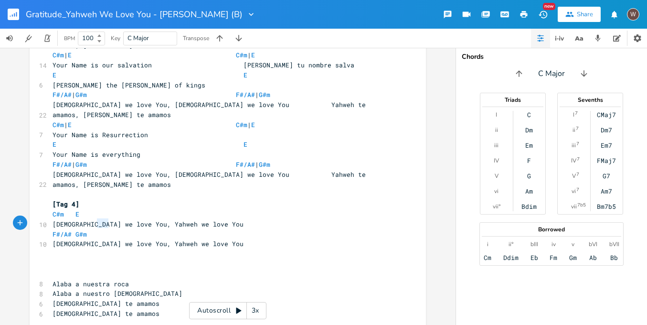
type textarea "Eres eterno Rey"
drag, startPoint x: 114, startPoint y: 224, endPoint x: 44, endPoint y: 224, distance: 70.2
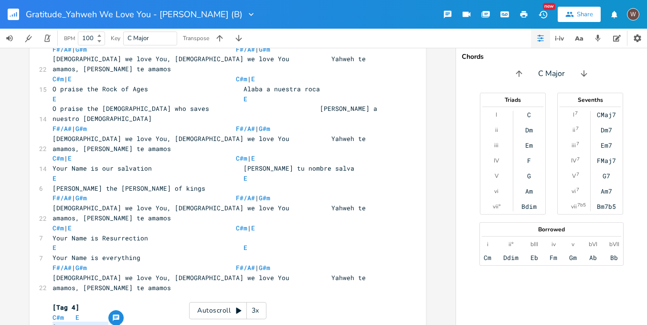
scroll to position [1480, 0]
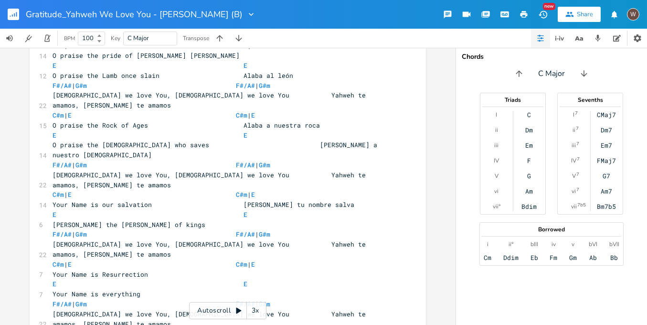
click at [179, 220] on pre "[PERSON_NAME] the [PERSON_NAME] of kings" at bounding box center [223, 225] width 345 height 10
paste textarea
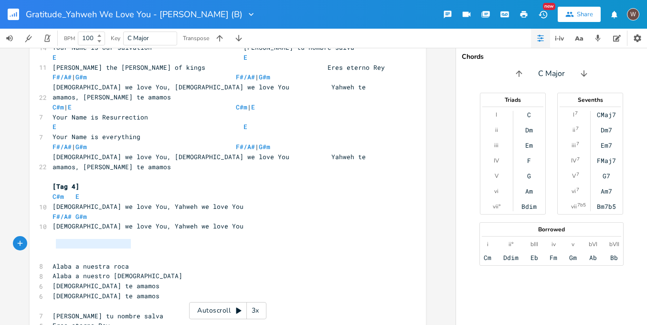
type textarea "Tu nombre nos da vida"
drag, startPoint x: 127, startPoint y: 246, endPoint x: 36, endPoint y: 247, distance: 91.2
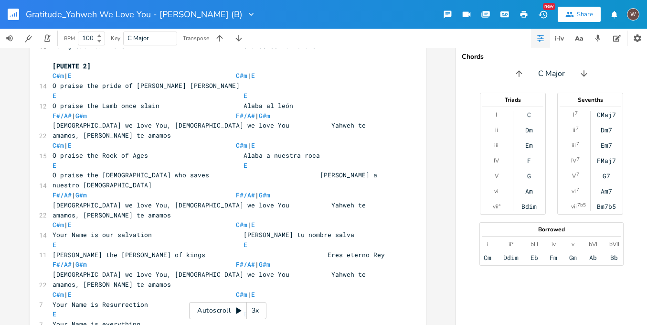
click at [225, 299] on pre "Your Name is Resurrection" at bounding box center [223, 304] width 345 height 10
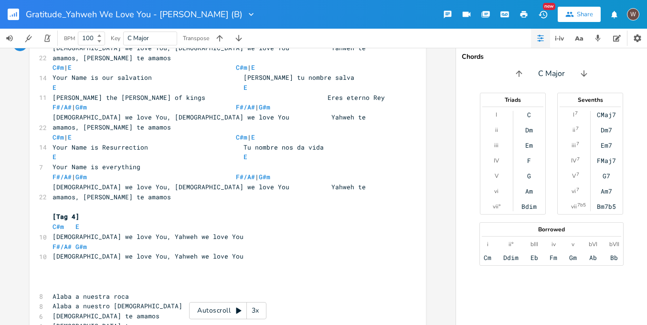
scroll to position [1637, 0]
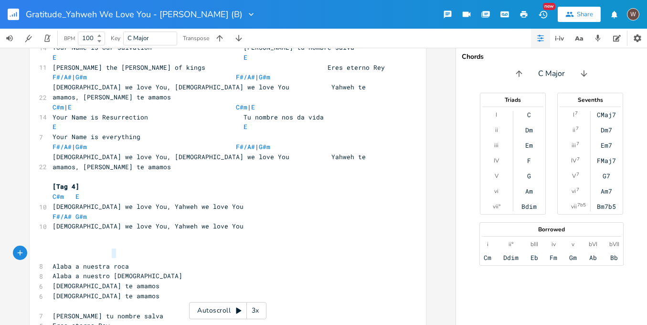
type textarea "Tu nombre todo es"
drag, startPoint x: 120, startPoint y: 253, endPoint x: 38, endPoint y: 252, distance: 82.6
paste textarea
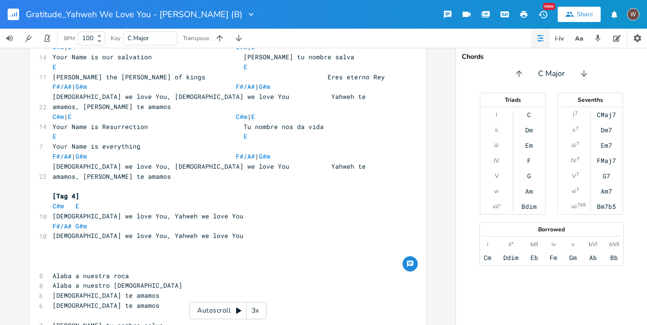
type textarea "Tu nombre todo es"
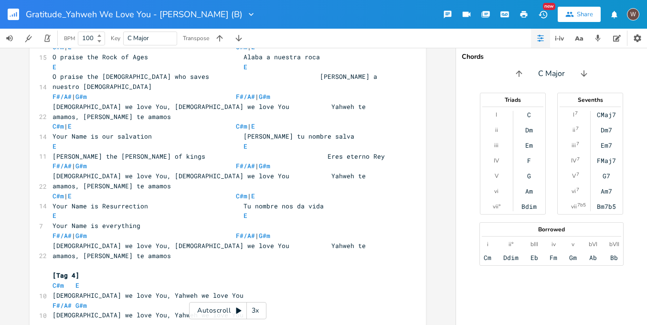
click at [243, 280] on pre "C#m E" at bounding box center [223, 285] width 345 height 10
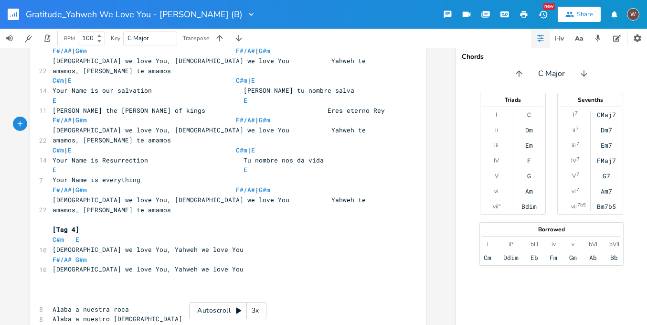
scroll to position [0, 4]
click at [183, 175] on pre "Your Name is everything" at bounding box center [223, 180] width 345 height 10
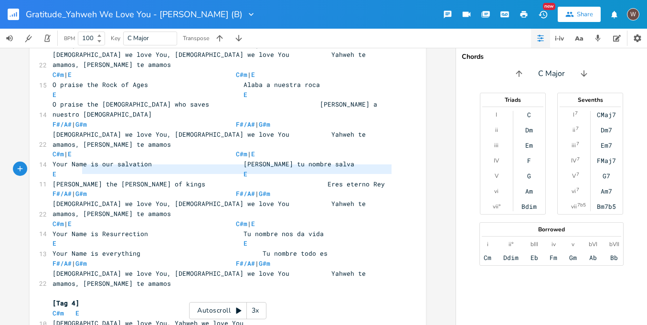
type textarea "F#/A# | G#m F#/A# | G#m Yahweh we love You, Yahweh we love You Yahweh te amamos…"
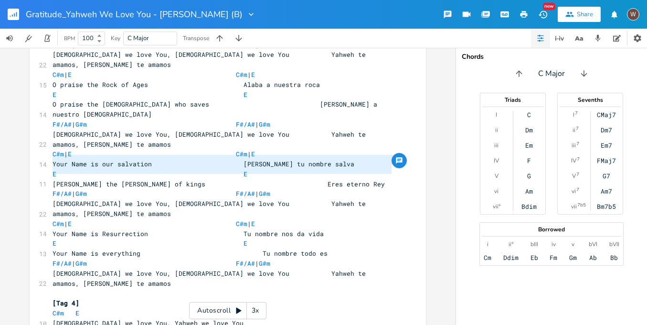
drag, startPoint x: 392, startPoint y: 170, endPoint x: 31, endPoint y: 162, distance: 361.2
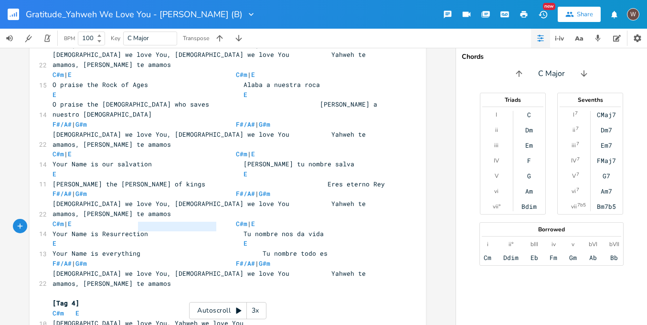
type textarea "F#/A# G#m Yahweh we love You, [PERSON_NAME] we love You"
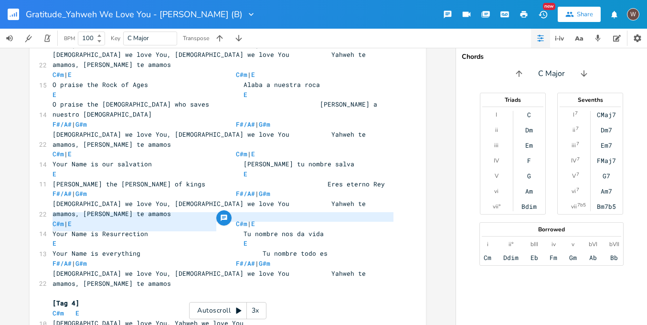
drag, startPoint x: 229, startPoint y: 228, endPoint x: 28, endPoint y: 218, distance: 201.8
paste textarea
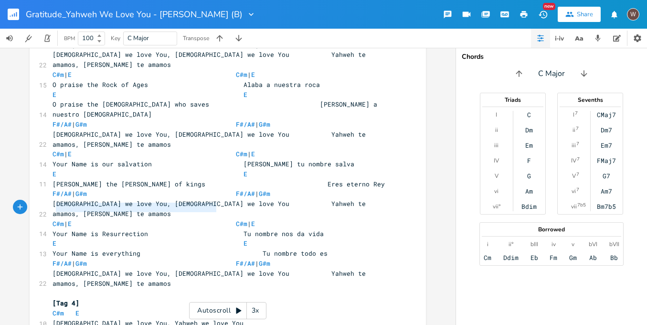
type textarea "C#m E Yahweh we love You, [PERSON_NAME] we love You"
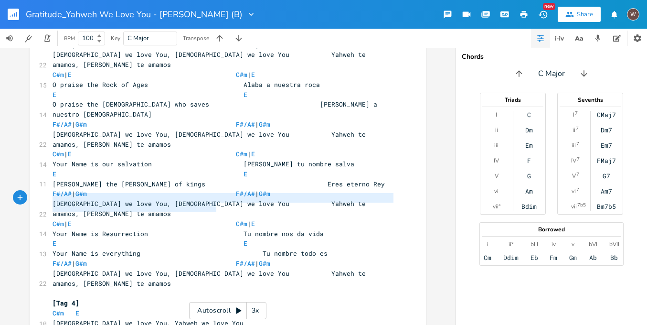
drag, startPoint x: 218, startPoint y: 209, endPoint x: 46, endPoint y: 202, distance: 172.1
paste textarea
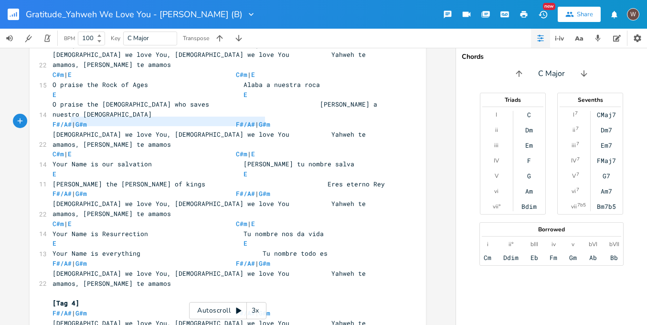
type textarea "C#m | E C#m | E"
drag, startPoint x: 267, startPoint y: 122, endPoint x: 47, endPoint y: 120, distance: 220.2
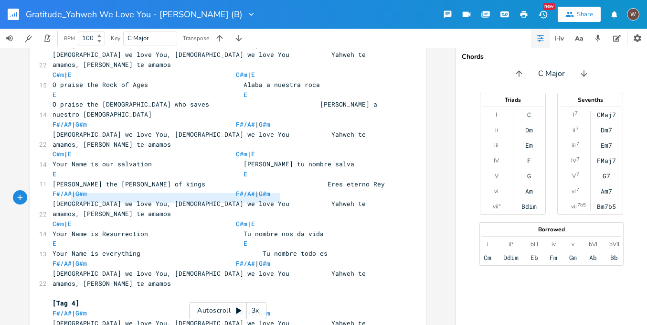
type textarea "F#/A# | G#m F#/A# | G#m"
drag, startPoint x: 282, startPoint y: 198, endPoint x: 46, endPoint y: 195, distance: 236.0
paste textarea
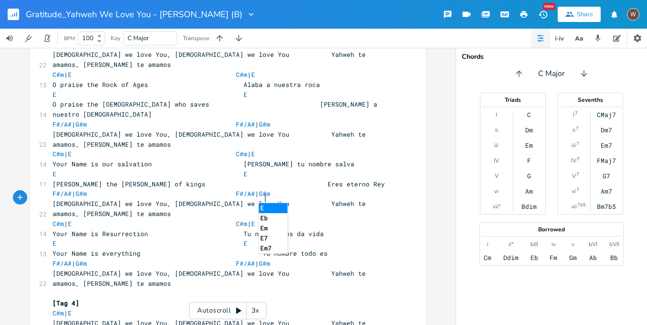
click at [80, 319] on span "[DEMOGRAPHIC_DATA] we love You, [DEMOGRAPHIC_DATA] we love You Yahweh te amamos…" at bounding box center [211, 328] width 317 height 19
click at [233, 319] on span "[DEMOGRAPHIC_DATA] we love You, [DEMOGRAPHIC_DATA] we love You Yahweh te amamos…" at bounding box center [211, 328] width 317 height 19
click at [105, 298] on pre "[Tag 4]" at bounding box center [223, 303] width 345 height 10
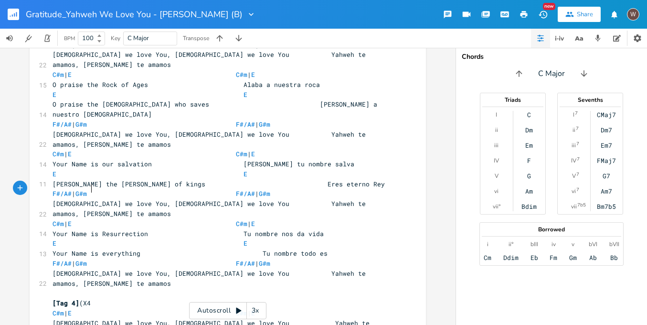
type textarea "(X4)"
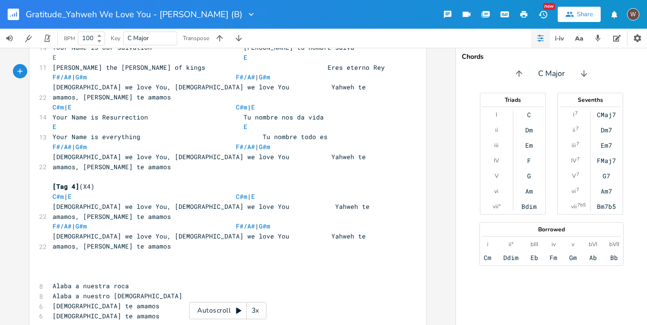
scroll to position [1635, 0]
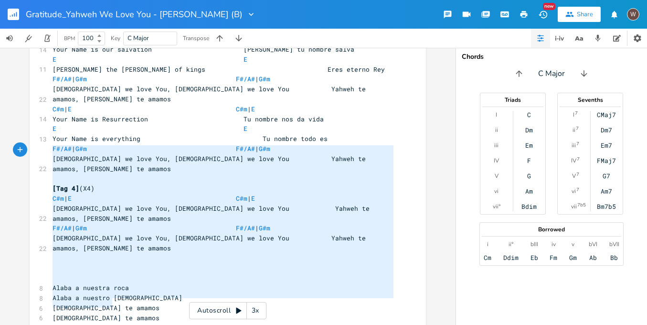
type textarea "Alaba a nuestra [PERSON_NAME] a nuestro Dios Yahweh te amamos Yahweh te amamos …"
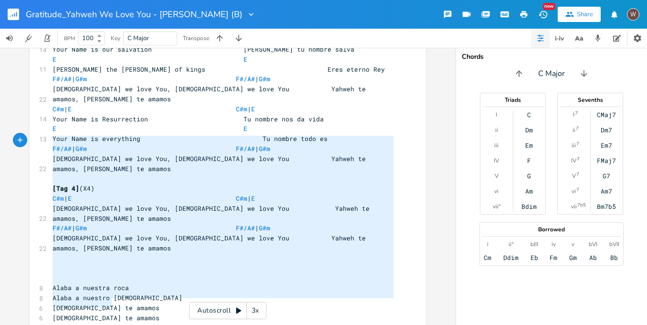
drag, startPoint x: 113, startPoint y: 303, endPoint x: 26, endPoint y: 137, distance: 187.2
click at [26, 137] on div "Alaba a nuestra [PERSON_NAME] a nuestro Dios Yahweh te amamos Yahweh te amamos …" at bounding box center [228, 186] width 456 height 277
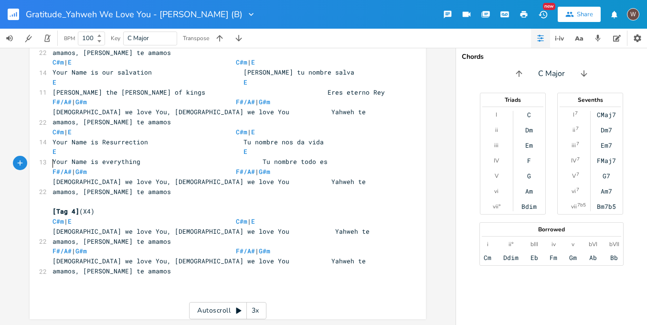
scroll to position [1475, 0]
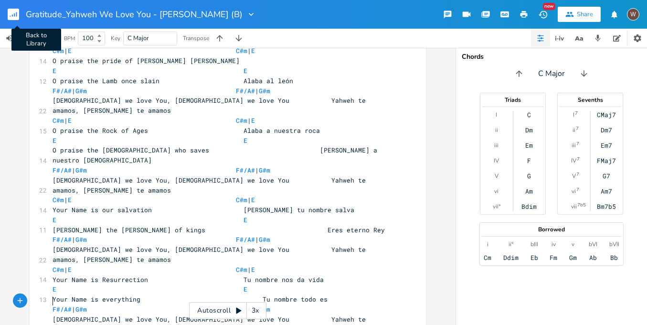
click at [19, 17] on rect "button" at bounding box center [13, 14] width 11 height 11
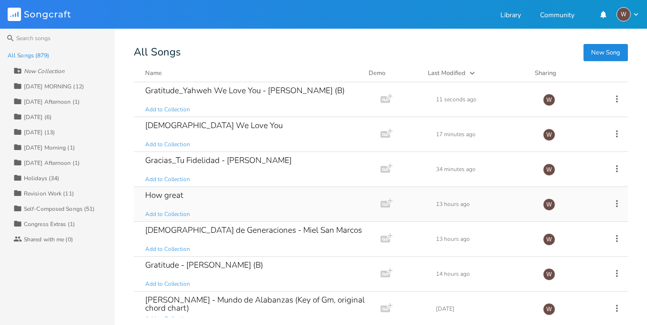
click at [238, 209] on div "How great Add to Collection" at bounding box center [255, 204] width 220 height 34
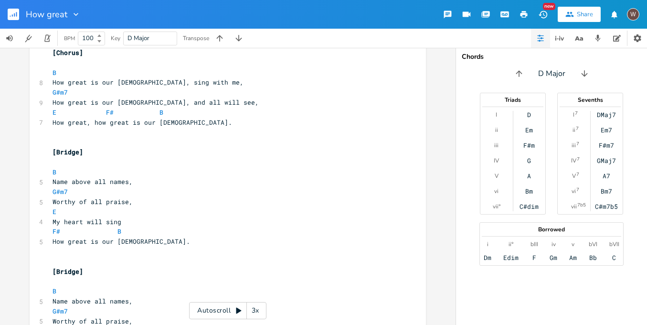
scroll to position [394, 0]
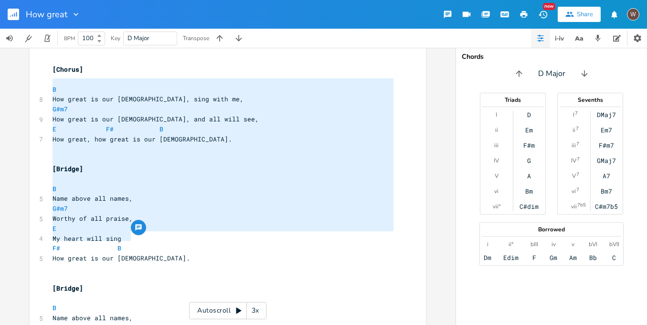
type textarea "B How great is our [DEMOGRAPHIC_DATA], sing with me, G#m7 How great is our [DEM…"
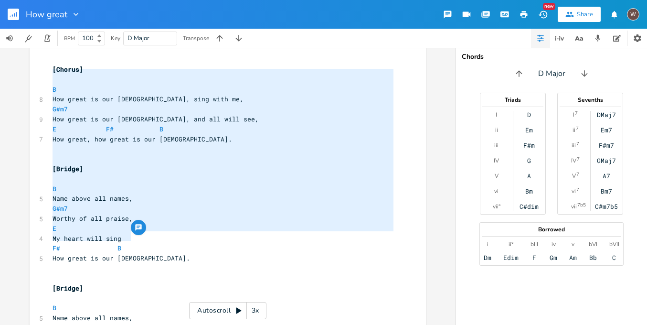
drag, startPoint x: 138, startPoint y: 235, endPoint x: 36, endPoint y: 75, distance: 189.4
drag, startPoint x: 15, startPoint y: 16, endPoint x: 196, endPoint y: 185, distance: 247.7
click at [15, 15] on rect "button" at bounding box center [13, 14] width 11 height 11
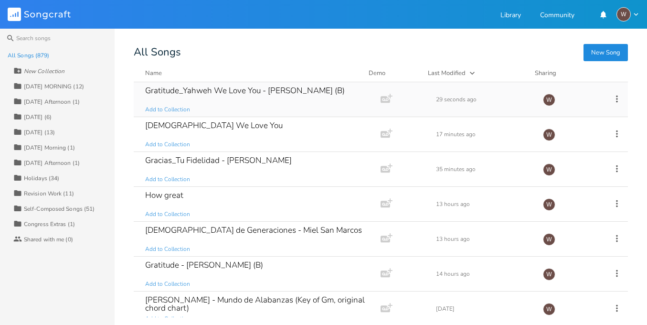
click at [239, 95] on div "Gratitude_Yahweh We Love You - [PERSON_NAME] (B)" at bounding box center [245, 90] width 200 height 8
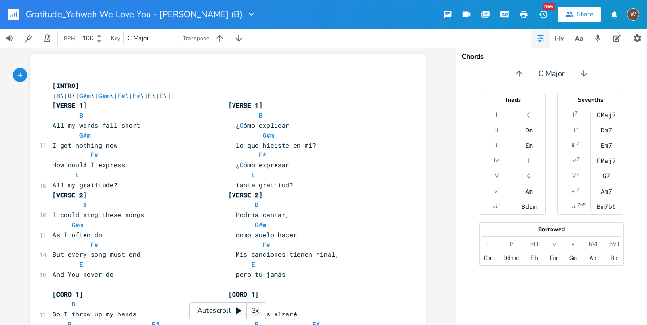
scroll to position [1475, 0]
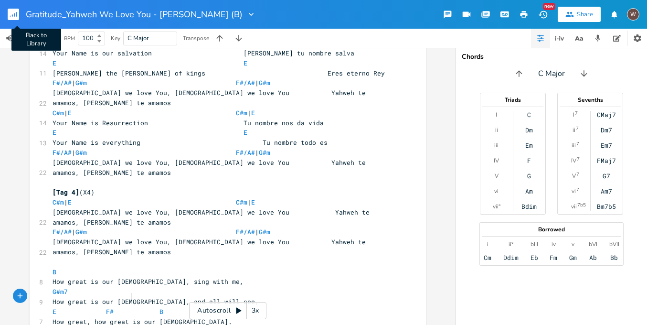
click at [14, 12] on rect "button" at bounding box center [13, 14] width 11 height 11
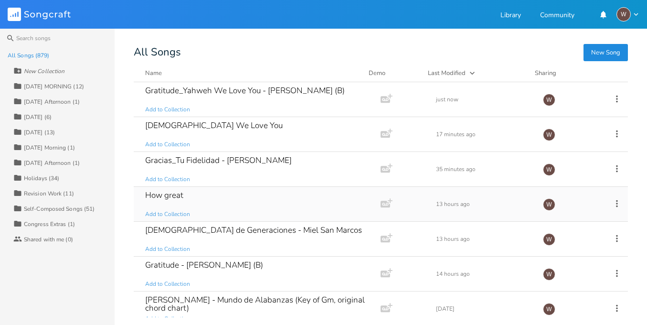
click at [259, 203] on div "How great Add to Collection" at bounding box center [255, 204] width 220 height 34
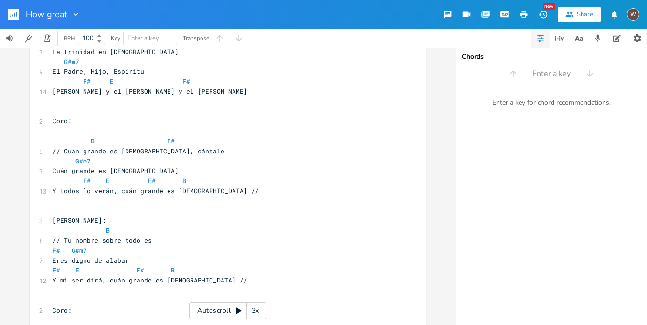
scroll to position [1732, 0]
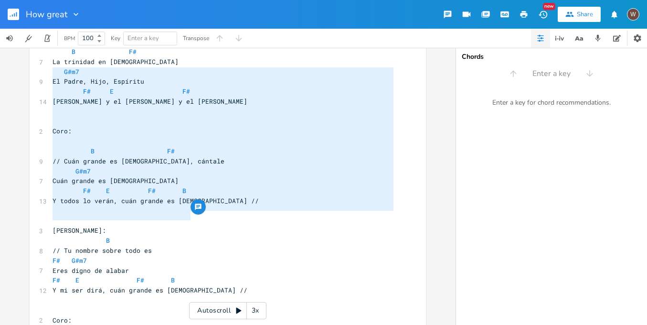
type textarea "Coro: B F# // Cuán grande es [DEMOGRAPHIC_DATA], cántale G#m7 Cuán grande es [D…"
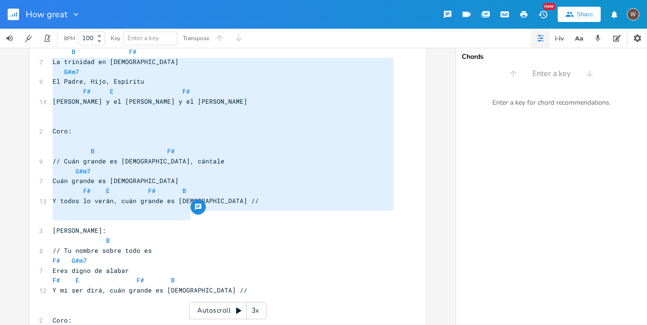
drag, startPoint x: 94, startPoint y: 198, endPoint x: 27, endPoint y: 64, distance: 149.1
click at [11, 15] on rect "button" at bounding box center [13, 14] width 11 height 11
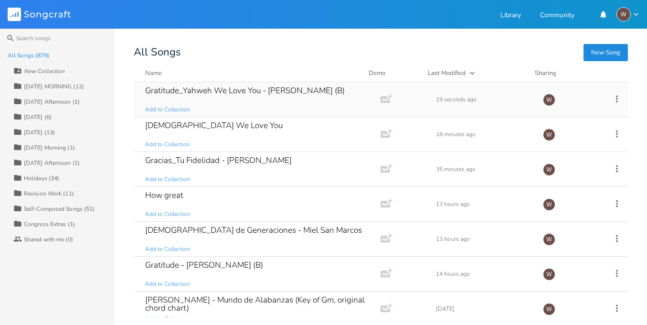
click at [258, 107] on div "Gratitude_Yahweh We Love You - [PERSON_NAME] Lake_Elevation (B) Add to Collecti…" at bounding box center [255, 99] width 220 height 34
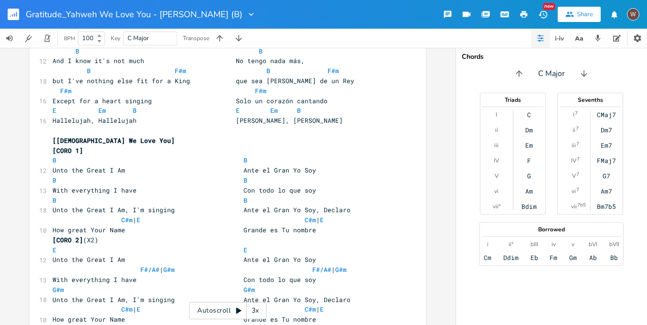
scroll to position [1637, 0]
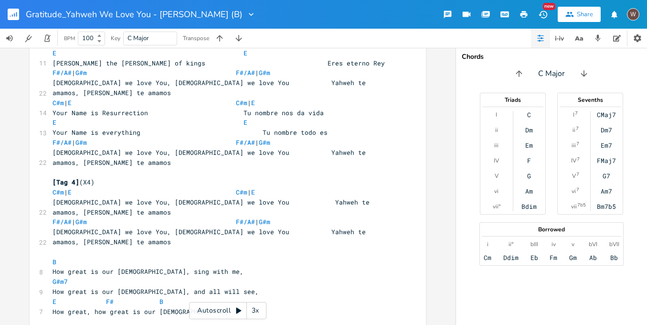
scroll to position [1612, 0]
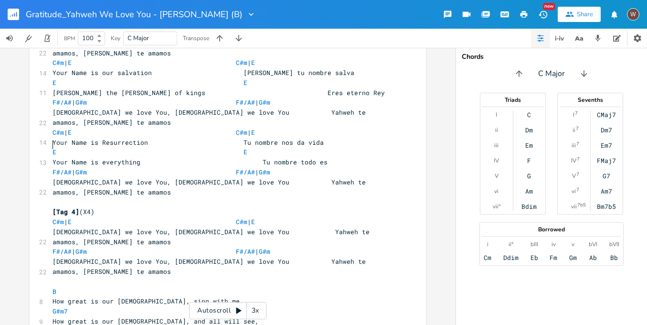
click at [56, 277] on pre "​" at bounding box center [223, 282] width 345 height 10
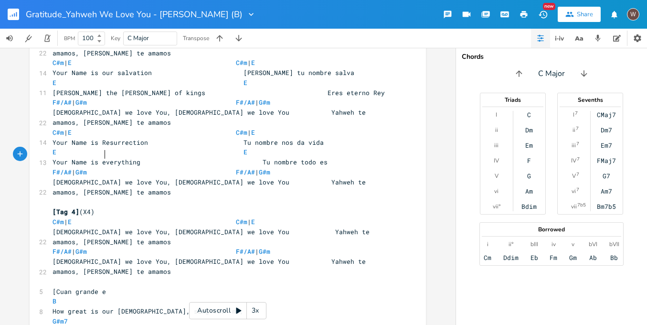
scroll to position [0, 39]
type textarea "[Cuan grande es De"
type textarea "ios"
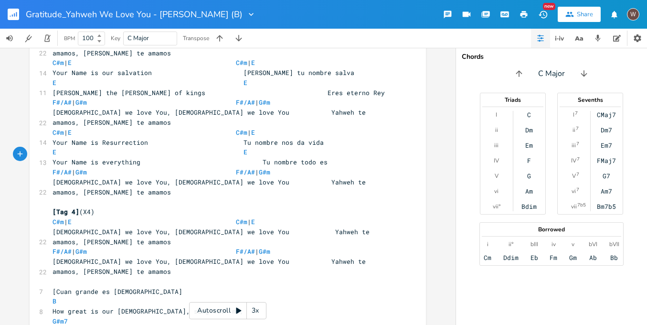
click at [76, 287] on span "[Cuan grande es [DEMOGRAPHIC_DATA]" at bounding box center [118, 291] width 130 height 9
type textarea "G"
click at [129, 287] on pre "[Cuan Grande es [DEMOGRAPHIC_DATA]" at bounding box center [223, 292] width 345 height 10
type textarea "}"
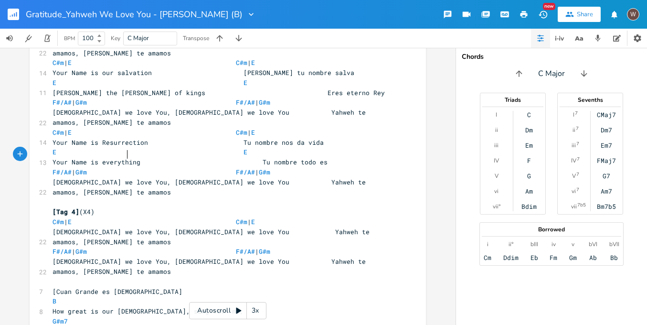
scroll to position [0, 1]
type textarea "]"
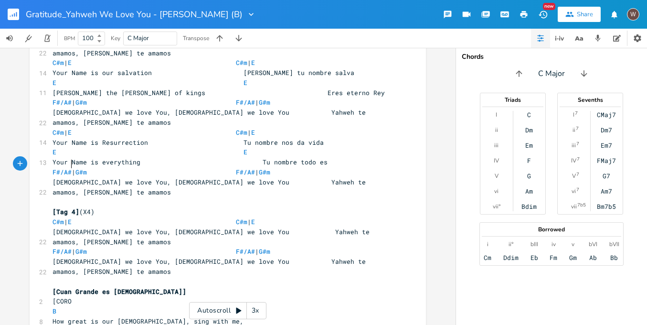
scroll to position [0, 17]
type textarea "[CORO]"
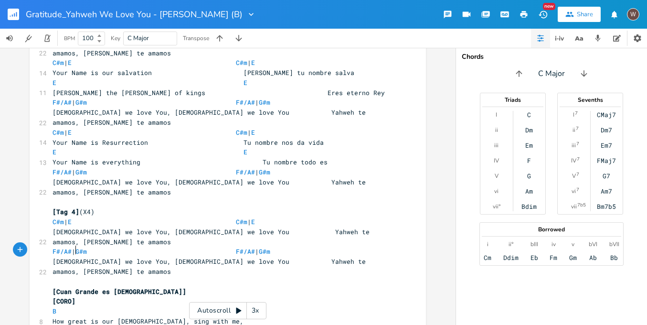
type textarea "PUENTE"
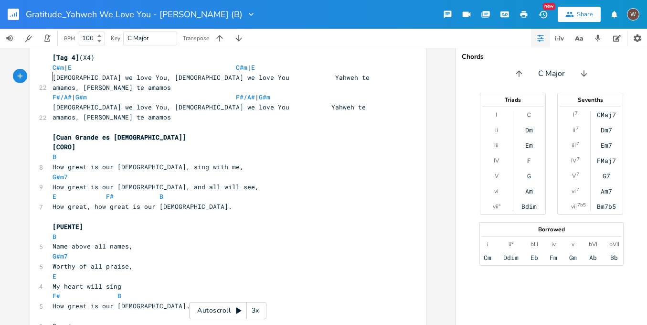
scroll to position [1809, 0]
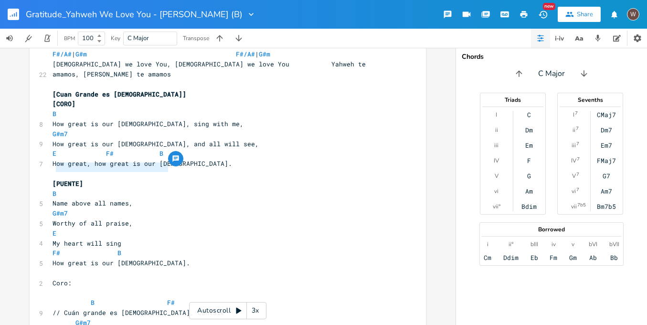
type textarea "Cuán grande es [DEMOGRAPHIC_DATA], cántale"
drag, startPoint x: 173, startPoint y: 168, endPoint x: 62, endPoint y: 169, distance: 111.8
click at [62, 308] on pre "// Cuán grande es [DEMOGRAPHIC_DATA], cántale" at bounding box center [223, 313] width 345 height 10
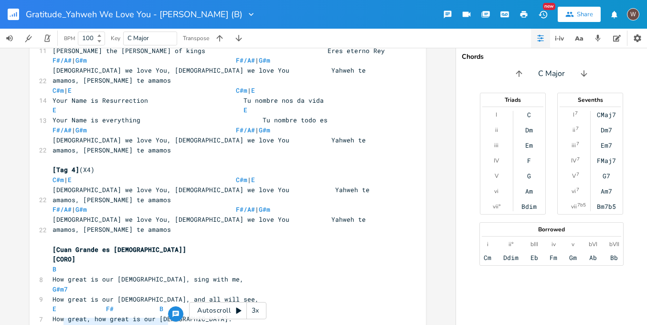
scroll to position [1656, 0]
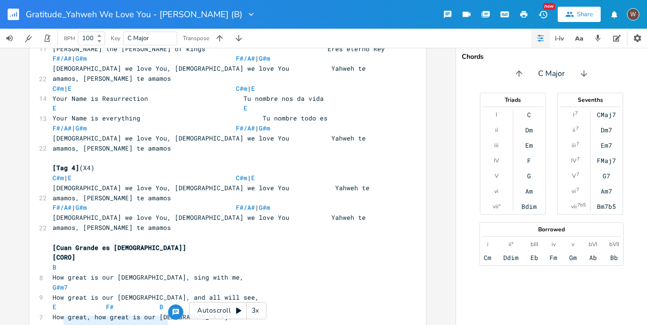
click at [188, 272] on pre "How great is our [DEMOGRAPHIC_DATA], sing with me," at bounding box center [223, 277] width 345 height 10
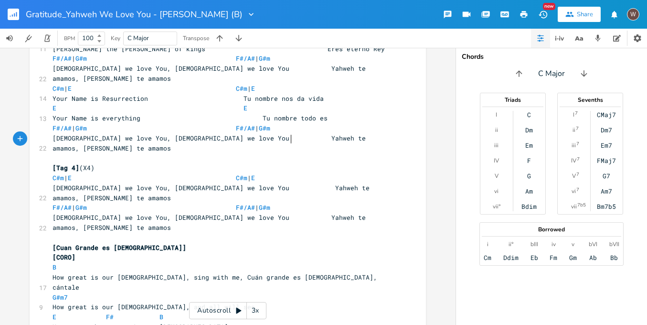
click at [184, 273] on span "How great is our [DEMOGRAPHIC_DATA], sing with me, Cuán grande es [DEMOGRAPHIC_…" at bounding box center [217, 282] width 329 height 19
click at [237, 203] on span "F#/A#" at bounding box center [245, 207] width 19 height 9
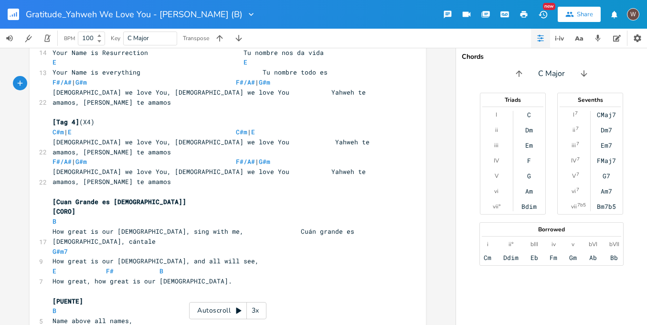
scroll to position [1692, 0]
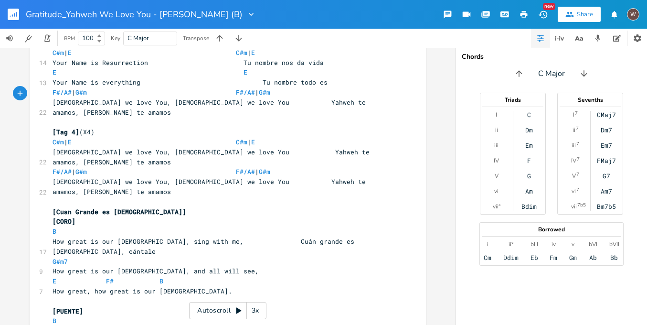
click at [169, 226] on pre "B" at bounding box center [223, 231] width 345 height 10
type textarea "F3"
type textarea "#"
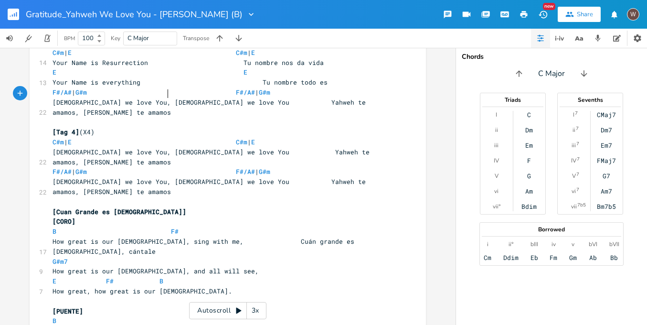
scroll to position [0, 41]
type textarea "B F#"
drag, startPoint x: 182, startPoint y: 94, endPoint x: 48, endPoint y: 95, distance: 134.7
click at [51, 226] on pre "B F#" at bounding box center [223, 231] width 345 height 10
click at [208, 226] on pre "B F#" at bounding box center [223, 231] width 345 height 10
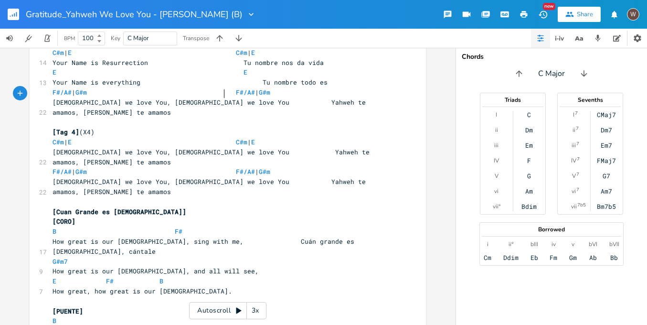
scroll to position [0, 17]
click at [53, 227] on span "B" at bounding box center [55, 231] width 4 height 9
click at [147, 227] on span "B F# B F#" at bounding box center [215, 231] width 325 height 9
click at [222, 227] on span "B F# B F#" at bounding box center [208, 231] width 310 height 9
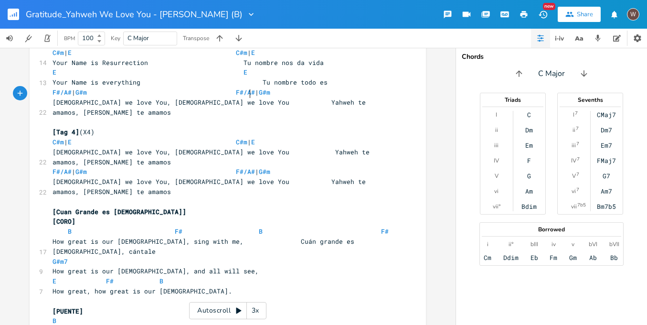
scroll to position [0, 11]
click at [312, 227] on span "B F# B F#" at bounding box center [223, 231] width 340 height 9
click at [51, 256] on pre "G#m7" at bounding box center [223, 261] width 345 height 10
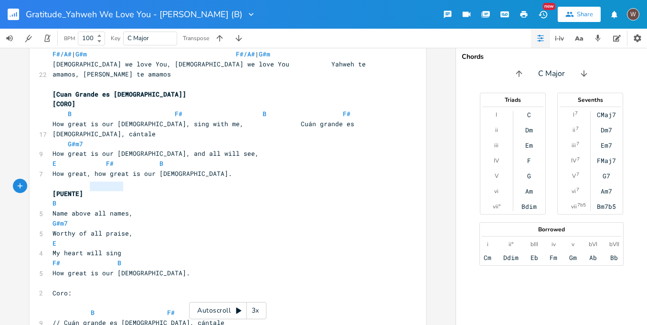
type textarea "Cuán grande es [DEMOGRAPHIC_DATA]"
drag, startPoint x: 123, startPoint y: 186, endPoint x: 26, endPoint y: 187, distance: 97.4
click at [26, 187] on div "Cuán grande es [DEMOGRAPHIC_DATA] x ​ [INTRO] | B \| B \| G#m \| G#m \| F# \| F…" at bounding box center [228, 186] width 456 height 277
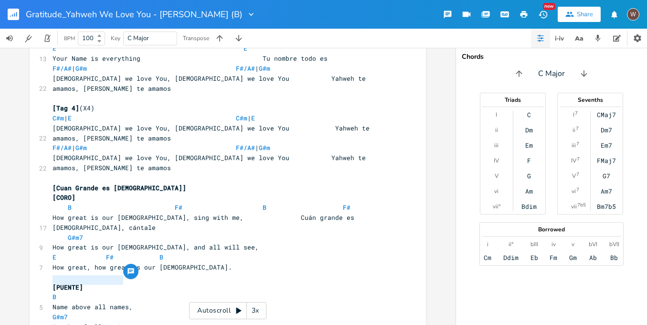
scroll to position [1660, 0]
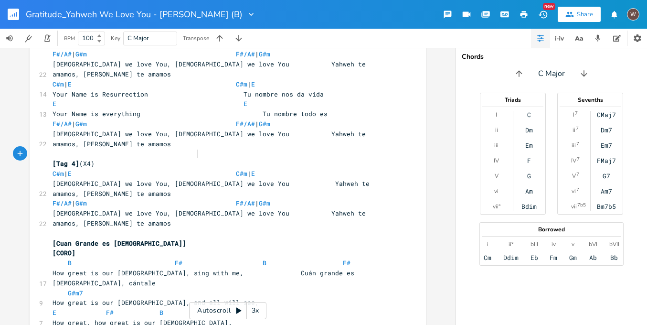
click at [205, 298] on pre "How great is our [DEMOGRAPHIC_DATA], and all will see," at bounding box center [223, 303] width 345 height 10
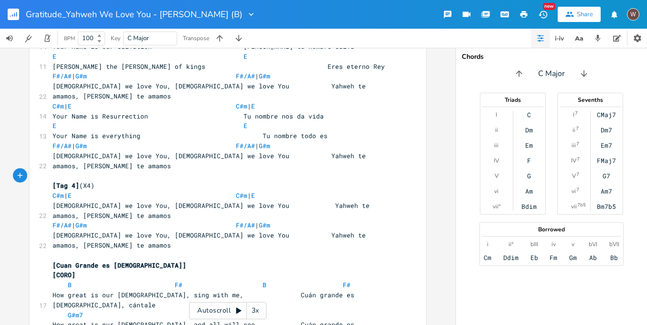
scroll to position [1809, 0]
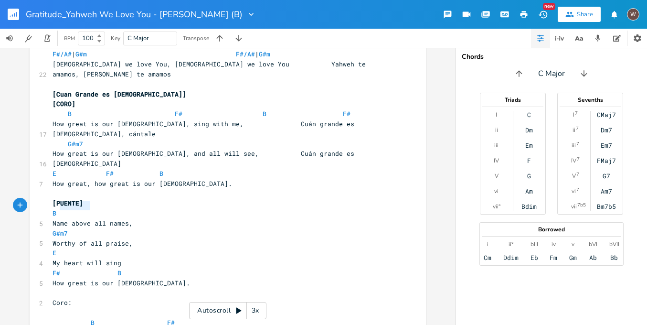
type textarea "Y todos lo"
drag, startPoint x: 86, startPoint y: 206, endPoint x: 45, endPoint y: 205, distance: 41.1
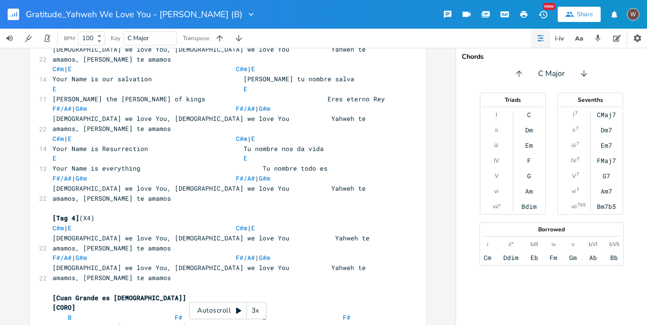
type textarea ","
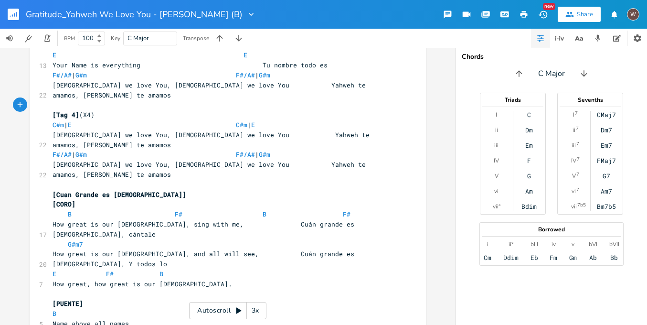
scroll to position [1759, 0]
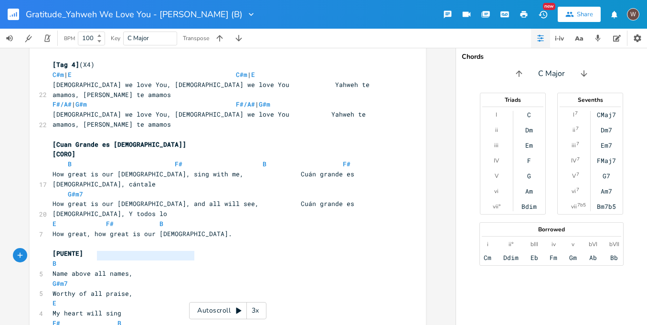
type textarea "verán, cuán grande es [DEMOGRAPHIC_DATA]"
drag, startPoint x: 184, startPoint y: 256, endPoint x: 92, endPoint y: 259, distance: 91.8
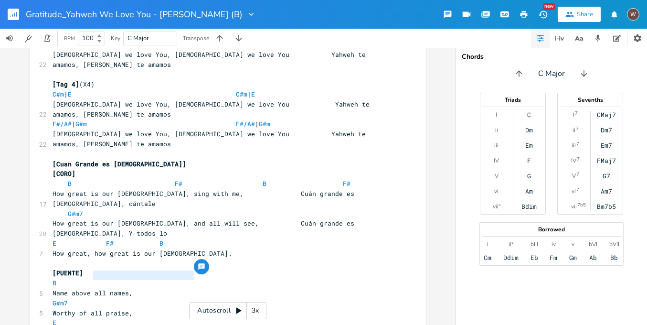
click at [195, 248] on pre "How great, how great is our [DEMOGRAPHIC_DATA]." at bounding box center [223, 253] width 345 height 10
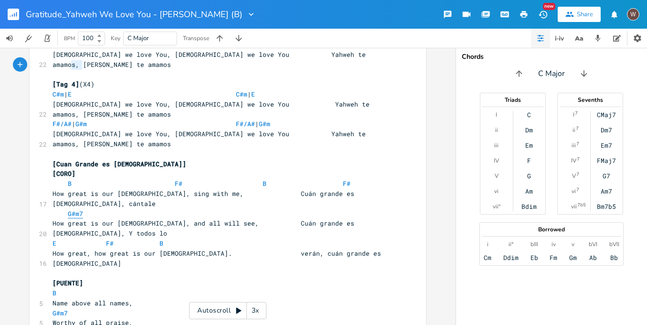
type textarea "G#m7"
drag, startPoint x: 86, startPoint y: 65, endPoint x: 66, endPoint y: 64, distance: 20.1
click at [66, 209] on pre "G#m7" at bounding box center [223, 214] width 345 height 10
click at [117, 209] on pre "G#m7" at bounding box center [223, 214] width 345 height 10
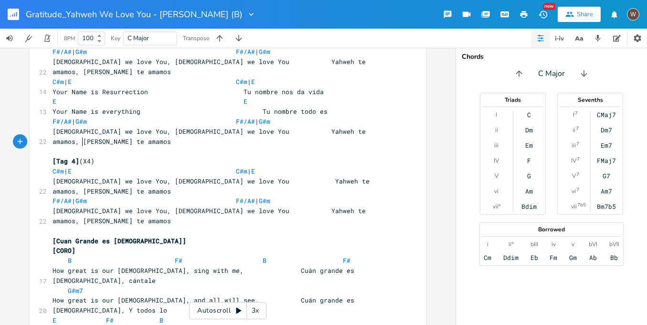
click at [174, 286] on pre "G#m7" at bounding box center [223, 291] width 345 height 10
type textarea "F#"
click at [83, 286] on span "G#m7 F#" at bounding box center [74, 290] width 42 height 9
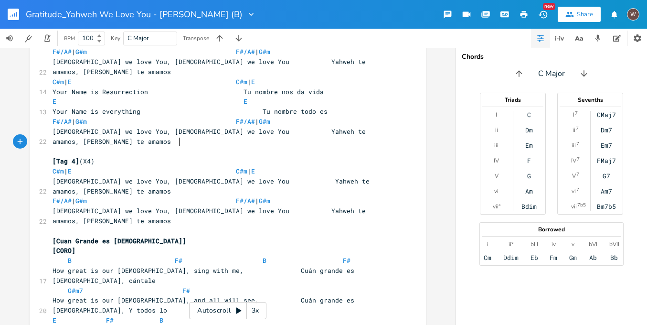
scroll to position [0, 10]
type textarea "G#m7 F#"
drag, startPoint x: 193, startPoint y: 141, endPoint x: 61, endPoint y: 141, distance: 131.8
click at [61, 286] on pre "G#m7 F#" at bounding box center [223, 291] width 345 height 10
click at [222, 286] on pre "G#m7 F#" at bounding box center [223, 291] width 345 height 10
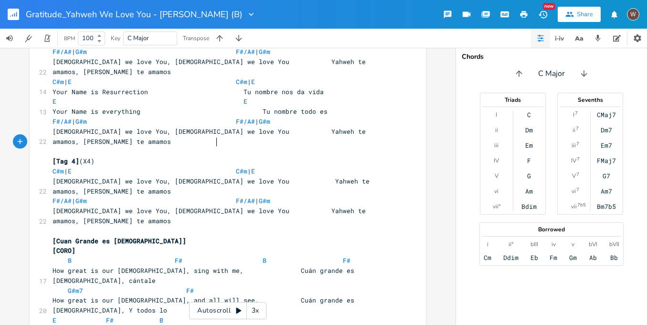
scroll to position [0, 12]
click at [215, 286] on span "G#m7 F# G#m7 F#" at bounding box center [206, 290] width 306 height 9
click at [326, 286] on span "G#m7 F# G#m7 F#" at bounding box center [221, 290] width 336 height 9
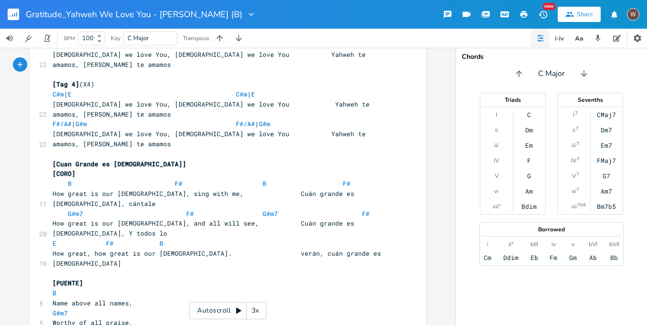
scroll to position [1721, 0]
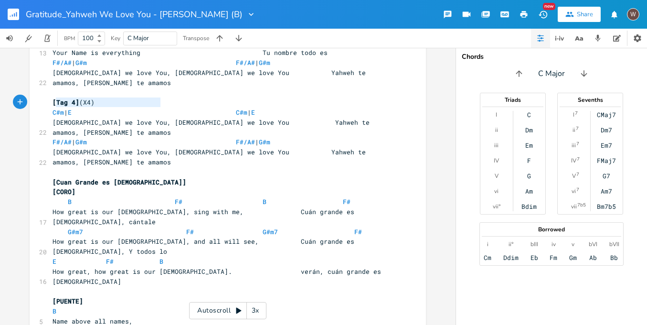
type textarea "E F# B"
drag, startPoint x: 169, startPoint y: 104, endPoint x: 43, endPoint y: 102, distance: 126.1
click at [202, 256] on pre "E F# B" at bounding box center [223, 261] width 345 height 10
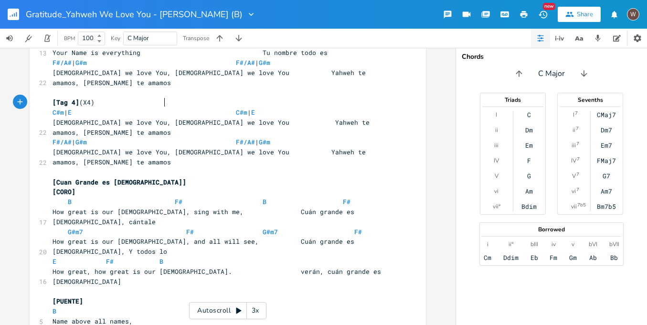
type textarea "E F# B E F# B"
click at [160, 257] on span "E F# B E F# B" at bounding box center [165, 261] width 225 height 9
click at [283, 257] on span "E F# B E F# B" at bounding box center [209, 261] width 313 height 9
click at [321, 257] on span "E F# B E F# B" at bounding box center [200, 261] width 294 height 9
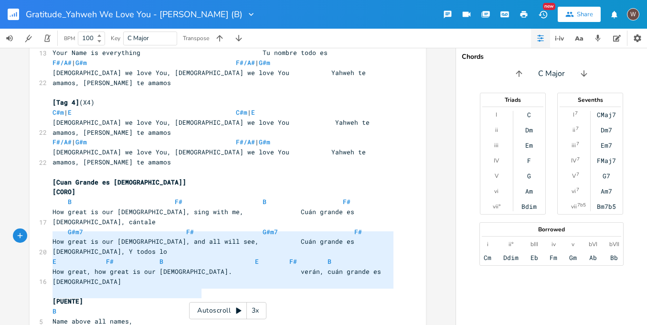
type textarea "Coro: B F# // Cuán grande es [DEMOGRAPHIC_DATA], cántale G#m7 Cuán grande es [D…"
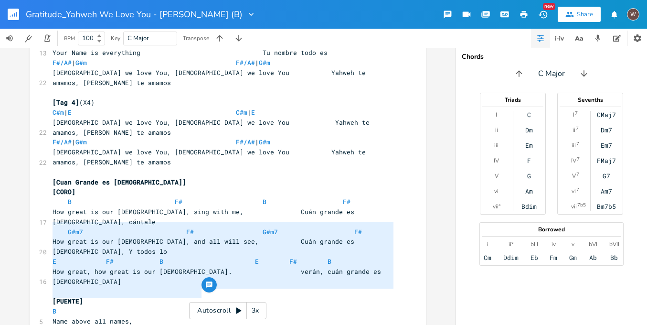
drag, startPoint x: 206, startPoint y: 295, endPoint x: 45, endPoint y: 226, distance: 174.9
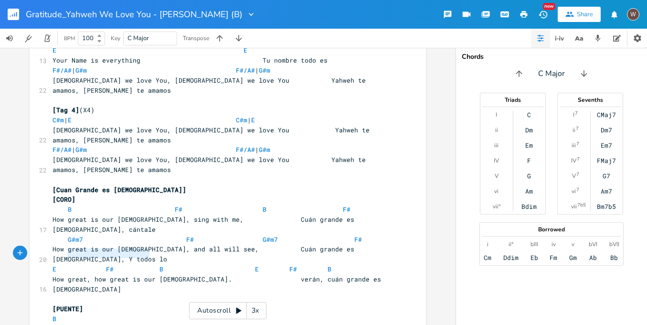
type textarea "Tu nombre sobre todo es"
drag, startPoint x: 152, startPoint y: 254, endPoint x: 60, endPoint y: 250, distance: 92.2
click at [138, 324] on pre "Name above all names," at bounding box center [223, 329] width 345 height 10
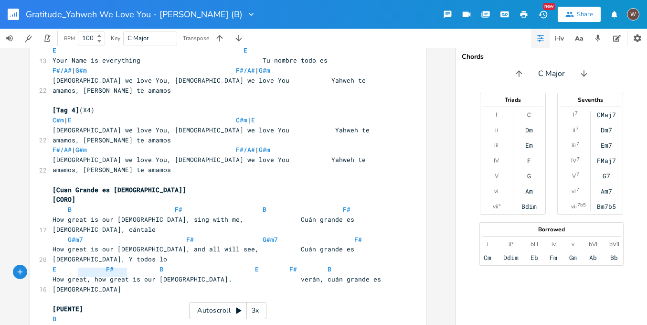
type textarea "Eres digno de alabar"
drag, startPoint x: 132, startPoint y: 274, endPoint x: 48, endPoint y: 274, distance: 83.6
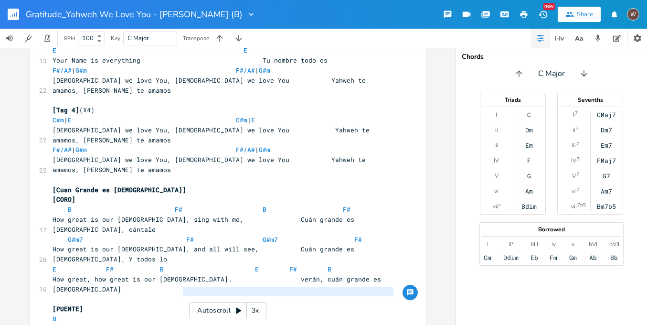
type textarea "Y mi ser dirá, cuán grande es [DEMOGRAPHIC_DATA]"
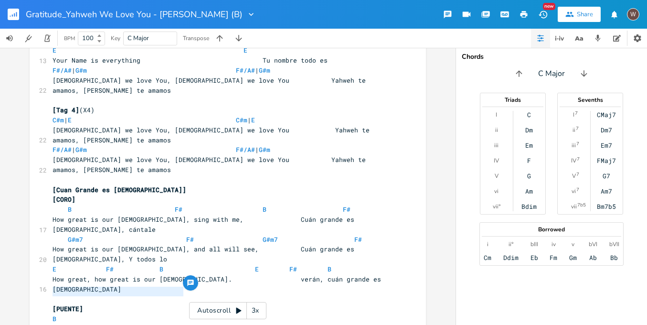
drag, startPoint x: 179, startPoint y: 293, endPoint x: 40, endPoint y: 293, distance: 139.5
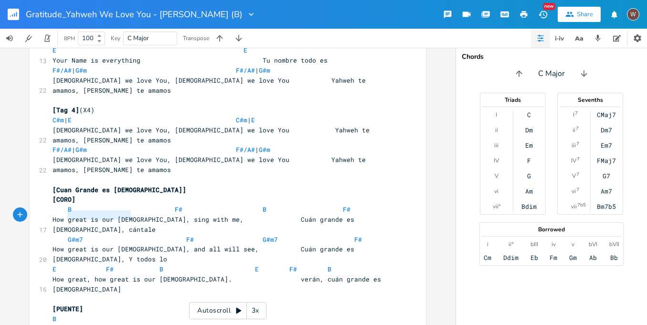
type textarea "How great is our [DEMOGRAPHIC_DATA]."
drag, startPoint x: 135, startPoint y: 217, endPoint x: 49, endPoint y: 215, distance: 86.0
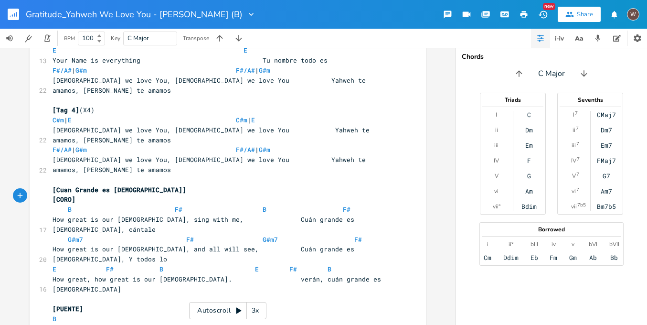
type textarea ","
type textarea "Y mi ser dirá, cuán grande es [DEMOGRAPHIC_DATA]"
drag, startPoint x: 309, startPoint y: 198, endPoint x: 208, endPoint y: 196, distance: 100.8
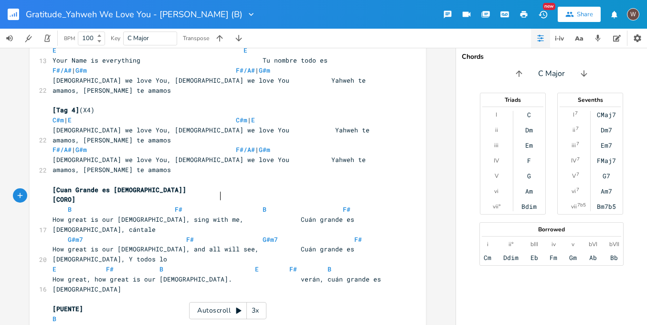
scroll to position [0, 6]
type textarea "F# G#m7"
drag, startPoint x: 84, startPoint y: 262, endPoint x: 50, endPoint y: 265, distance: 34.0
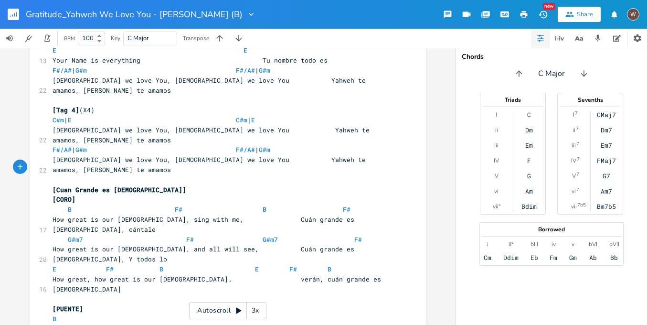
type textarea "G#m7"
drag, startPoint x: 69, startPoint y: 169, endPoint x: 44, endPoint y: 170, distance: 24.4
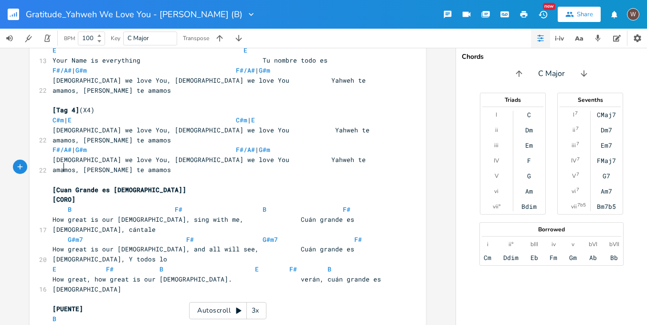
type textarea "|"
type textarea "F# | G#m7"
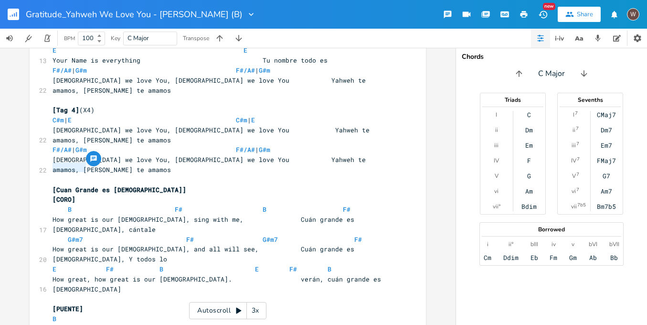
drag, startPoint x: 91, startPoint y: 166, endPoint x: 41, endPoint y: 167, distance: 50.2
click at [237, 314] on pre "B" at bounding box center [223, 319] width 345 height 10
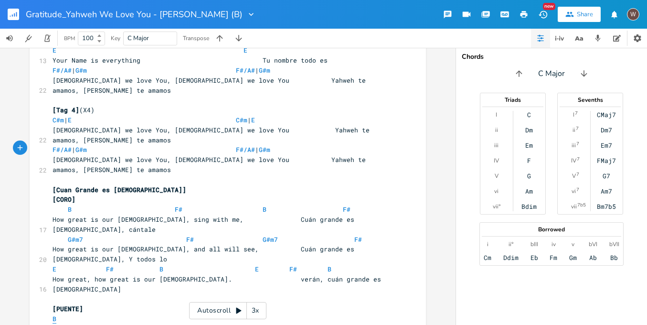
type textarea "B"
drag, startPoint x: 70, startPoint y: 146, endPoint x: 50, endPoint y: 146, distance: 19.6
click at [51, 314] on pre "B" at bounding box center [223, 319] width 345 height 10
click at [144, 314] on pre "B" at bounding box center [223, 319] width 345 height 10
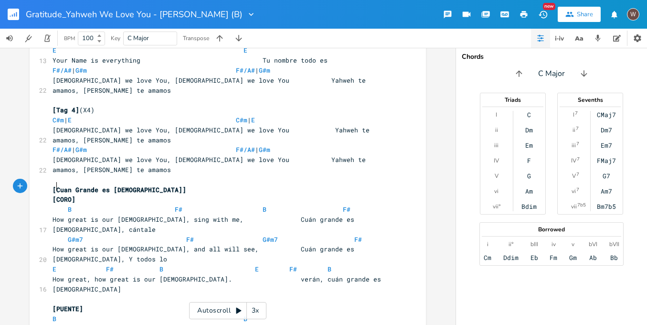
type textarea "E"
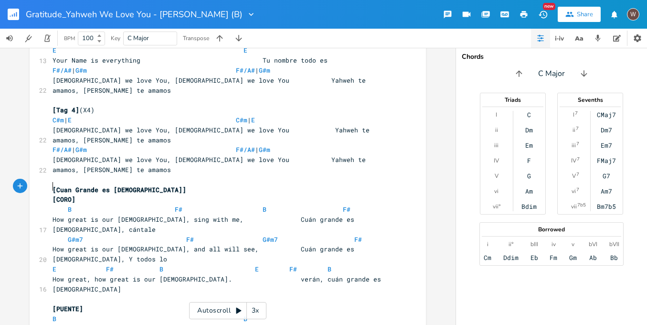
type textarea "F#"
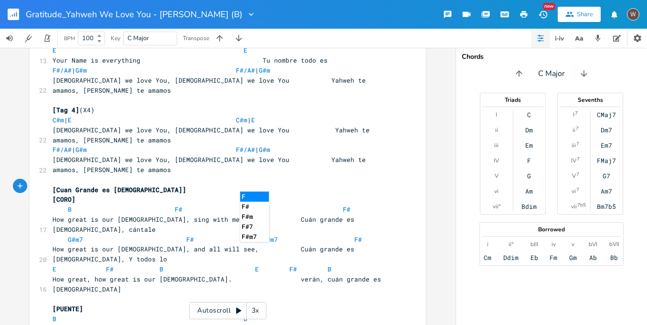
scroll to position [0, 6]
type textarea "F#"
click at [254, 198] on li "F#" at bounding box center [254, 197] width 29 height 10
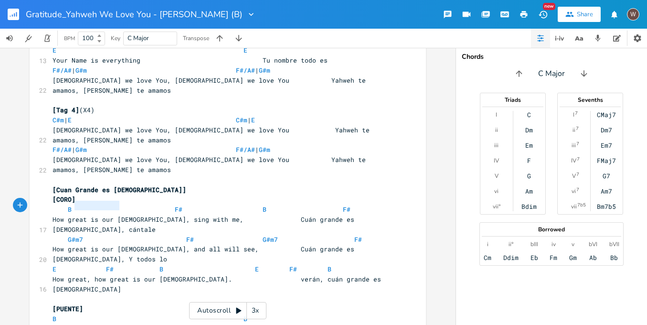
type textarea "F# B"
drag, startPoint x: 127, startPoint y: 204, endPoint x: 50, endPoint y: 208, distance: 77.0
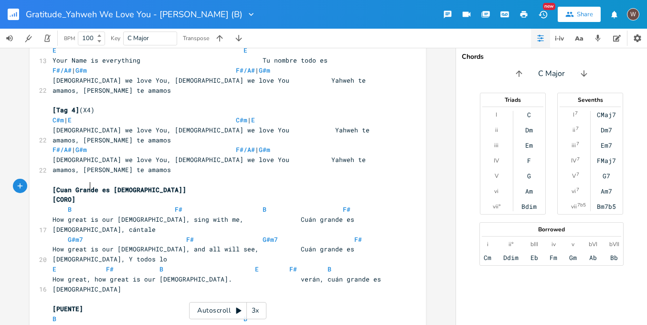
scroll to position [0, 1]
paste textarea
drag, startPoint x: 329, startPoint y: 186, endPoint x: 228, endPoint y: 190, distance: 101.3
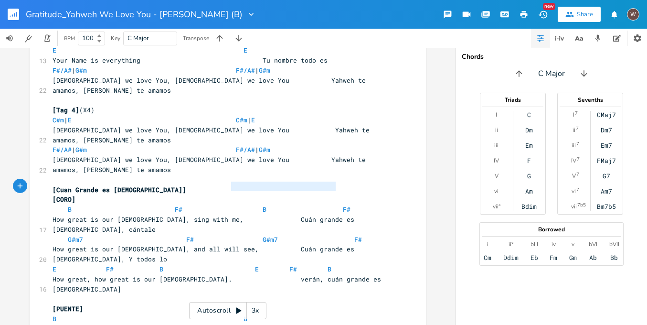
paste textarea
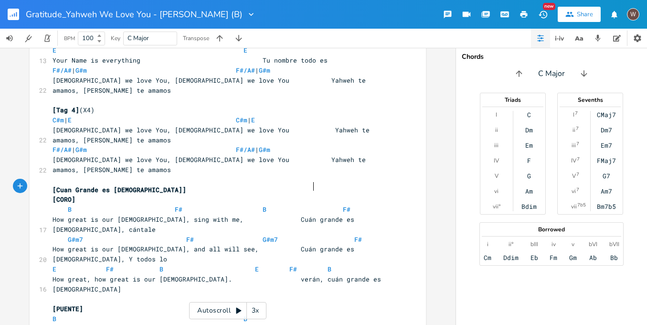
scroll to position [0, 19]
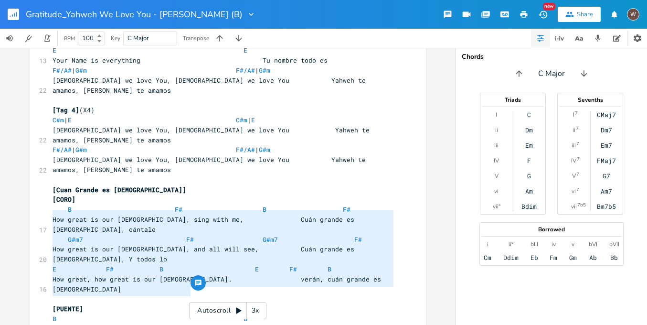
type textarea "F# B How great is our [DEMOGRAPHIC_DATA]. Puente: B // Tu nombre sobre todo es …"
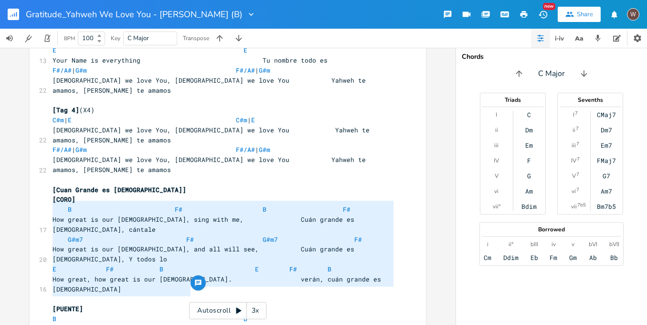
drag, startPoint x: 199, startPoint y: 292, endPoint x: 40, endPoint y: 208, distance: 180.1
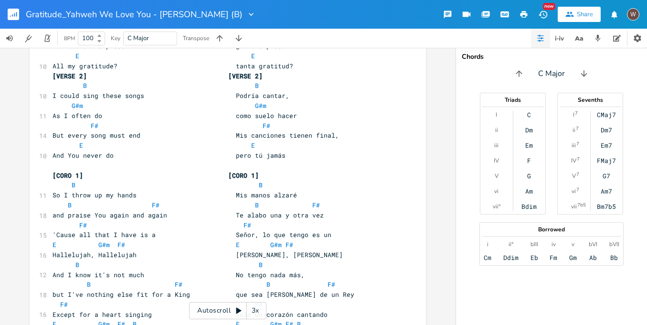
scroll to position [0, 0]
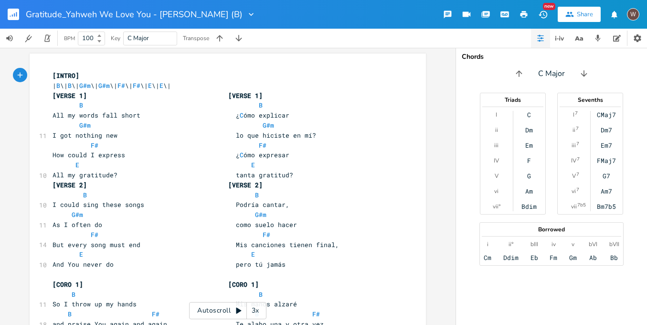
click at [522, 14] on icon "button" at bounding box center [524, 14] width 7 height 7
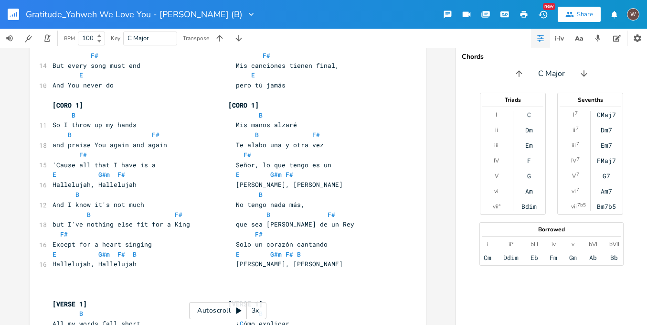
click at [67, 269] on pre "​" at bounding box center [223, 274] width 345 height 10
click at [66, 289] on pre "​" at bounding box center [223, 294] width 345 height 10
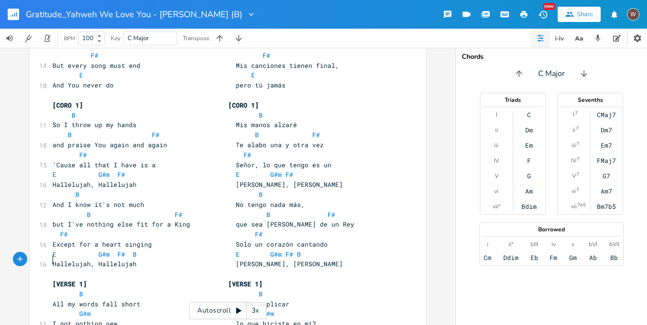
click at [525, 15] on icon "button" at bounding box center [524, 14] width 9 height 9
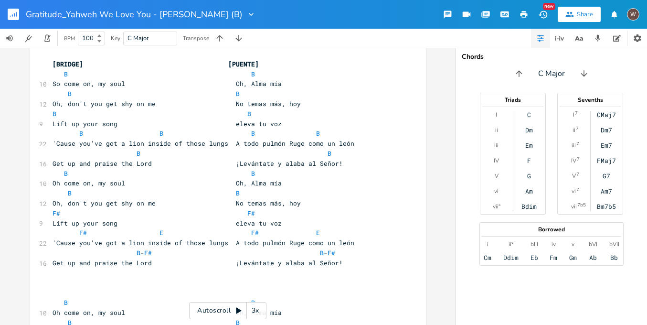
scroll to position [609, 0]
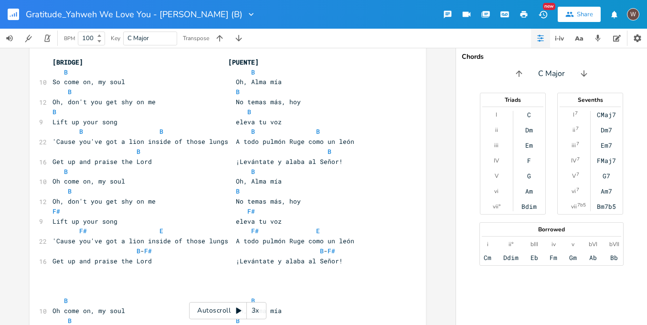
click at [69, 286] on pre "​" at bounding box center [223, 291] width 345 height 10
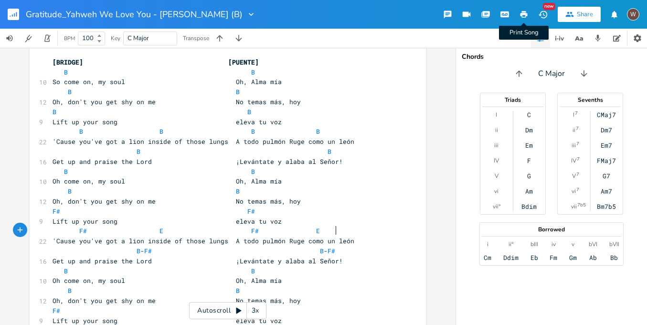
click at [525, 16] on icon "button" at bounding box center [524, 14] width 9 height 9
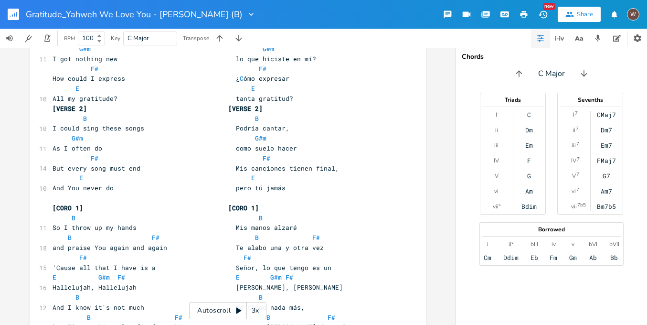
scroll to position [0, 0]
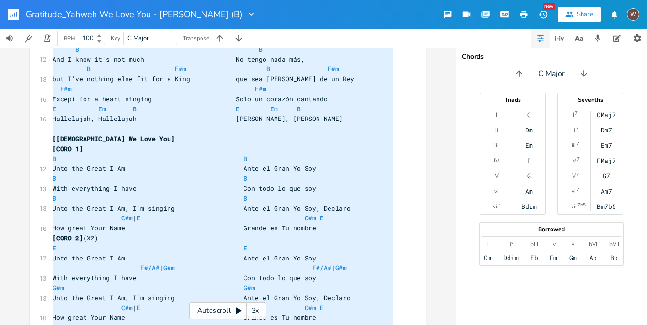
type textarea "[LOREM] | I \| D \| S#a \| C#a \| E# \| S# \| D \| E \| [TEMPO 7] [INCID 2] U L…"
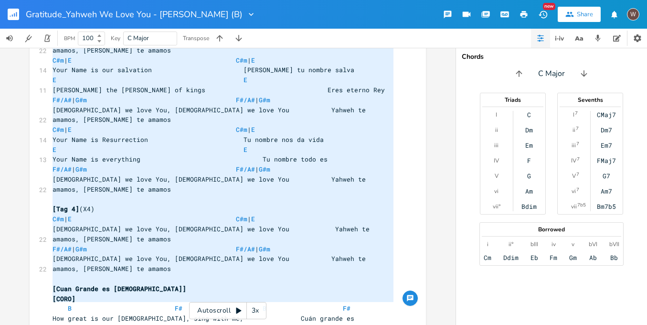
drag, startPoint x: 50, startPoint y: 75, endPoint x: 244, endPoint y: 372, distance: 354.8
click at [244, 324] on html "Gratitude_Yahweh We Love You - [PERSON_NAME] Lake_Elevation (B) New Share W BPM…" at bounding box center [323, 162] width 647 height 325
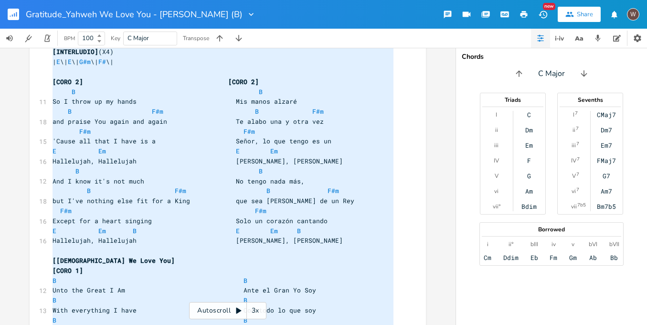
scroll to position [1555, 0]
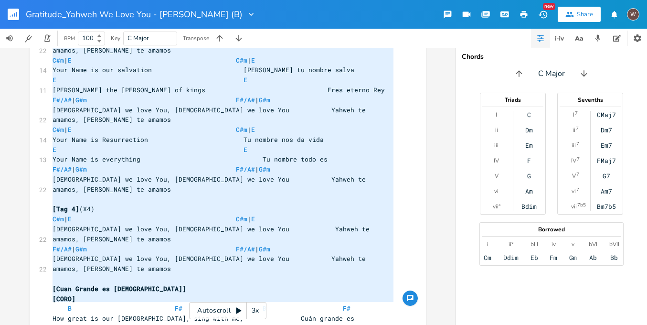
click at [17, 18] on rect "button" at bounding box center [13, 14] width 11 height 11
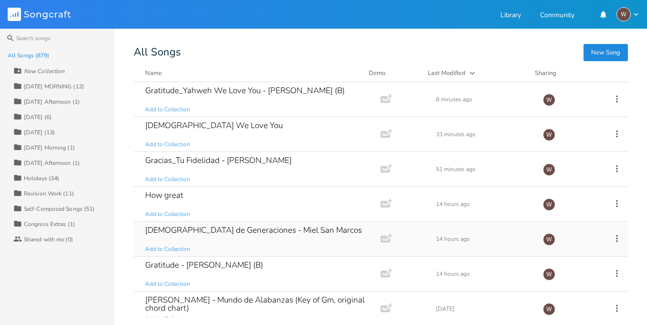
click at [237, 239] on div "[DEMOGRAPHIC_DATA] de Generaciones - Miel San [PERSON_NAME] Add to Collection" at bounding box center [255, 239] width 220 height 34
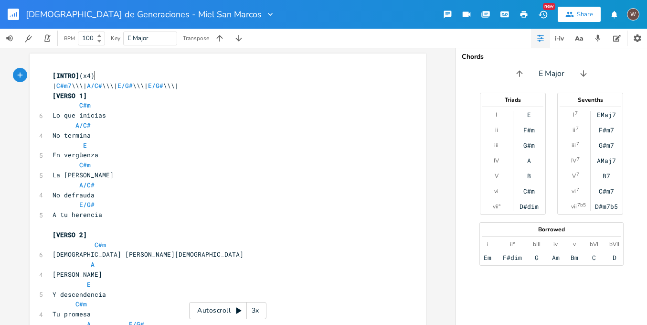
scroll to position [0, 0]
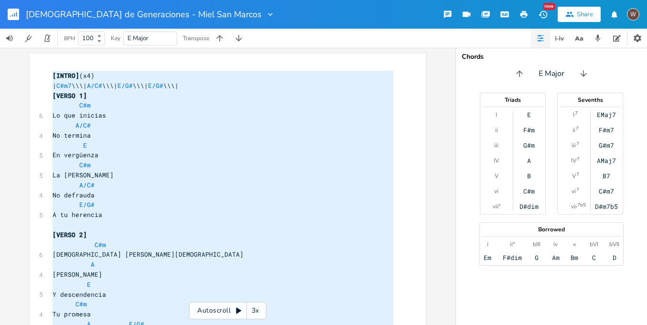
type textarea "[LOREM](i8) | D#s0 \\\| A/C# \\\| A/E# \\\| S/D# \\\| [EIUSM 7] T#i Ut lab etdo…"
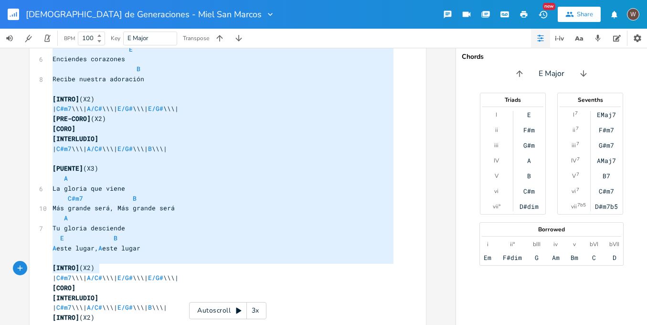
scroll to position [0, 0]
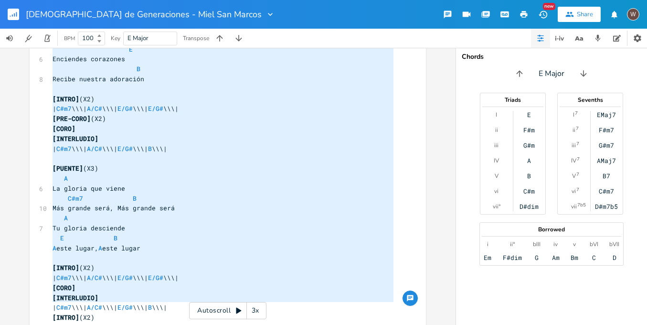
drag, startPoint x: 51, startPoint y: 77, endPoint x: 112, endPoint y: 363, distance: 292.0
click at [112, 324] on html "[DEMOGRAPHIC_DATA] de Generaciones - Miel San [PERSON_NAME] New Share W BPM 100…" at bounding box center [323, 162] width 647 height 325
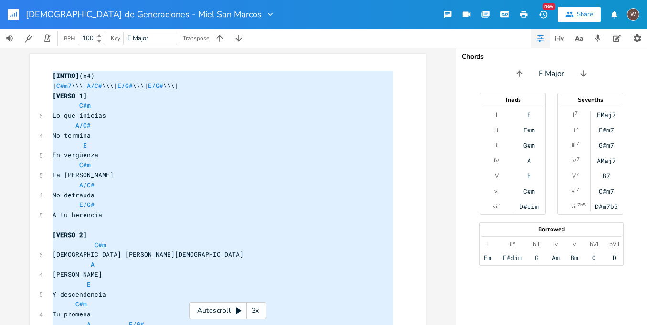
click at [14, 14] on rect "button" at bounding box center [13, 14] width 11 height 11
